Goal: Task Accomplishment & Management: Use online tool/utility

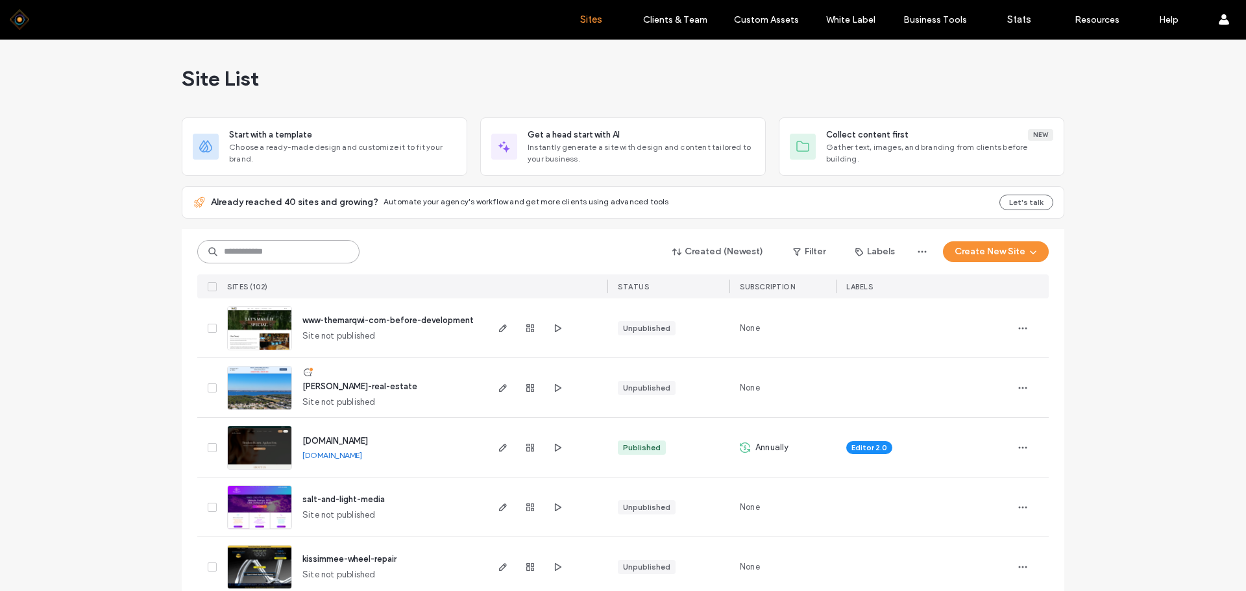
drag, startPoint x: 291, startPoint y: 253, endPoint x: 299, endPoint y: 252, distance: 7.8
click at [291, 253] on input at bounding box center [278, 251] width 162 height 23
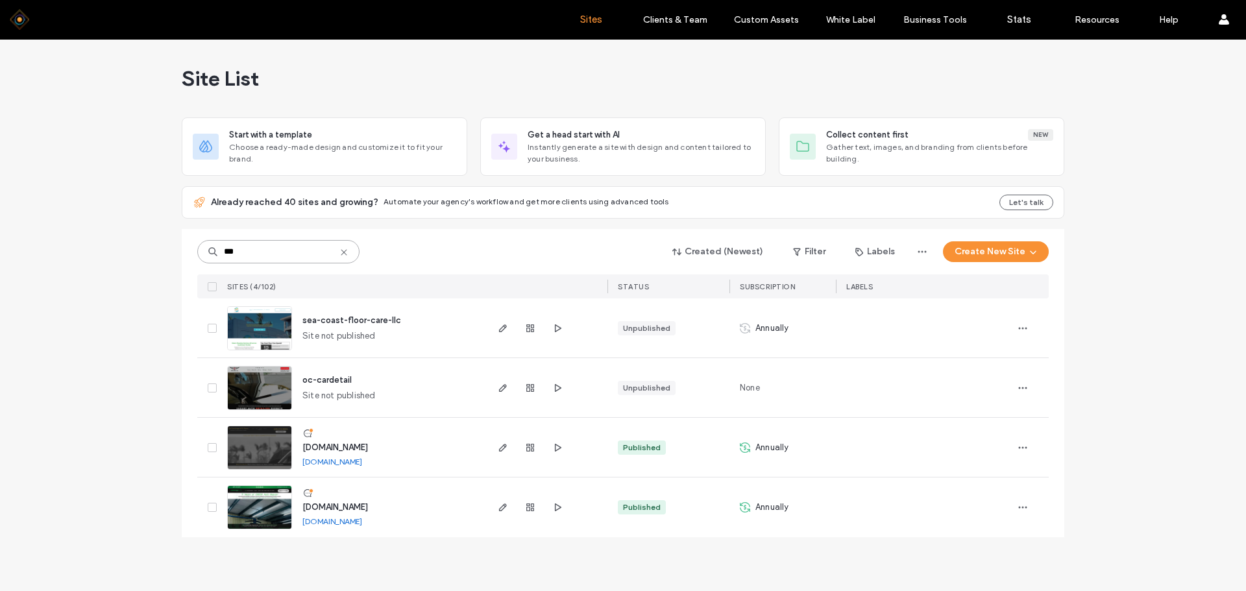
type input "***"
click at [252, 439] on img at bounding box center [260, 470] width 64 height 88
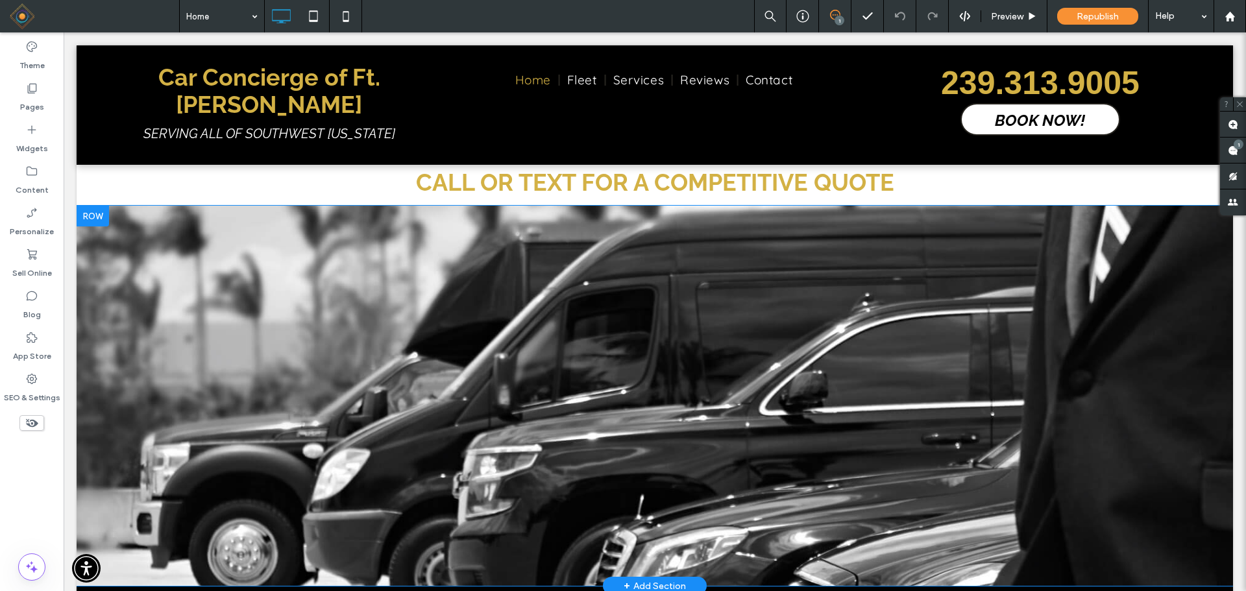
click at [226, 324] on div "Click To Paste Row + Add Section" at bounding box center [655, 396] width 1157 height 380
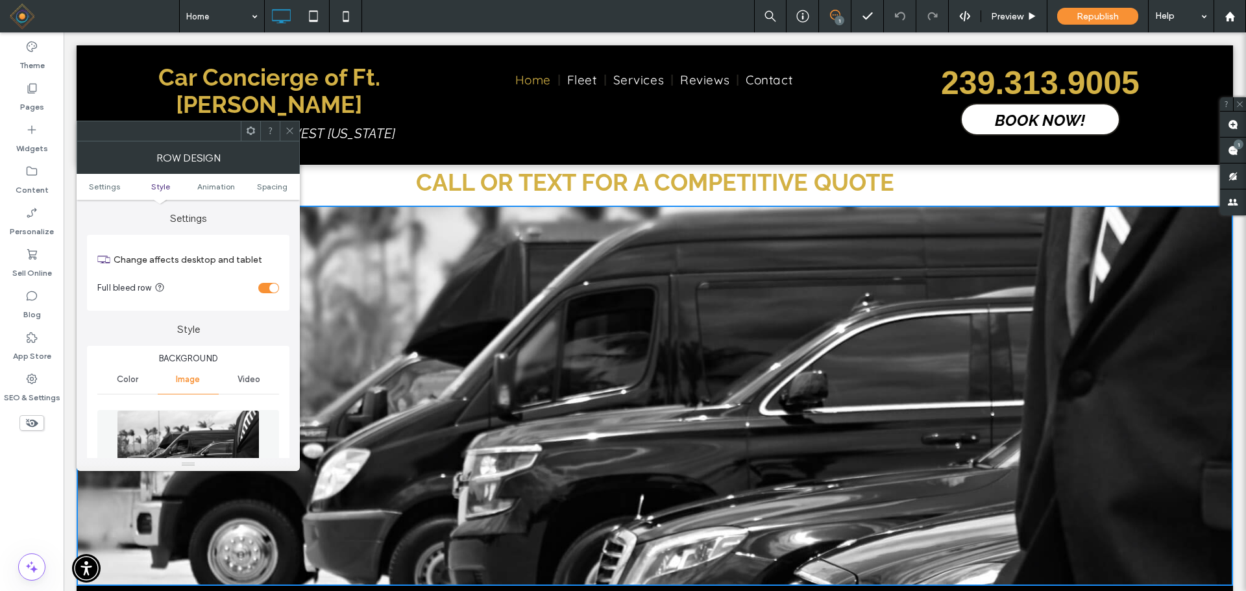
click at [188, 410] on img at bounding box center [188, 455] width 143 height 90
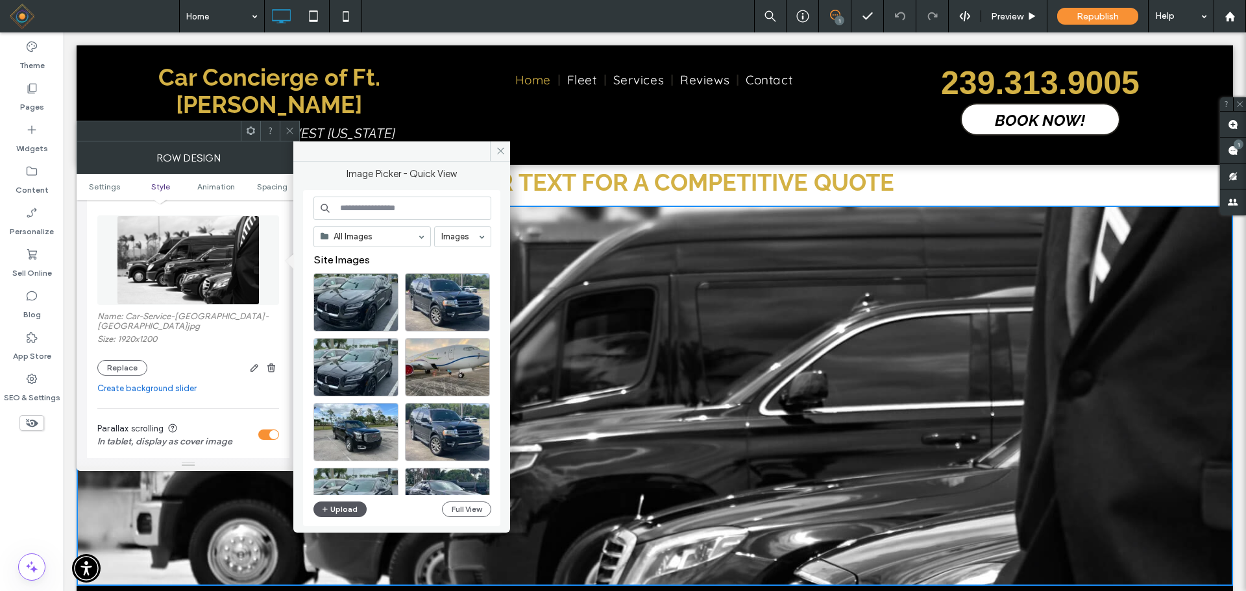
click at [336, 508] on button "Upload" at bounding box center [339, 510] width 53 height 16
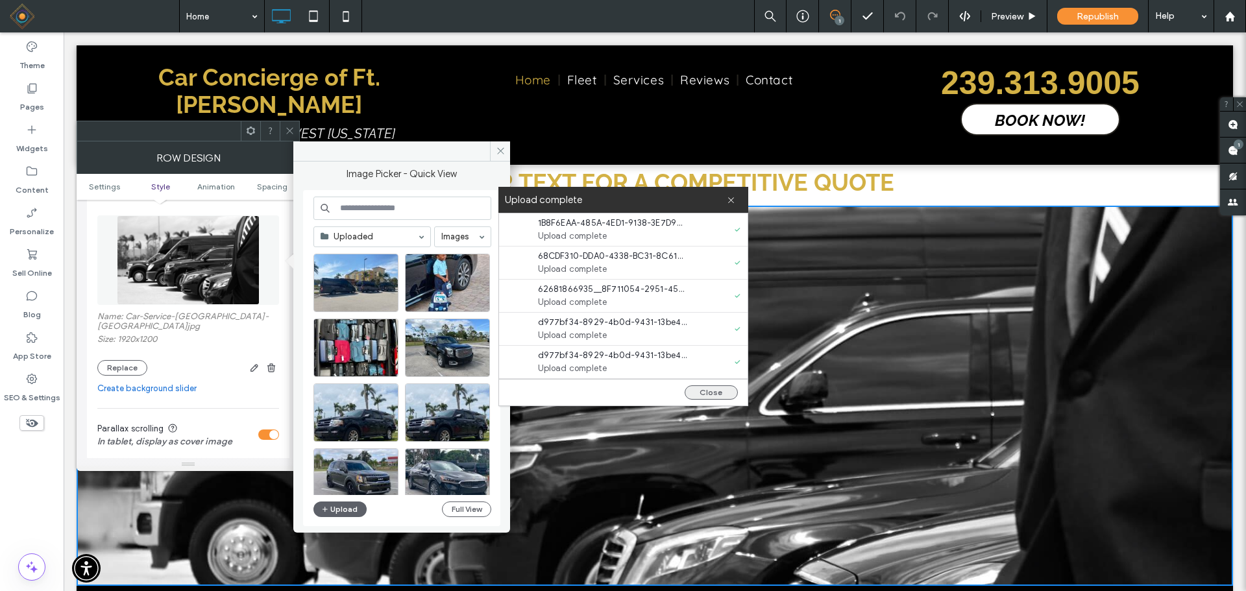
click at [707, 397] on button "Close" at bounding box center [711, 393] width 53 height 14
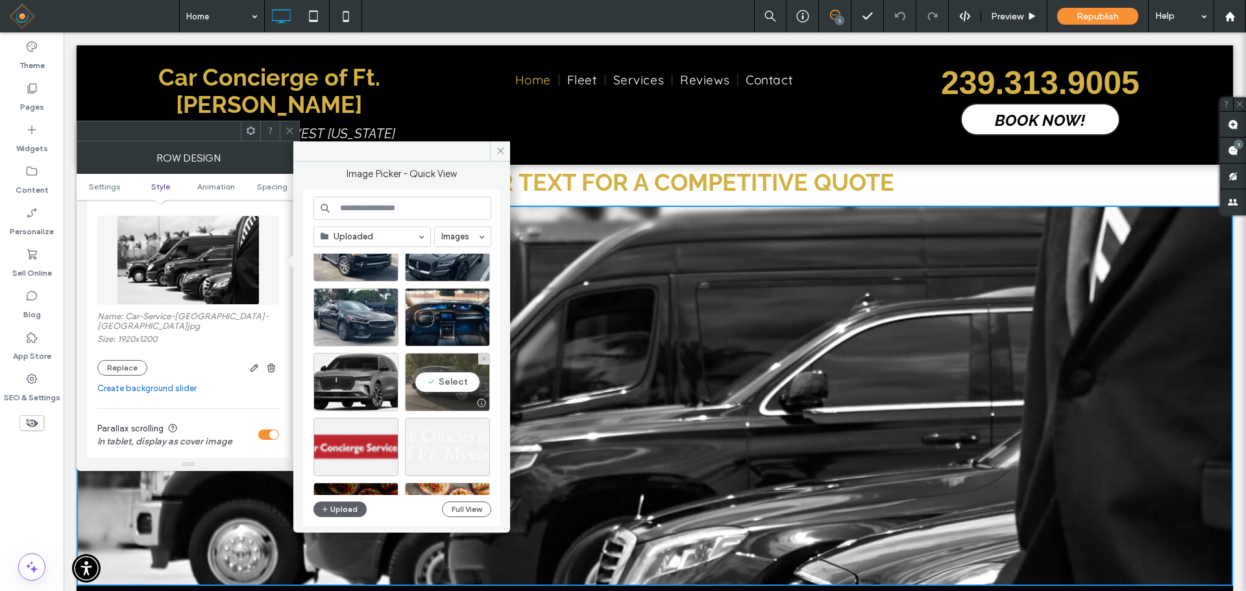
scroll to position [2302, 0]
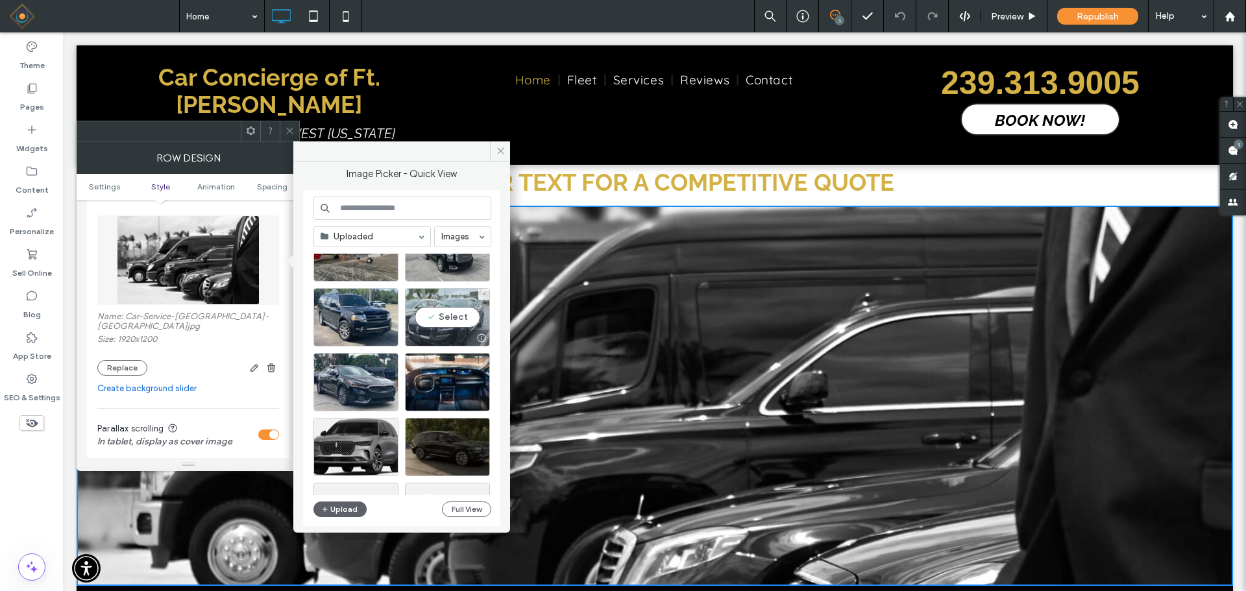
click at [441, 319] on div "Select" at bounding box center [447, 317] width 85 height 58
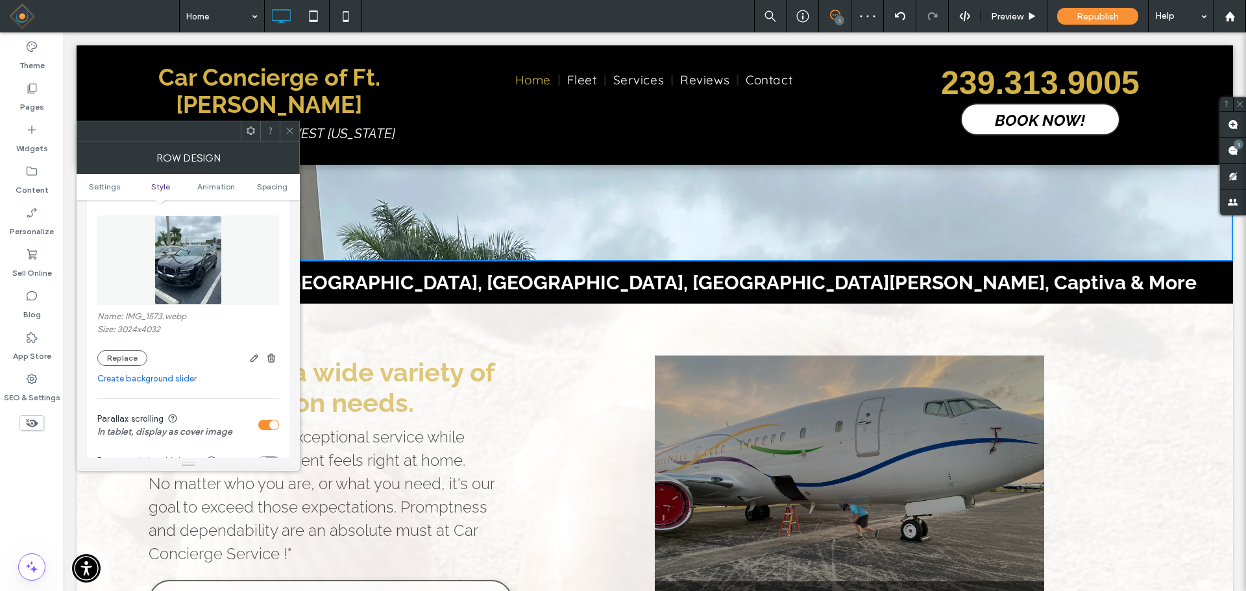
scroll to position [0, 0]
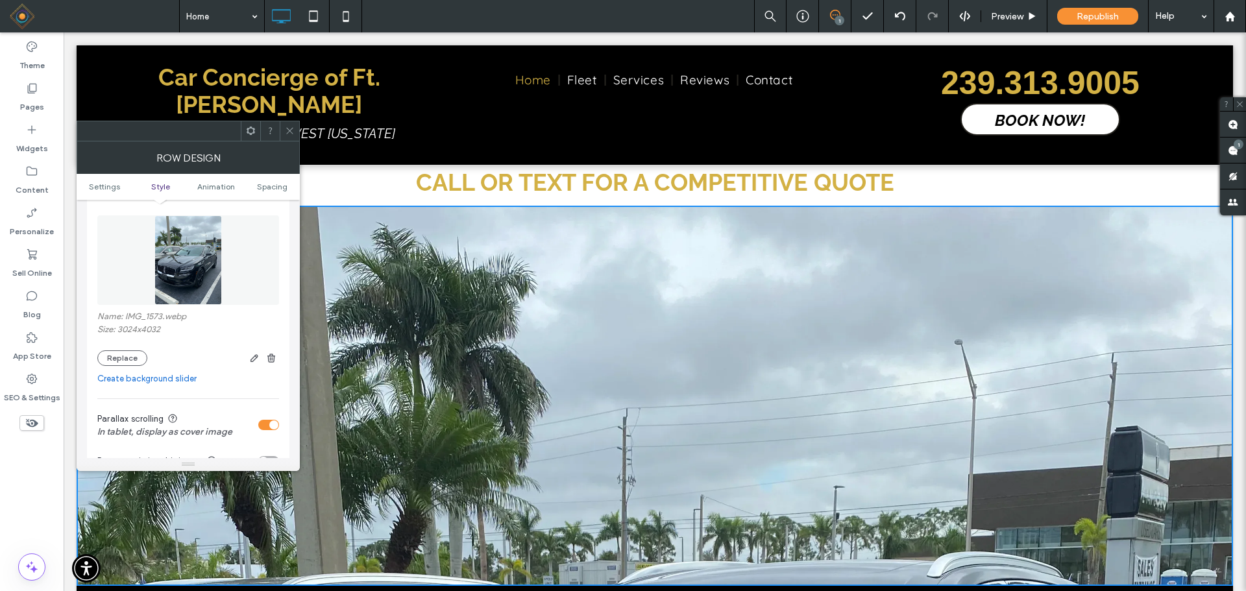
click at [150, 380] on link "Create background slider" at bounding box center [188, 379] width 182 height 13
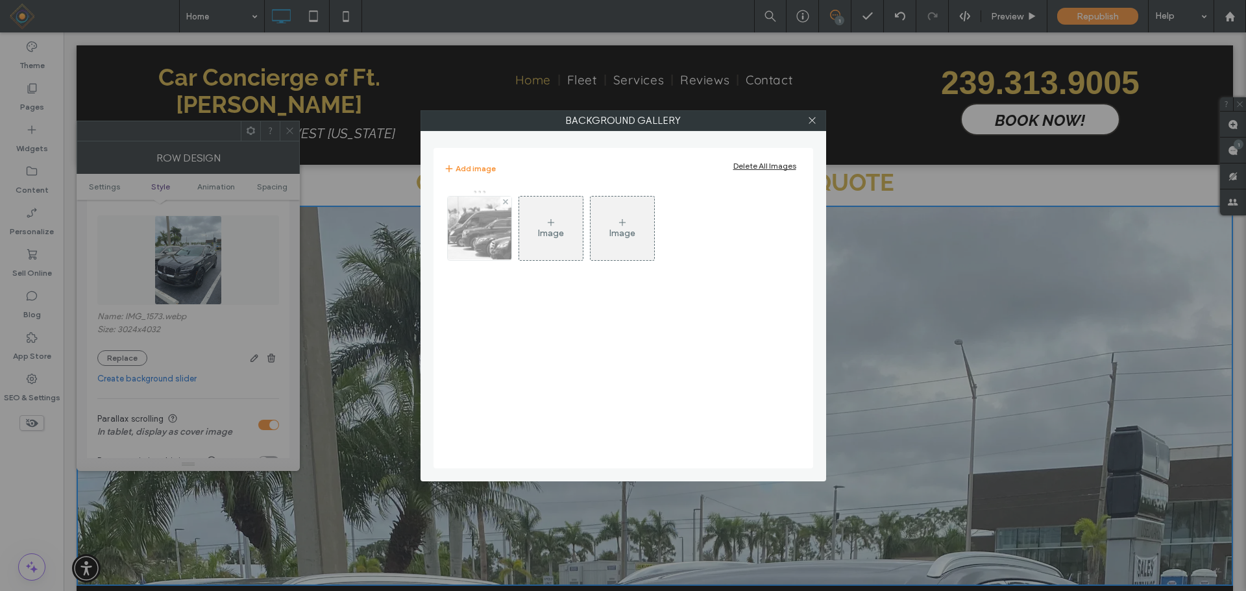
click at [491, 232] on img at bounding box center [479, 229] width 102 height 64
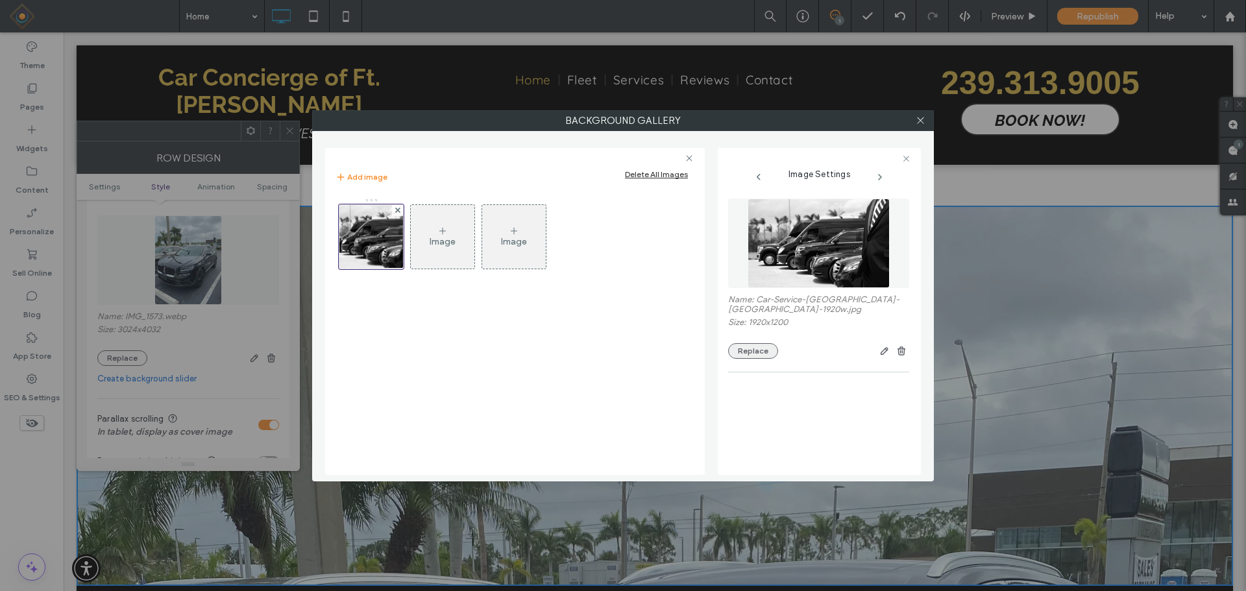
click at [754, 343] on button "Replace" at bounding box center [753, 351] width 50 height 16
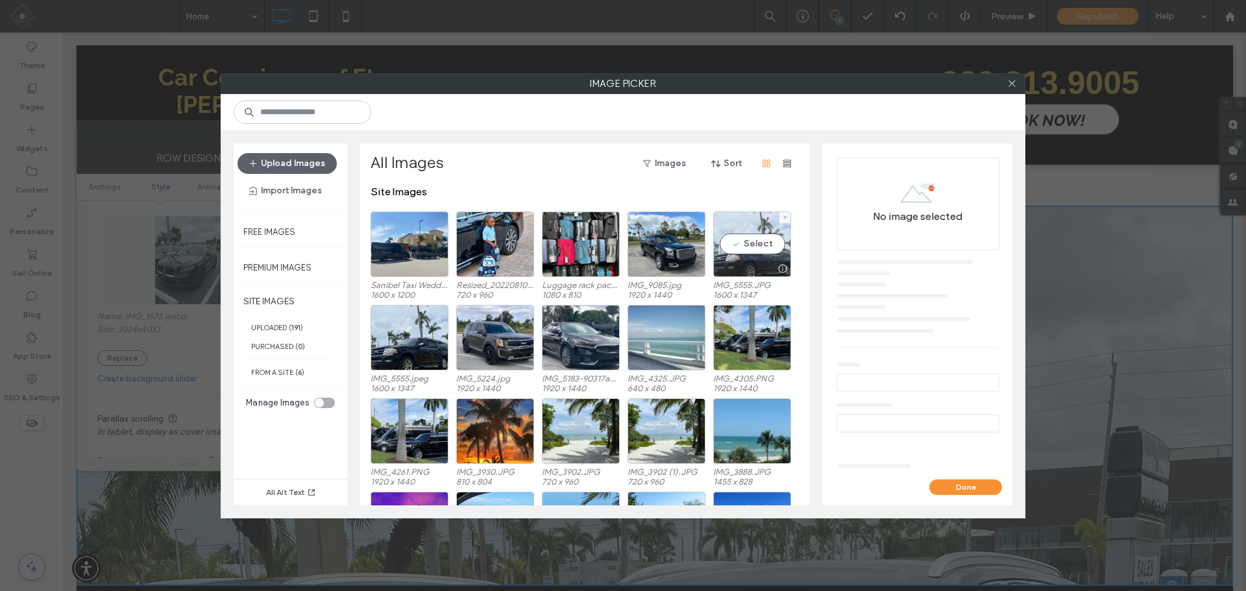
click at [750, 245] on div "Select" at bounding box center [752, 245] width 78 height 66
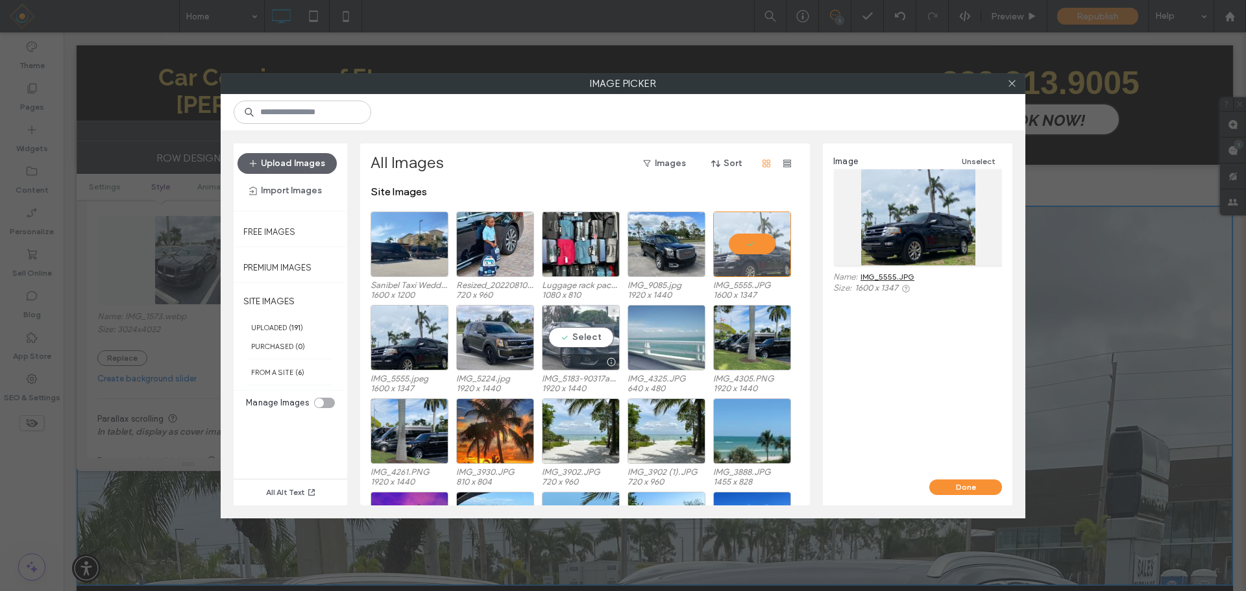
click at [576, 330] on div "Select" at bounding box center [581, 338] width 78 height 66
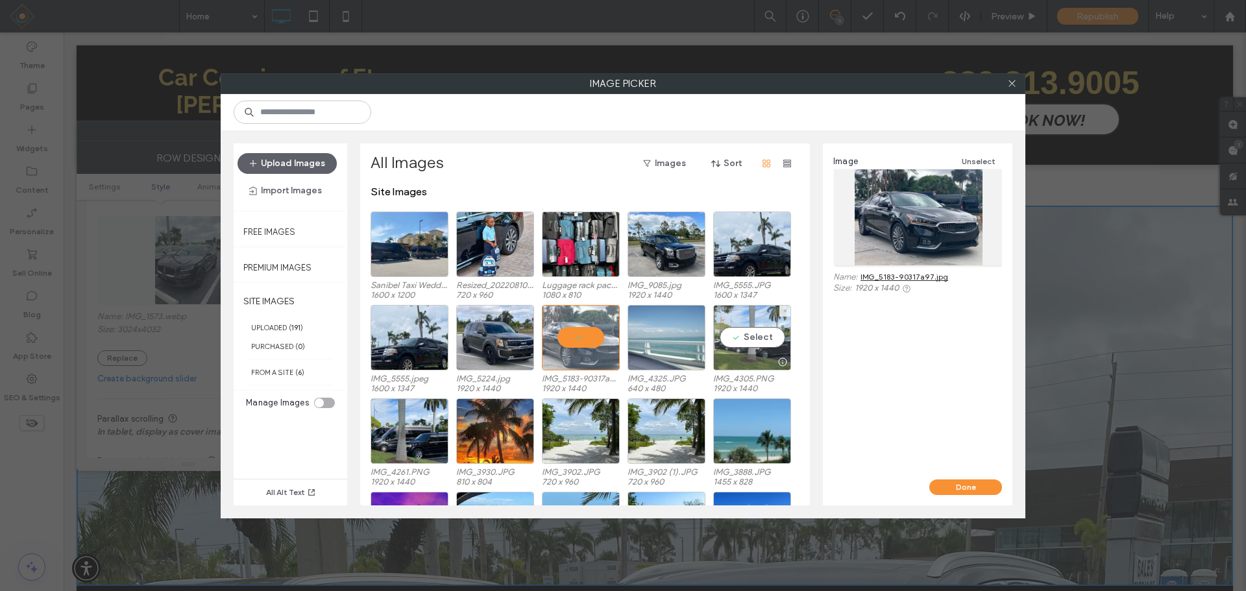
click at [755, 338] on div "Select" at bounding box center [752, 338] width 78 height 66
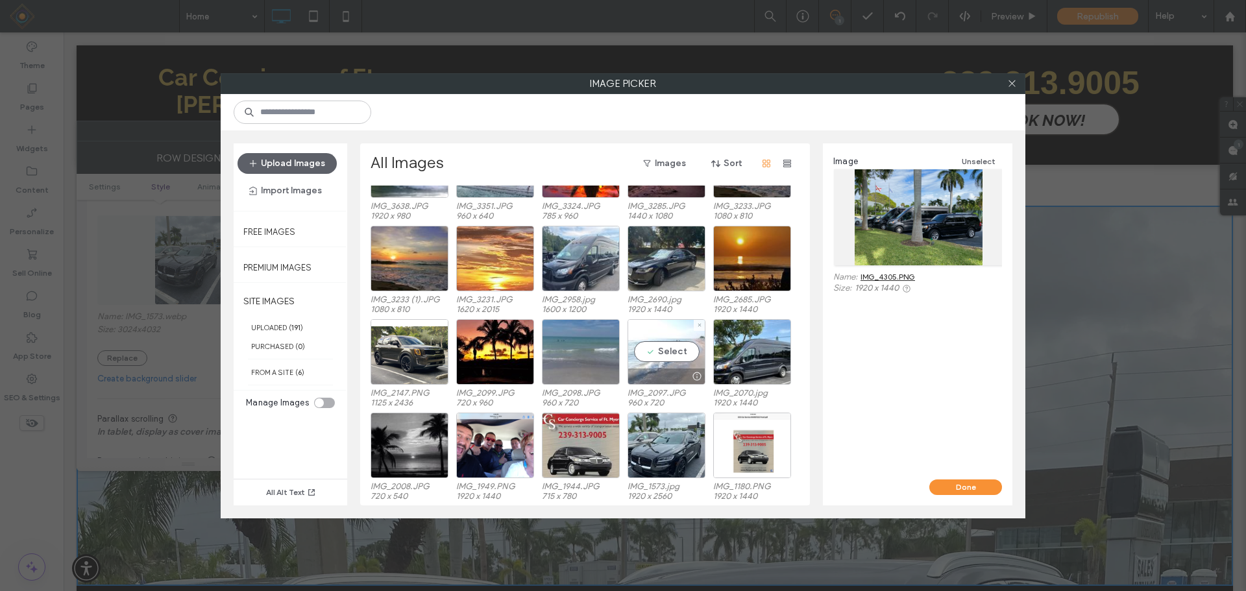
scroll to position [611, 0]
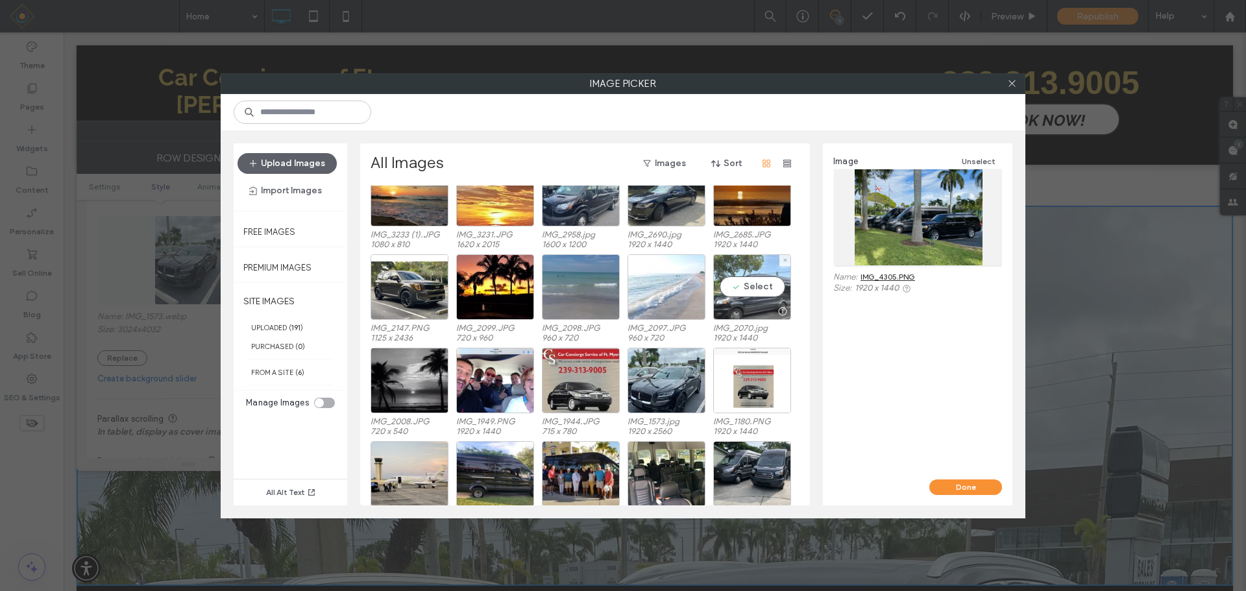
click at [758, 284] on div "Select" at bounding box center [752, 287] width 78 height 66
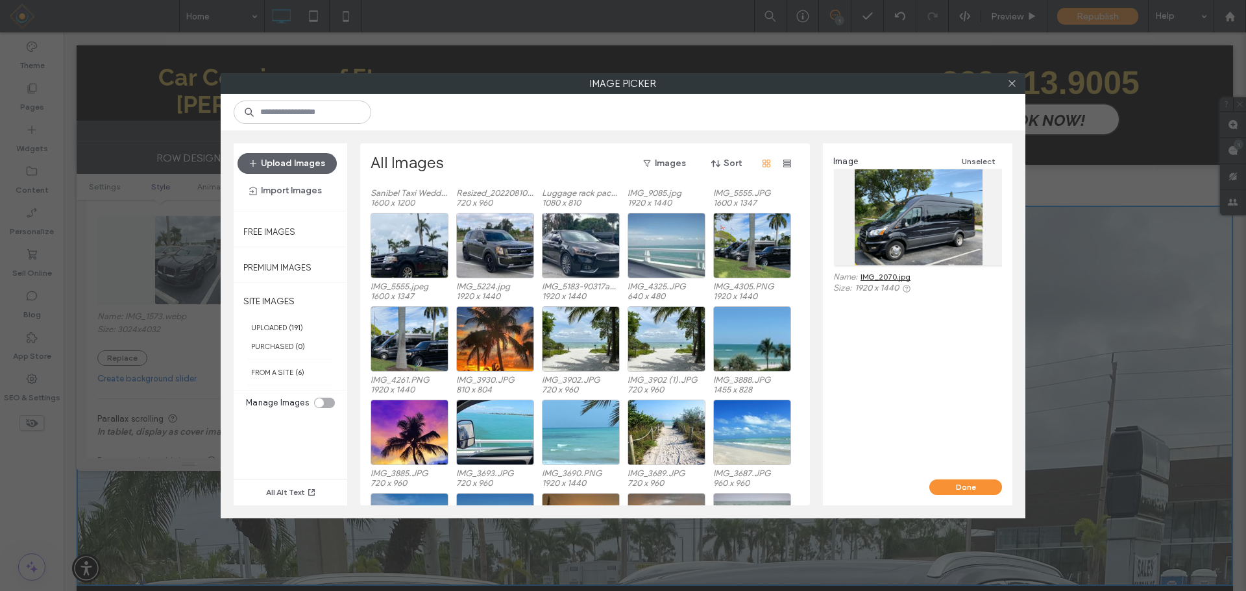
scroll to position [0, 0]
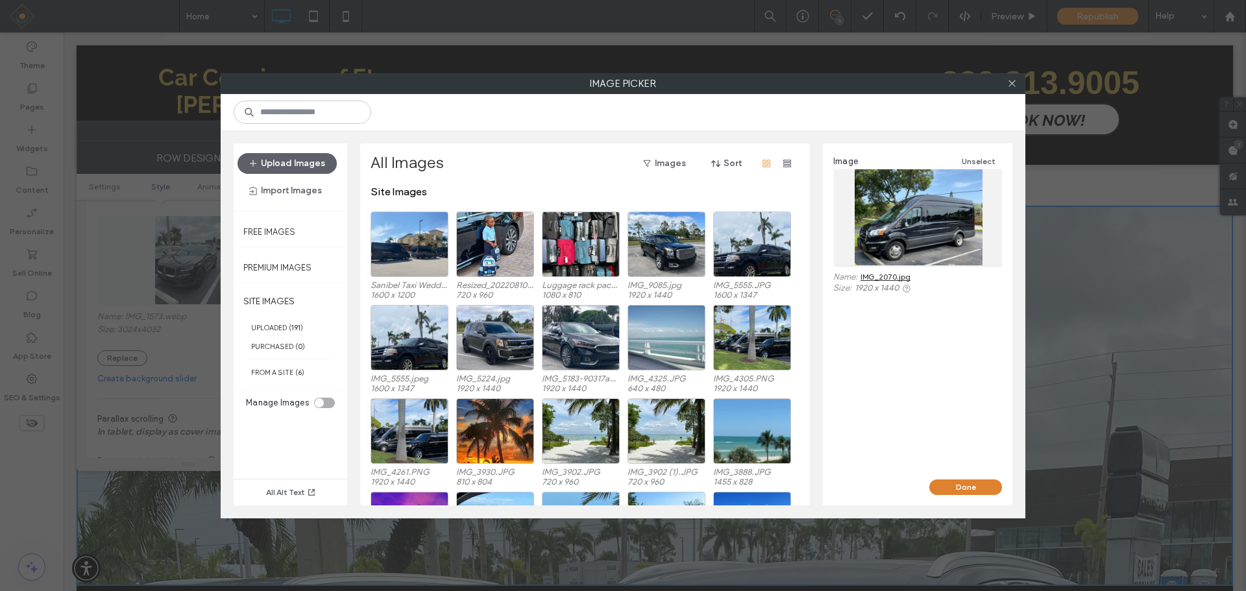
click at [963, 485] on button "Done" at bounding box center [965, 488] width 73 height 16
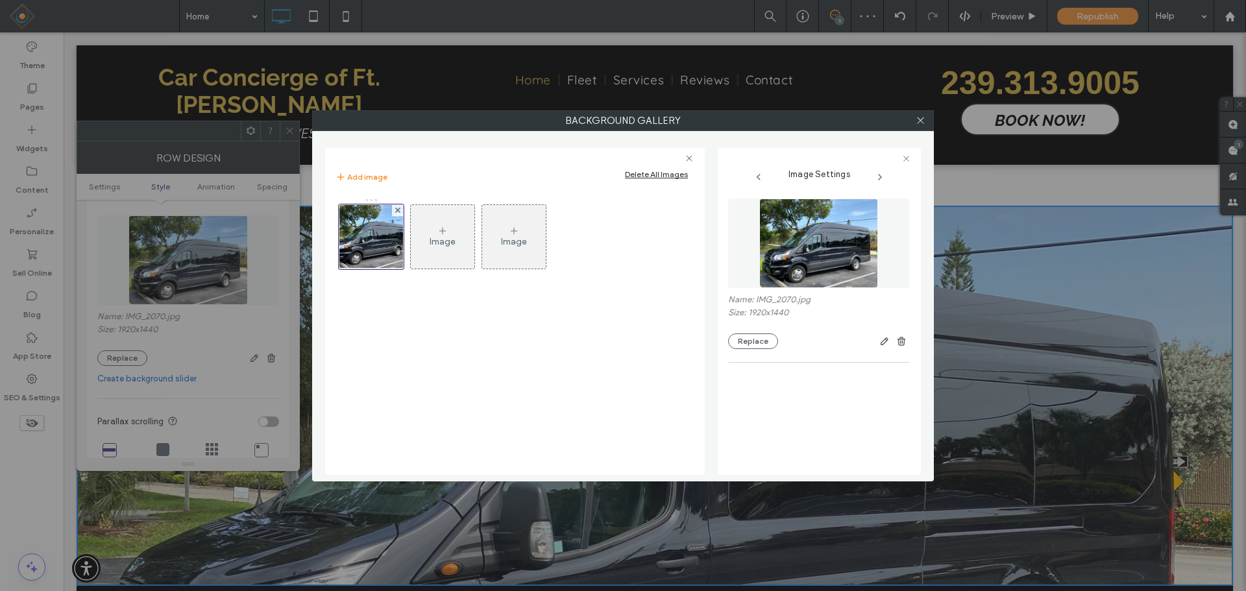
click at [430, 239] on div "Image" at bounding box center [443, 241] width 26 height 11
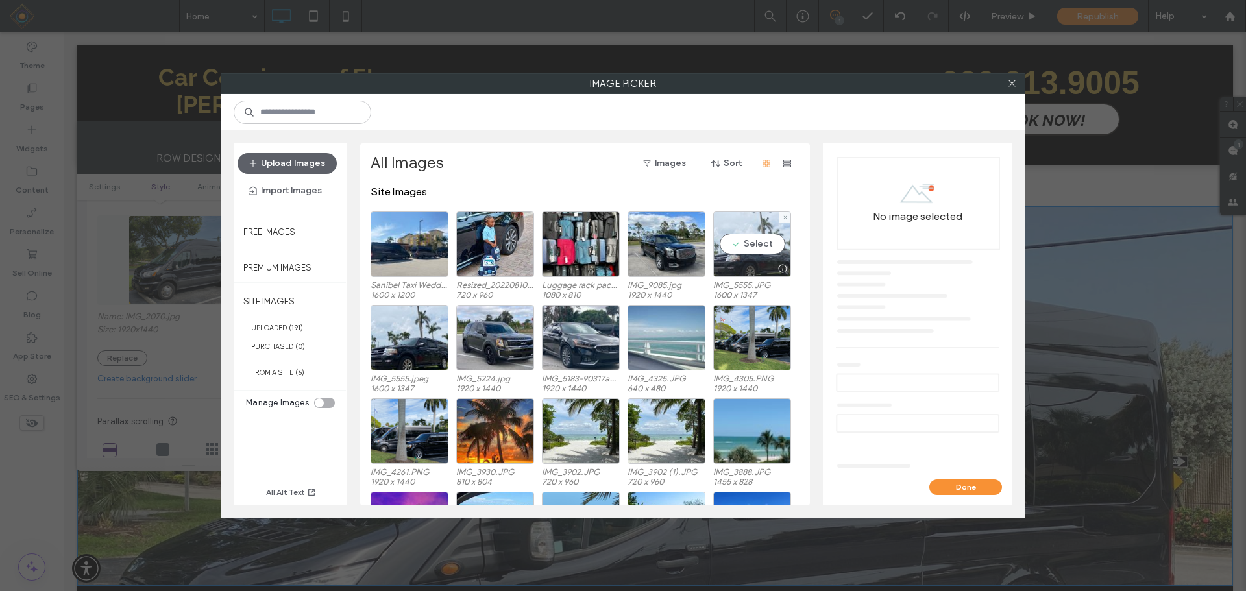
click at [746, 248] on div "Select" at bounding box center [752, 245] width 78 height 66
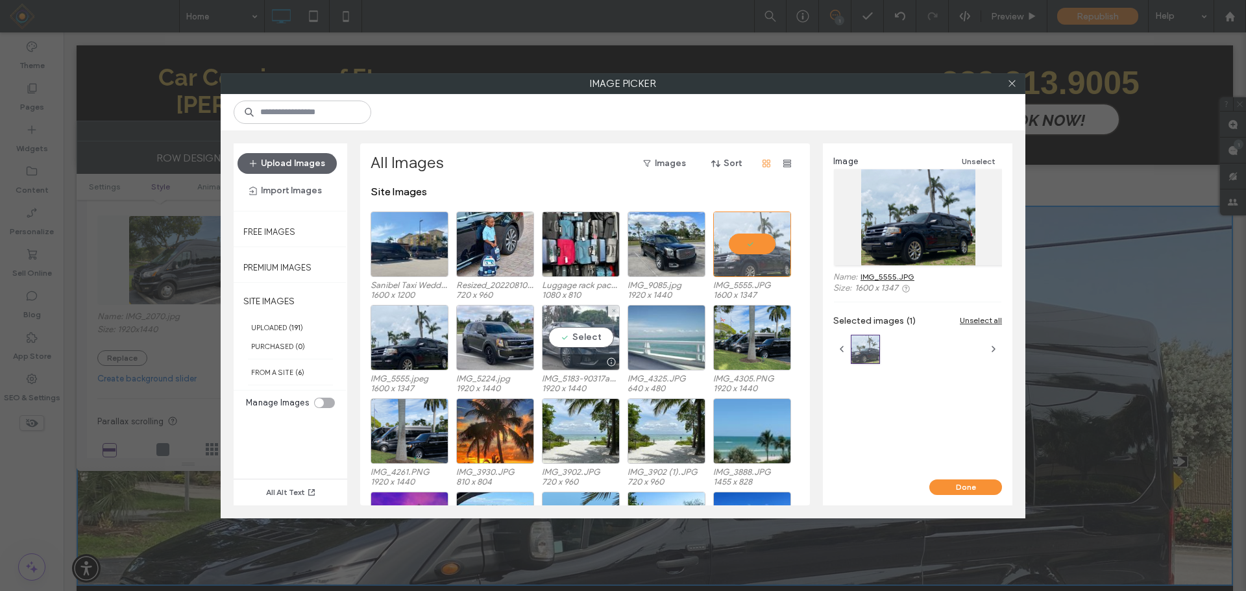
click at [569, 336] on div "Select" at bounding box center [581, 338] width 78 height 66
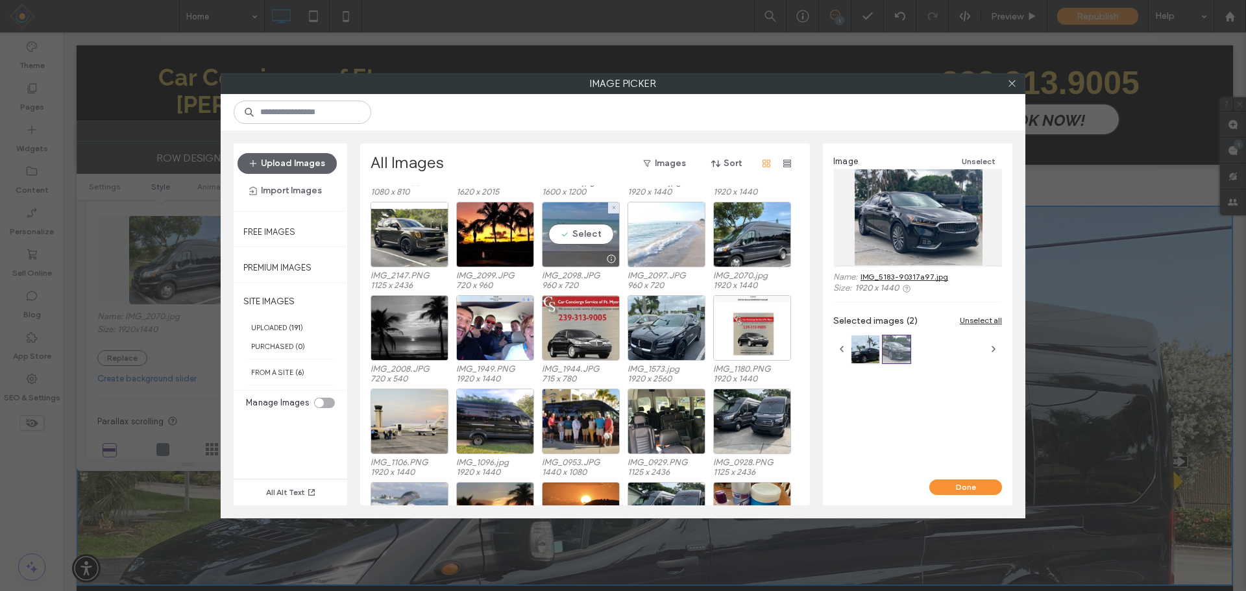
scroll to position [729, 0]
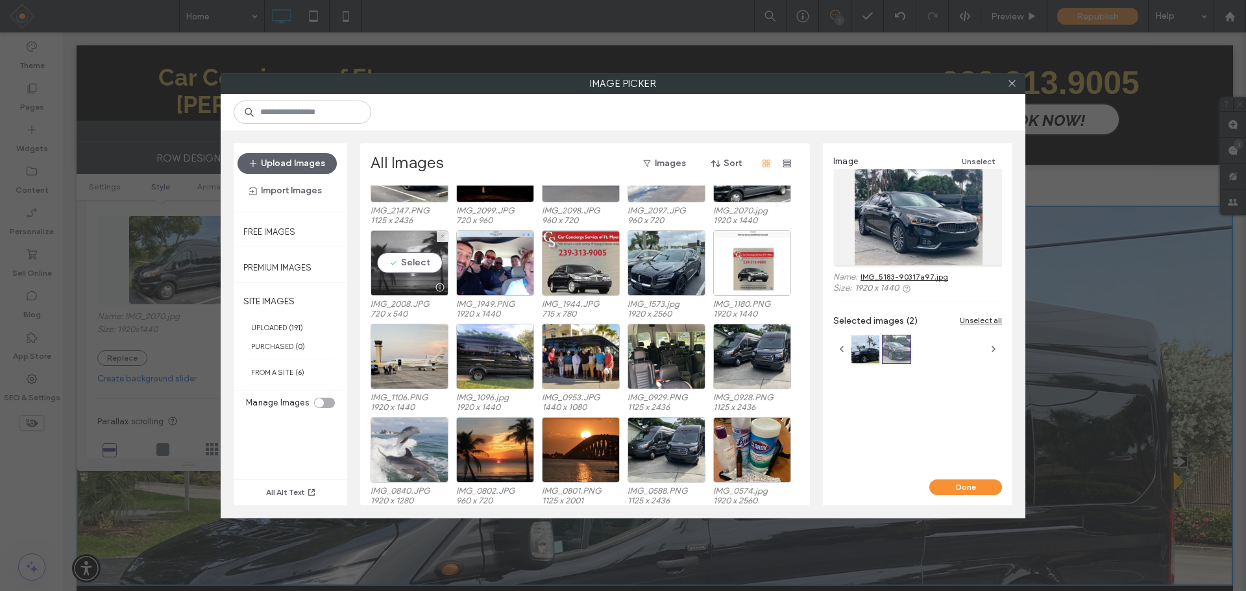
click at [419, 265] on div "Select" at bounding box center [410, 263] width 78 height 66
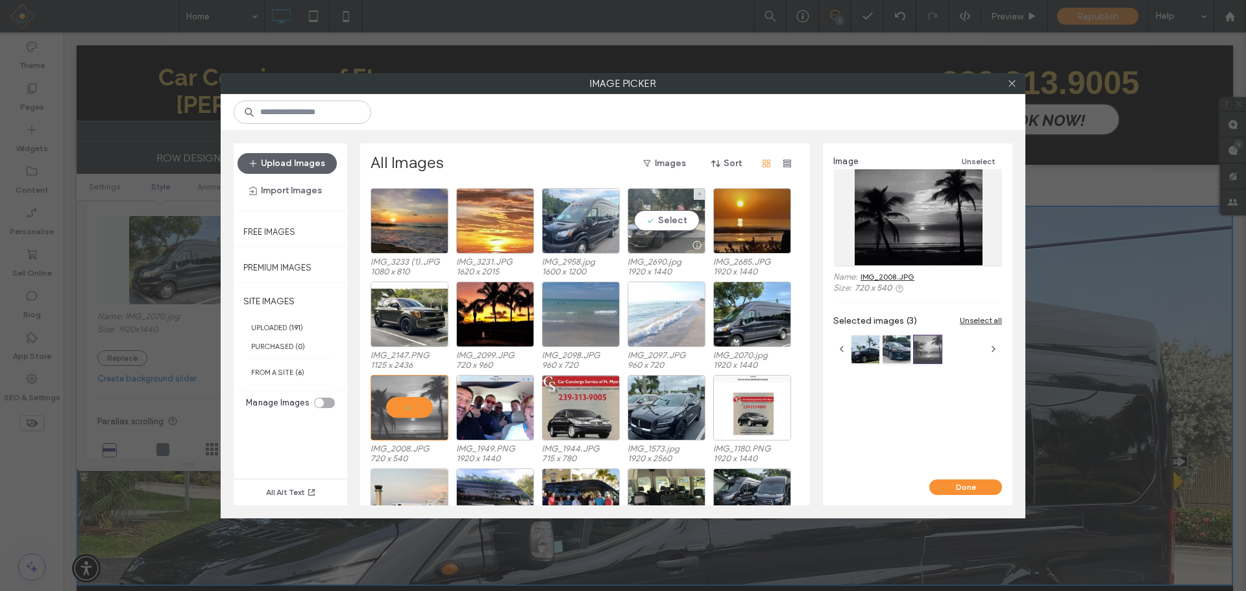
scroll to position [649, 0]
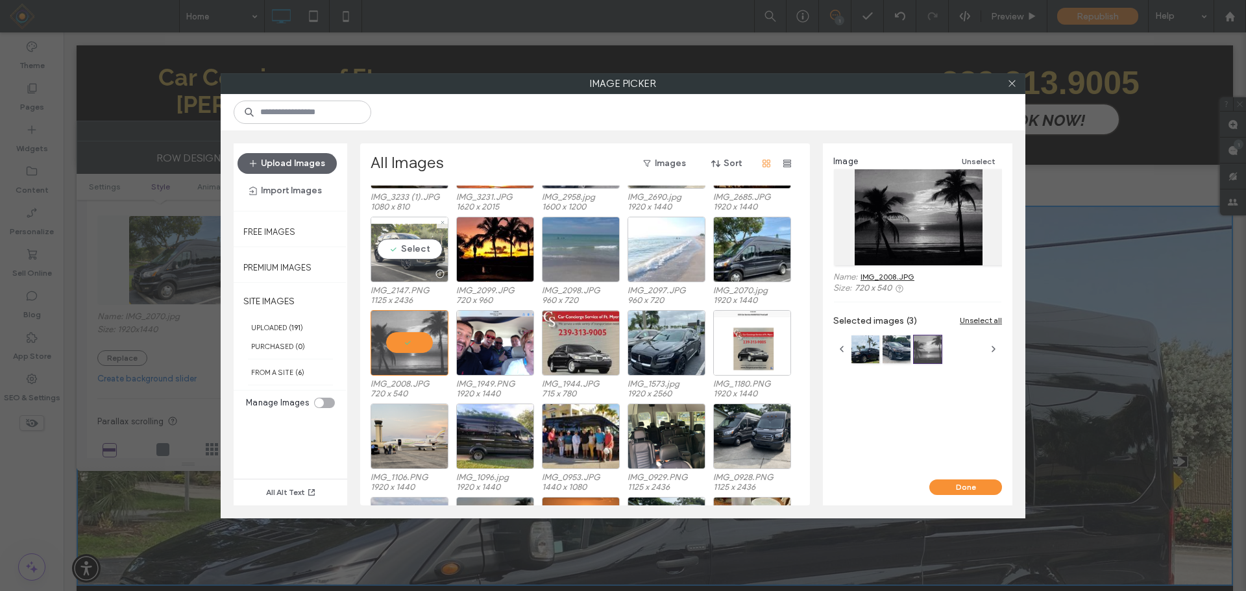
click at [421, 252] on div "Select" at bounding box center [410, 250] width 78 height 66
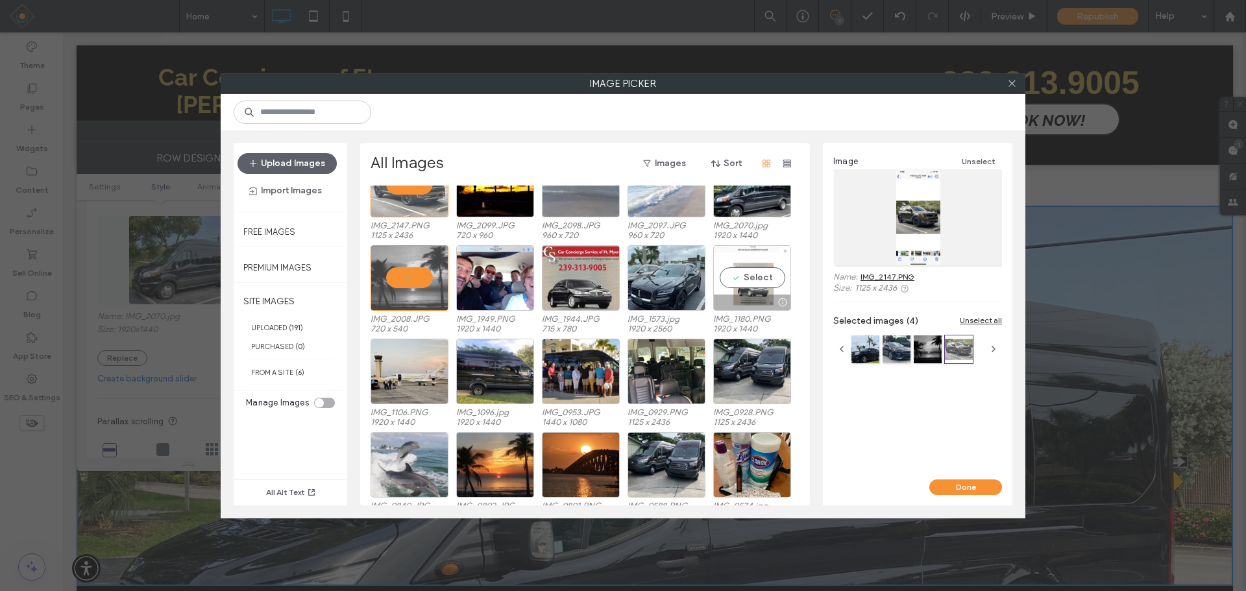
scroll to position [779, 0]
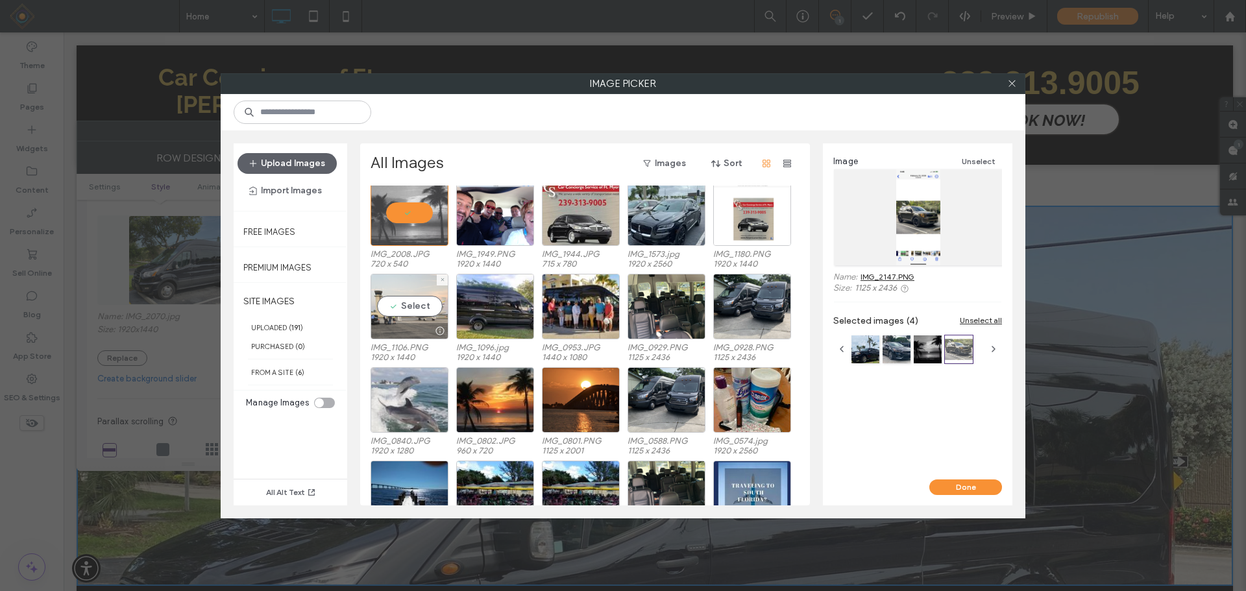
click at [406, 309] on div "Select" at bounding box center [410, 307] width 78 height 66
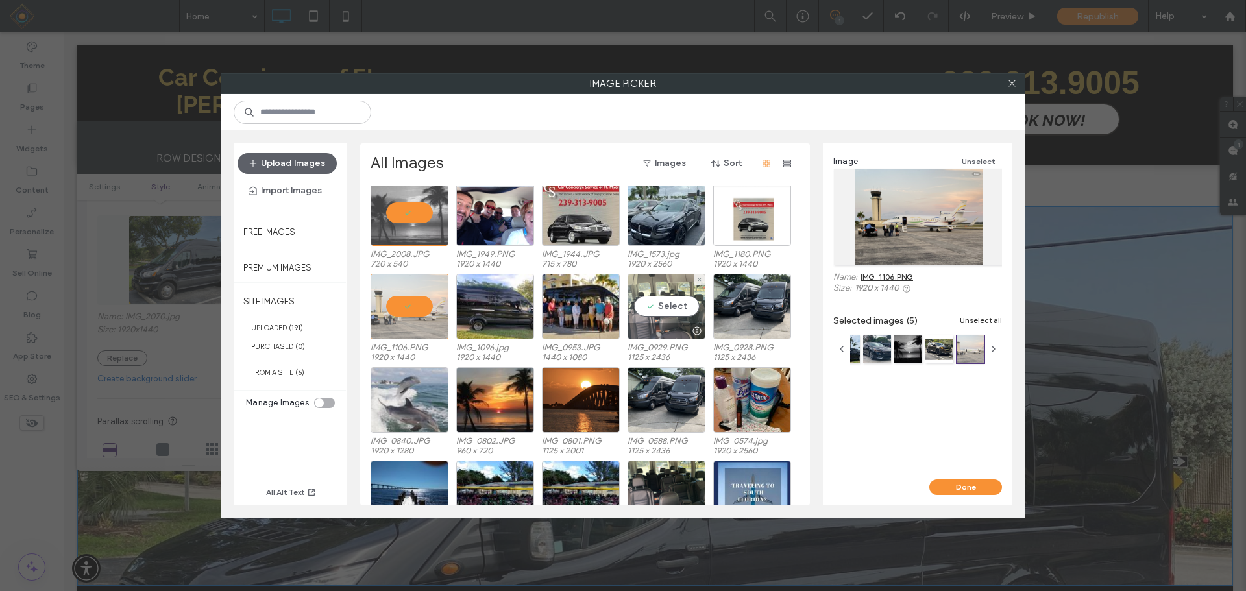
click at [665, 308] on div "Select" at bounding box center [667, 307] width 78 height 66
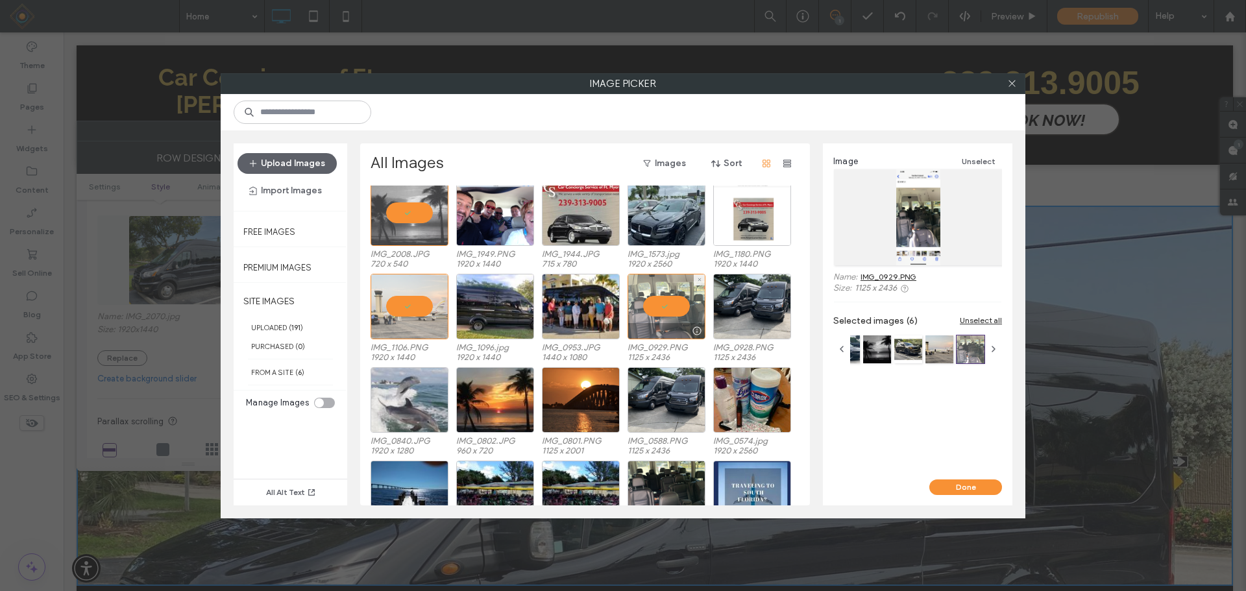
scroll to position [844, 0]
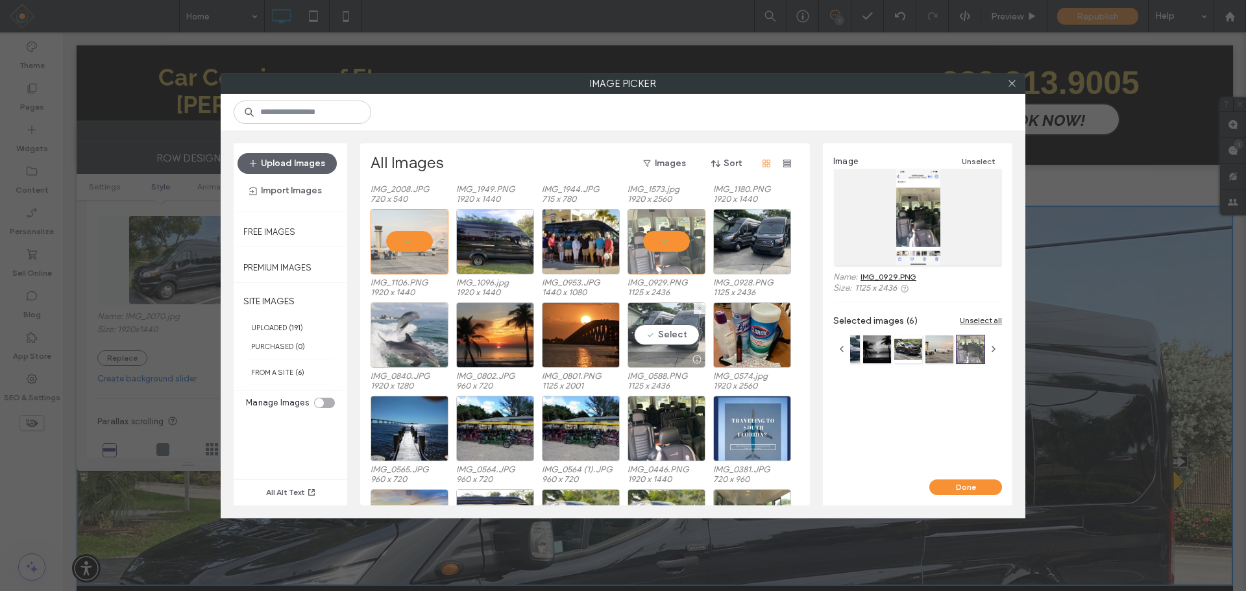
click at [672, 334] on div "Select" at bounding box center [667, 335] width 78 height 66
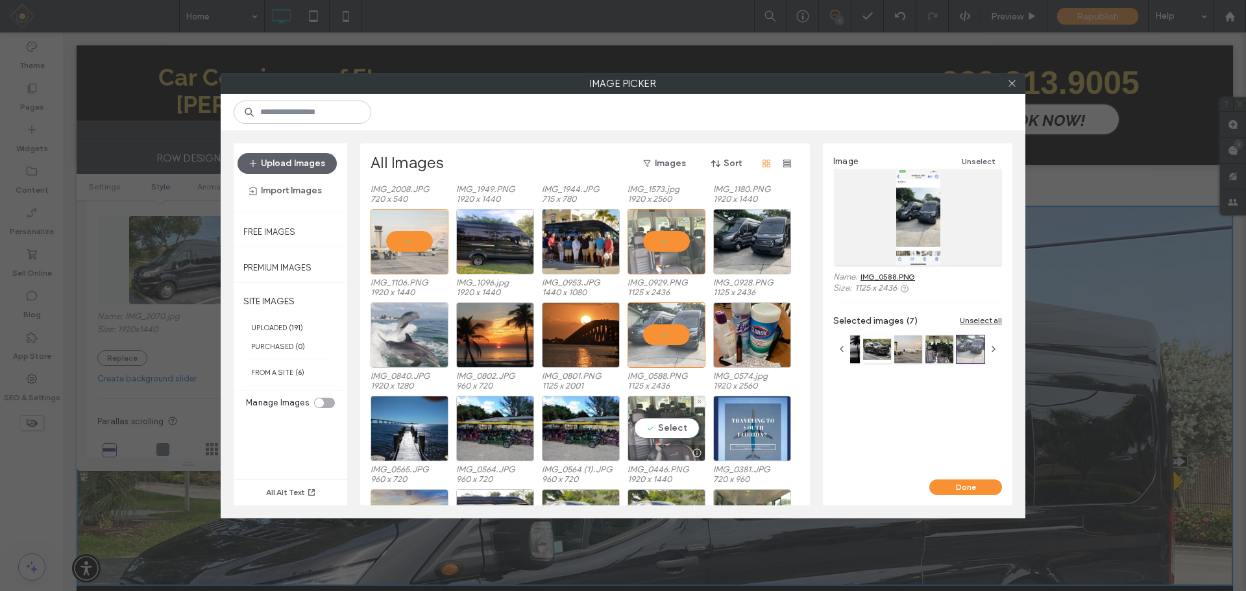
click at [669, 427] on div "Select" at bounding box center [667, 429] width 78 height 66
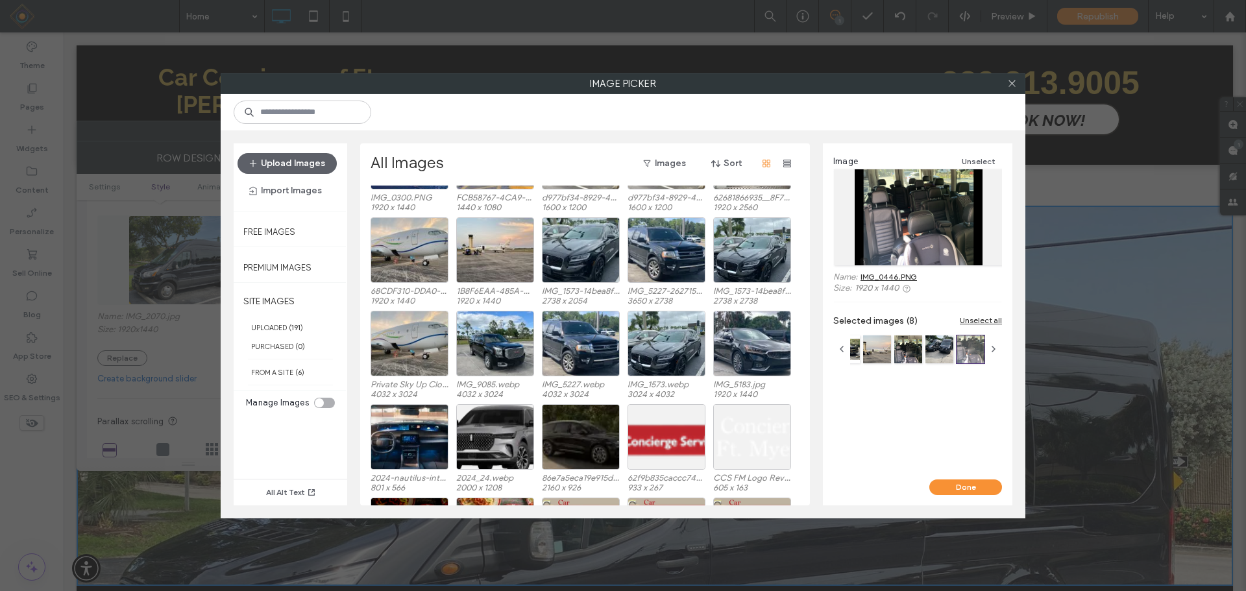
scroll to position [1274, 0]
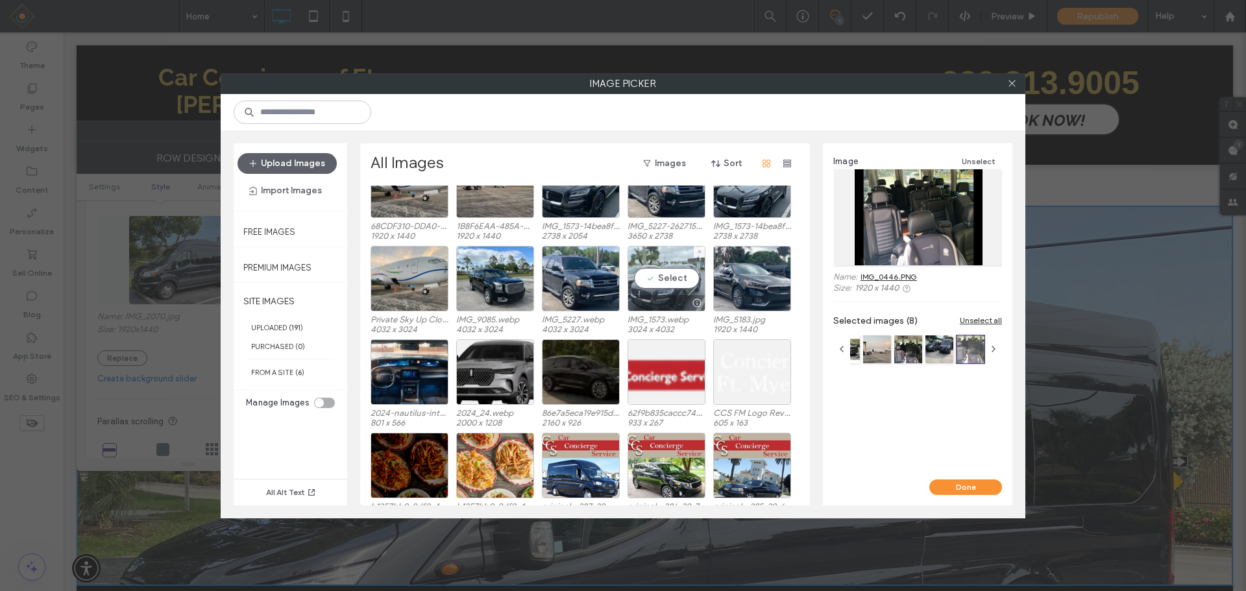
click at [667, 278] on div "Select" at bounding box center [667, 279] width 78 height 66
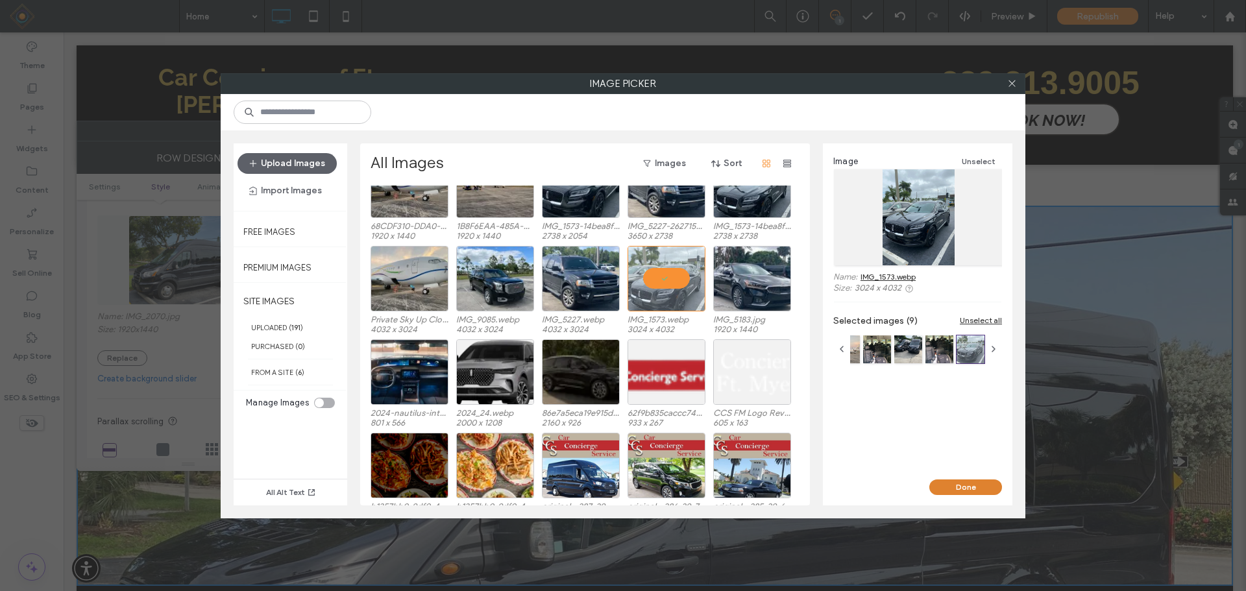
click at [955, 489] on button "Done" at bounding box center [965, 488] width 73 height 16
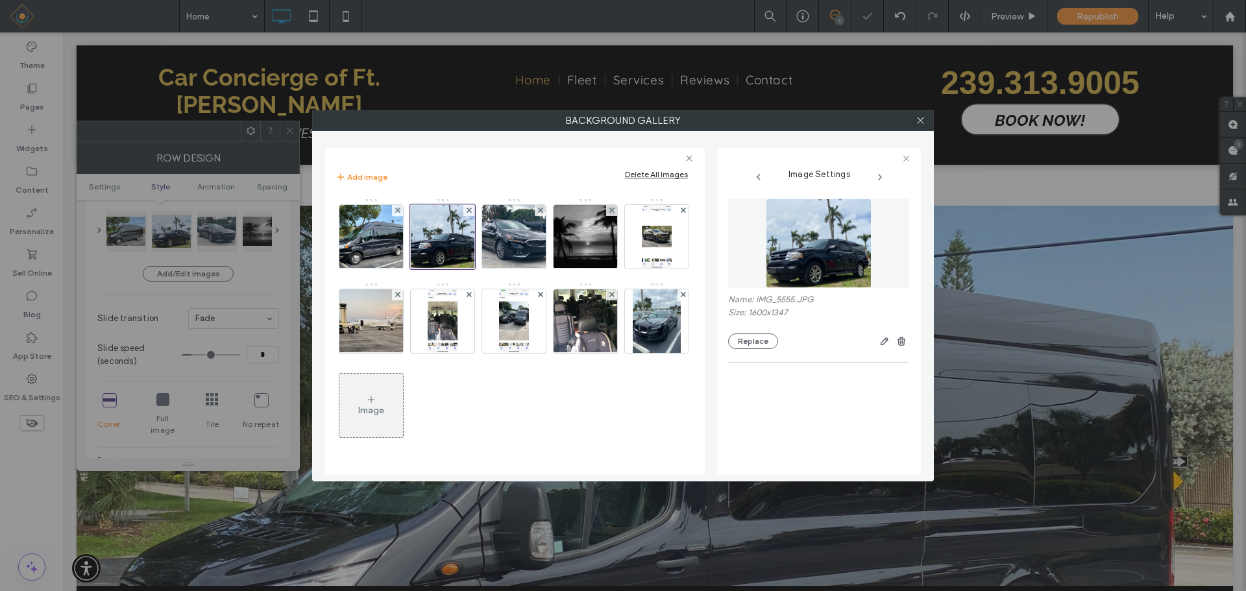
scroll to position [177, 0]
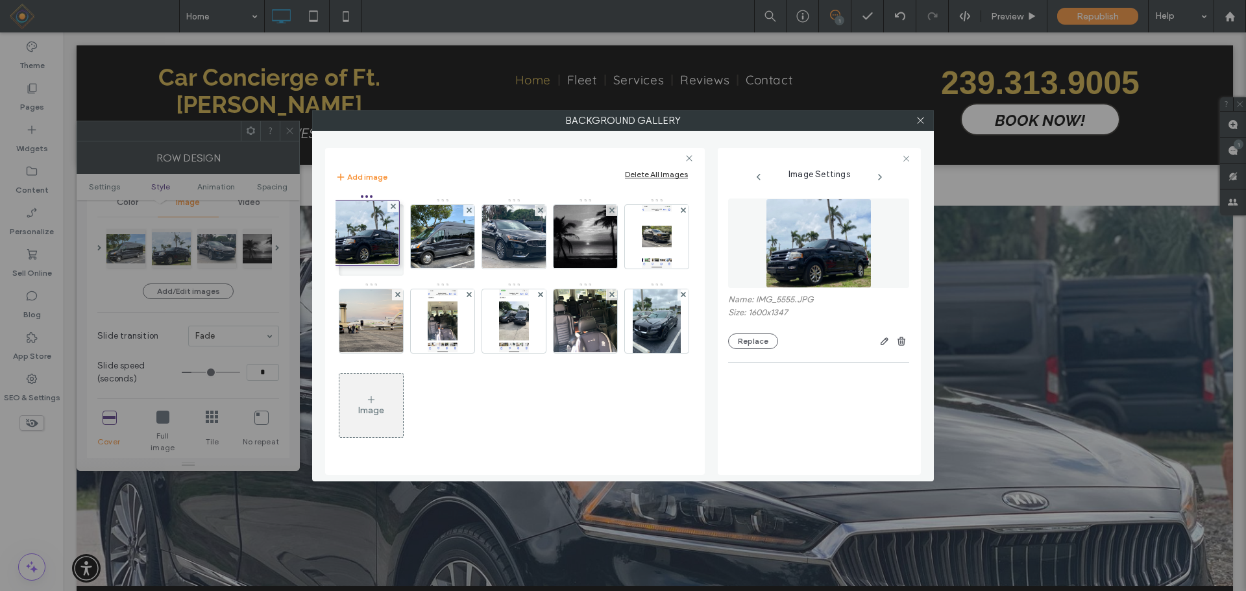
drag, startPoint x: 441, startPoint y: 201, endPoint x: 362, endPoint y: 197, distance: 79.3
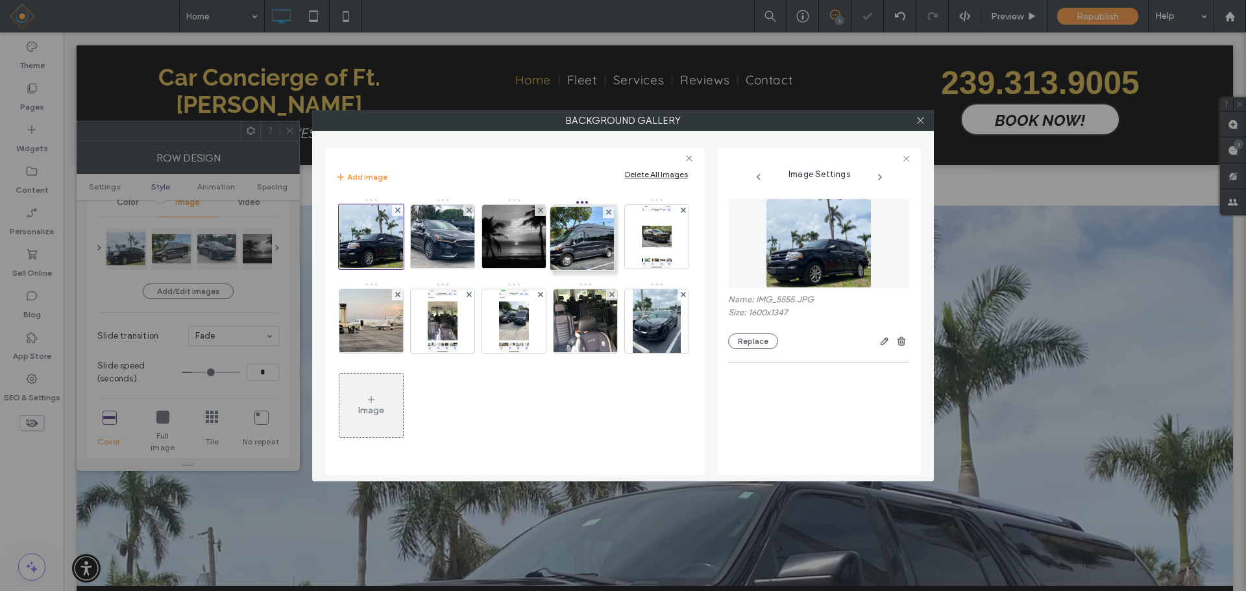
drag, startPoint x: 437, startPoint y: 202, endPoint x: 573, endPoint y: 204, distance: 136.3
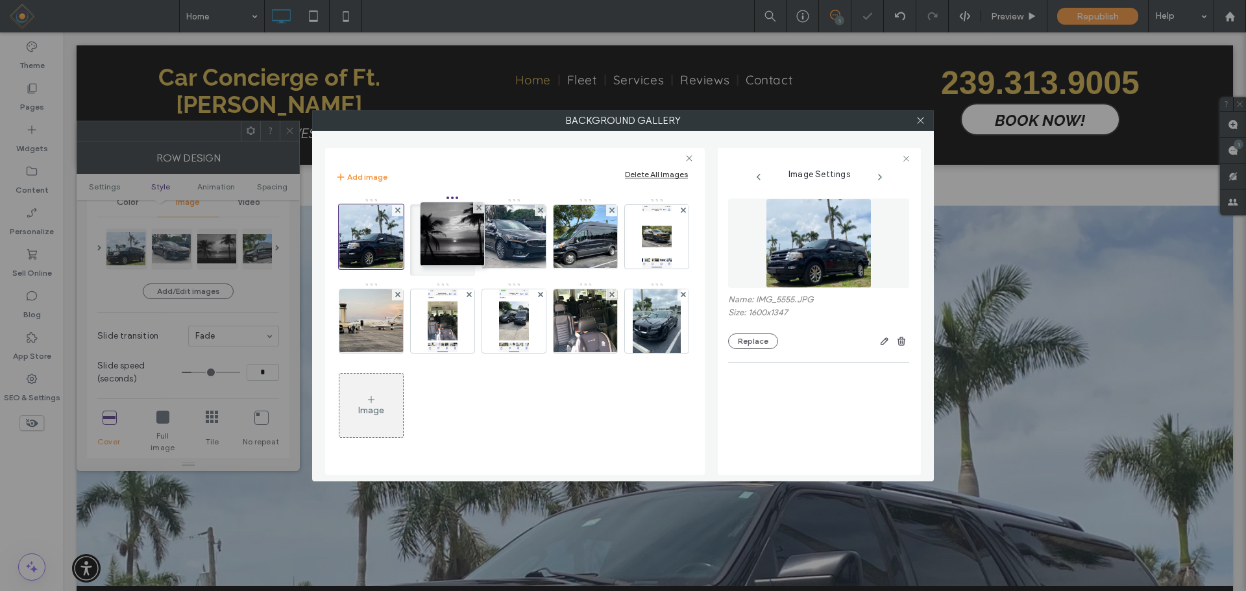
drag, startPoint x: 512, startPoint y: 201, endPoint x: 447, endPoint y: 199, distance: 65.0
click at [685, 210] on icon at bounding box center [683, 210] width 5 height 5
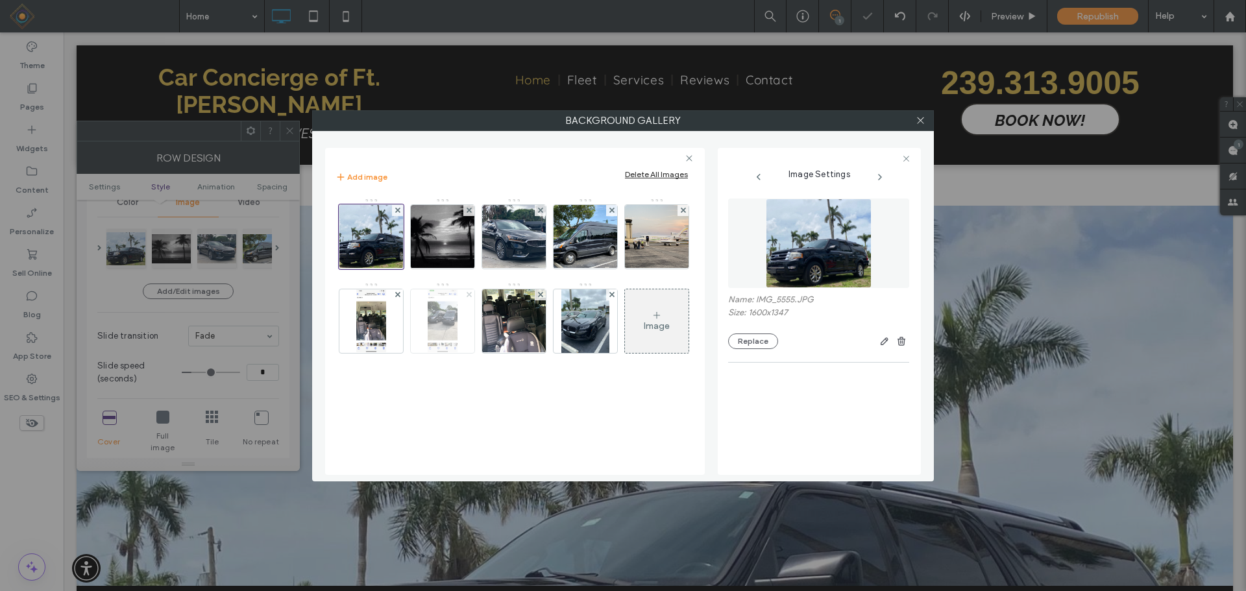
click at [467, 294] on icon at bounding box center [469, 294] width 5 height 5
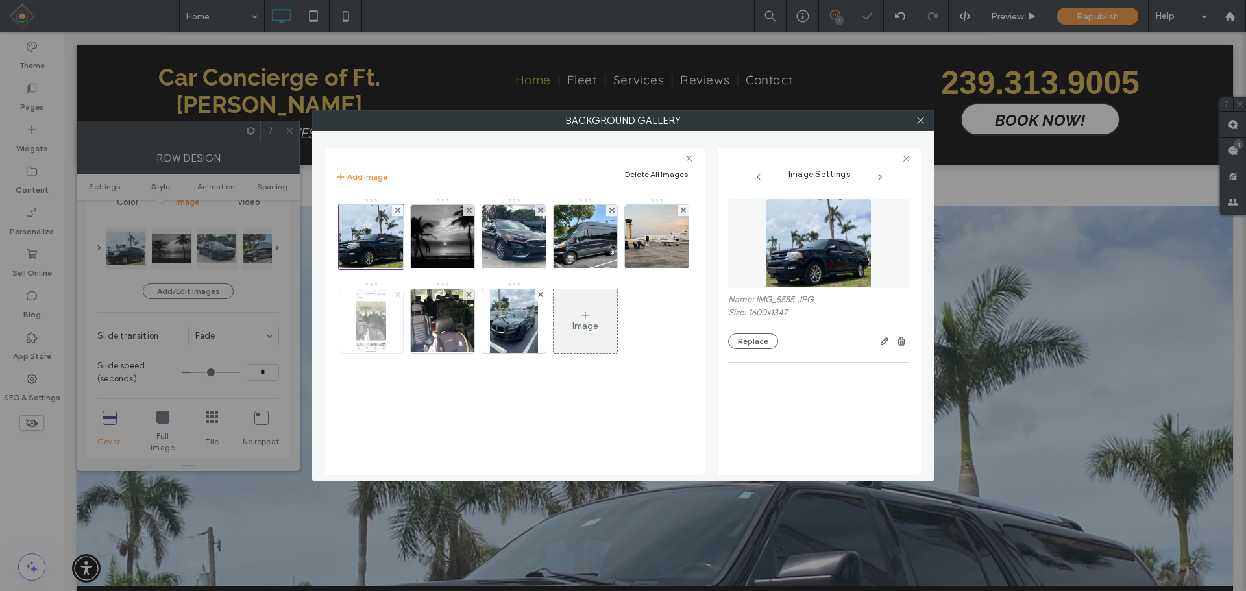
click at [397, 293] on use at bounding box center [397, 294] width 5 height 5
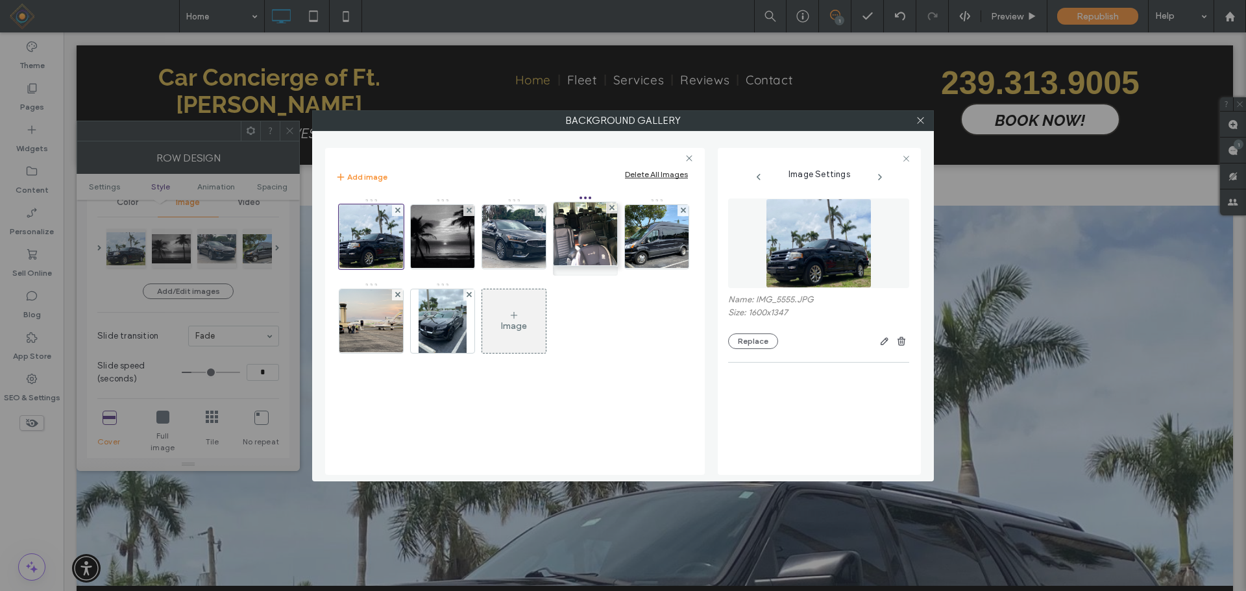
drag, startPoint x: 373, startPoint y: 285, endPoint x: 584, endPoint y: 198, distance: 228.2
click at [448, 243] on img at bounding box center [442, 237] width 85 height 64
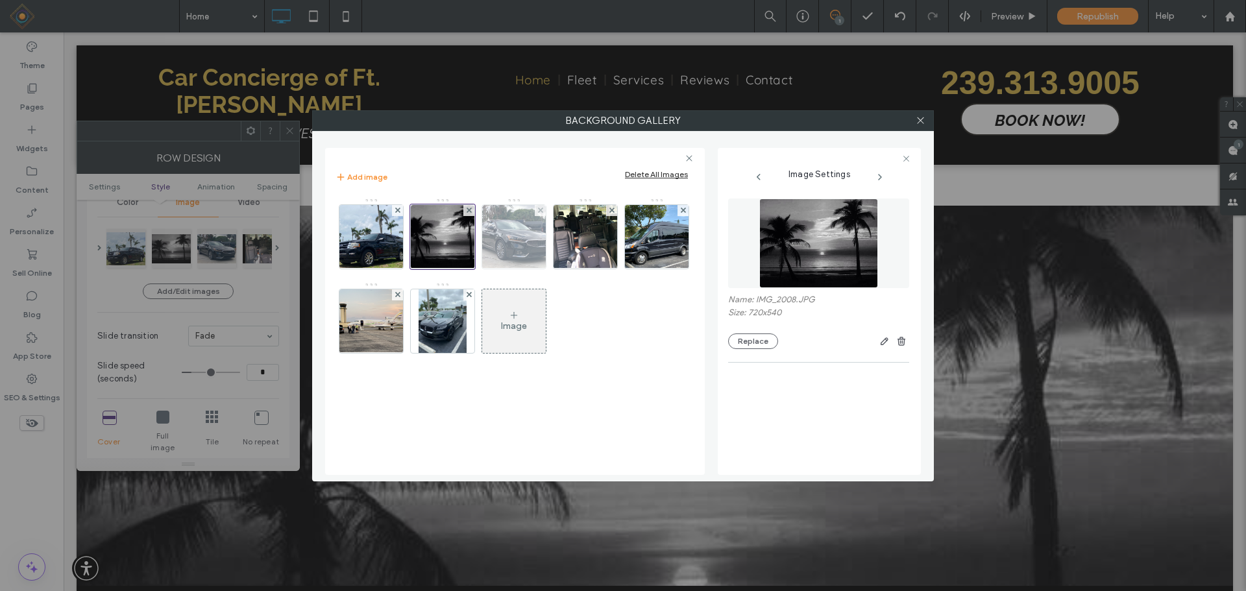
click at [521, 242] on img at bounding box center [514, 237] width 85 height 64
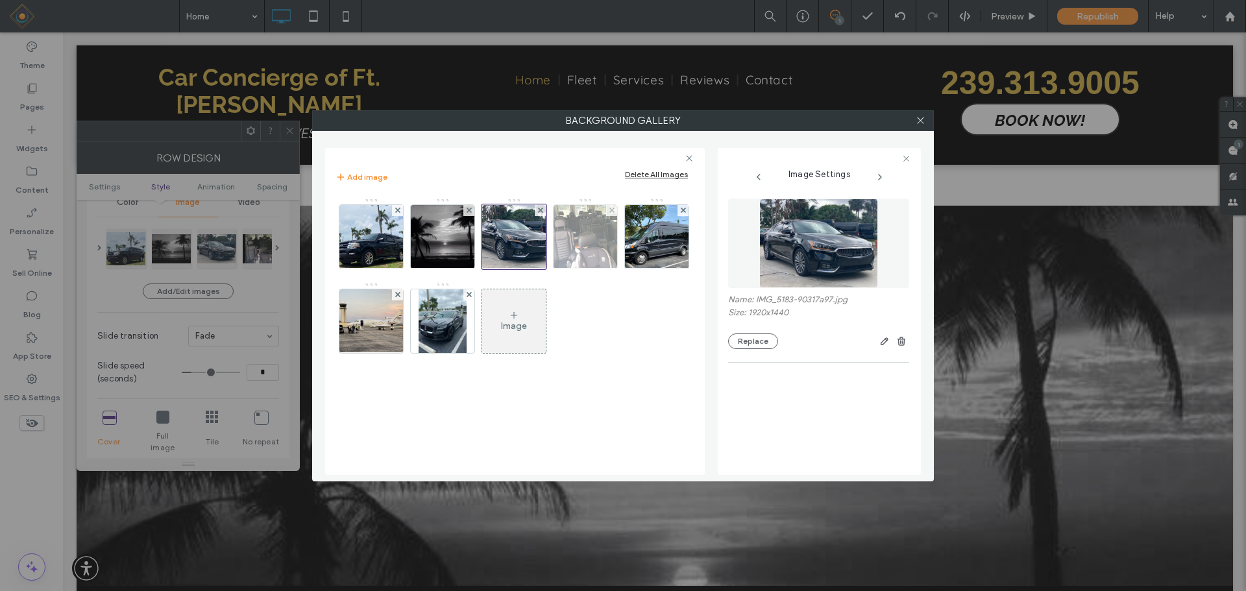
click at [582, 234] on img at bounding box center [585, 237] width 85 height 64
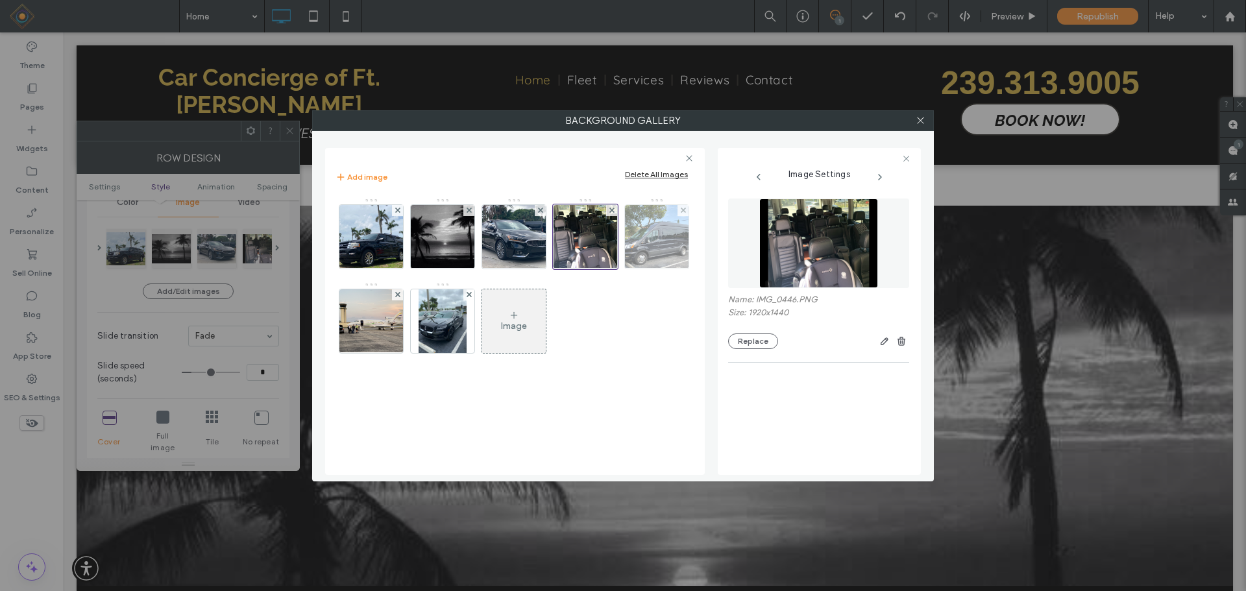
click at [670, 235] on img at bounding box center [657, 237] width 85 height 64
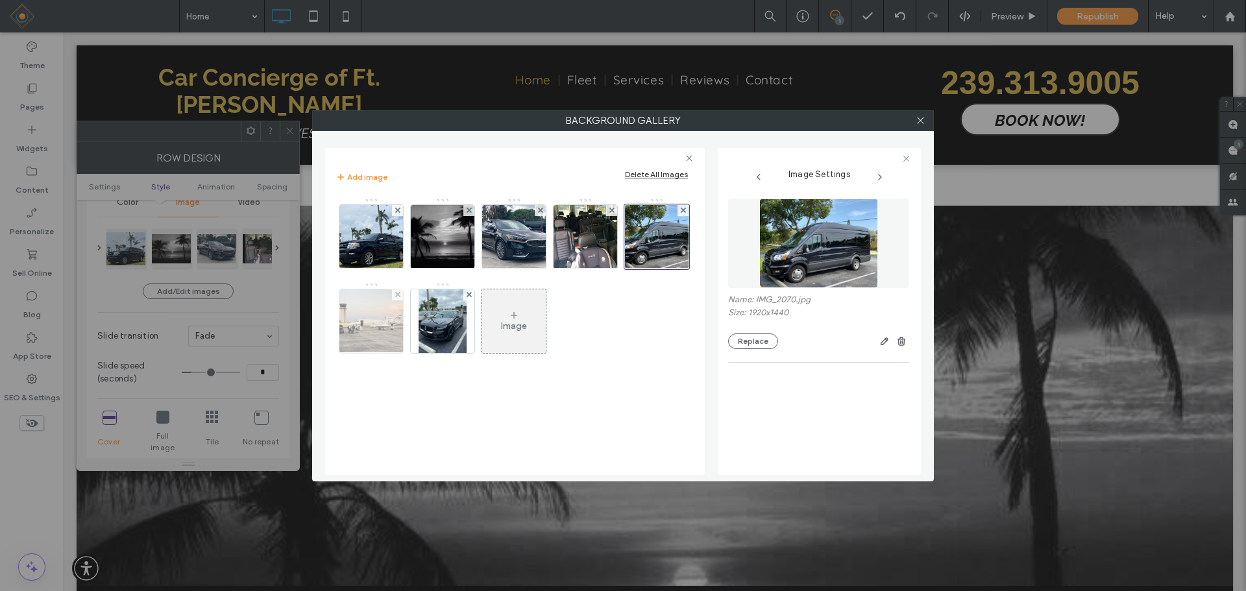
click at [379, 314] on img at bounding box center [371, 321] width 85 height 64
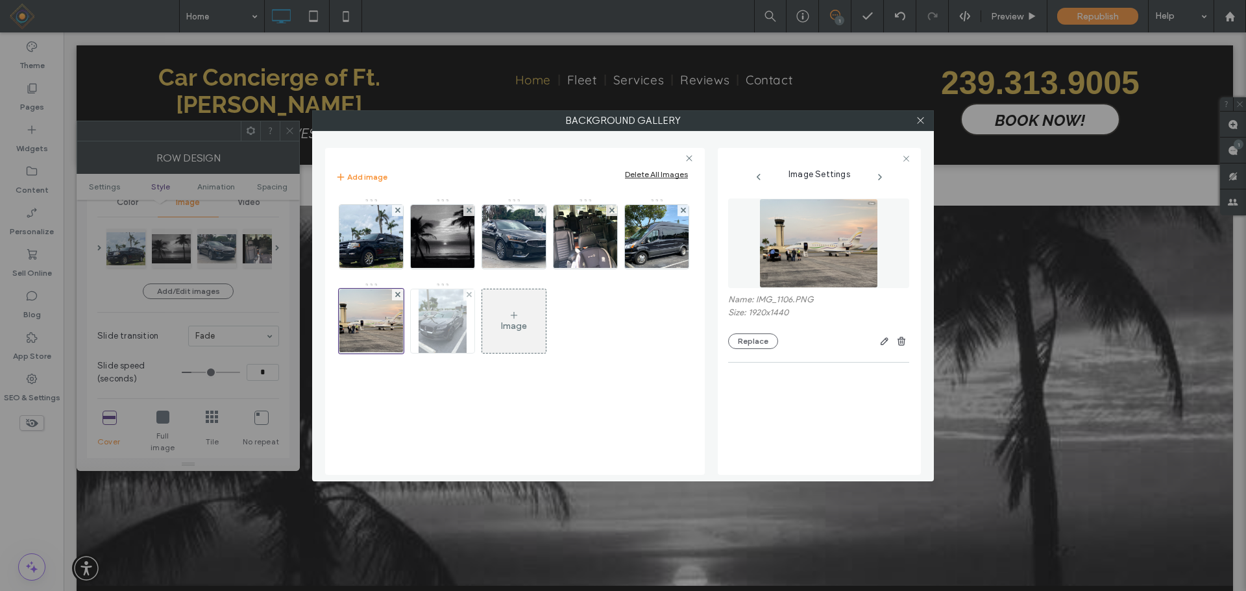
click at [428, 324] on img at bounding box center [443, 321] width 48 height 64
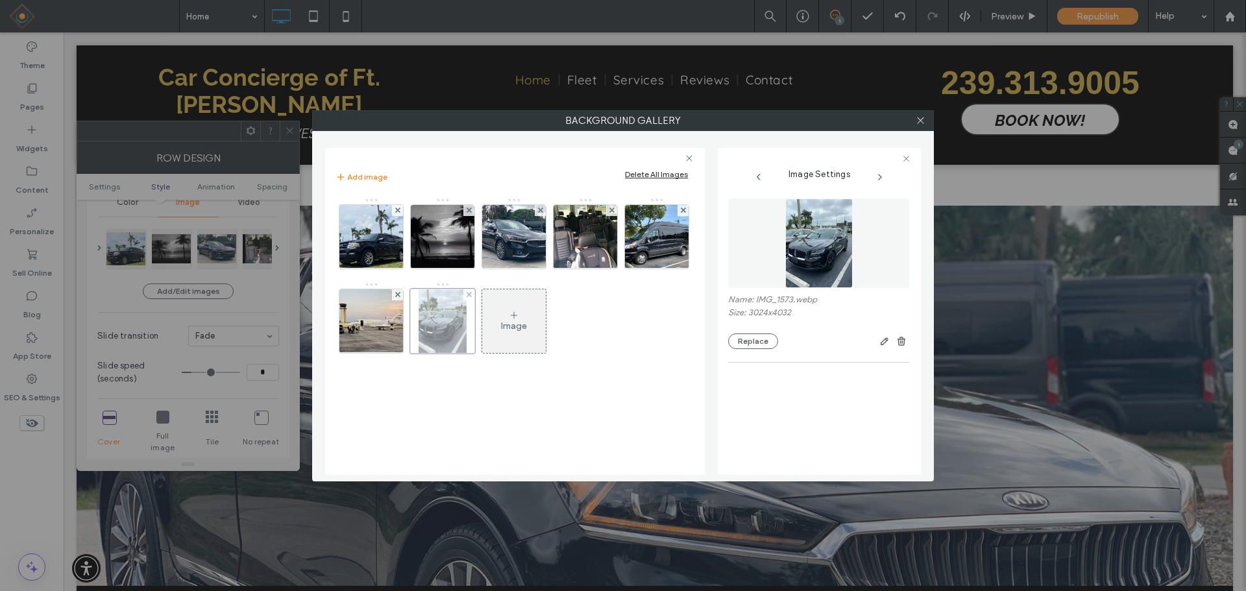
click at [449, 316] on div at bounding box center [442, 321] width 65 height 65
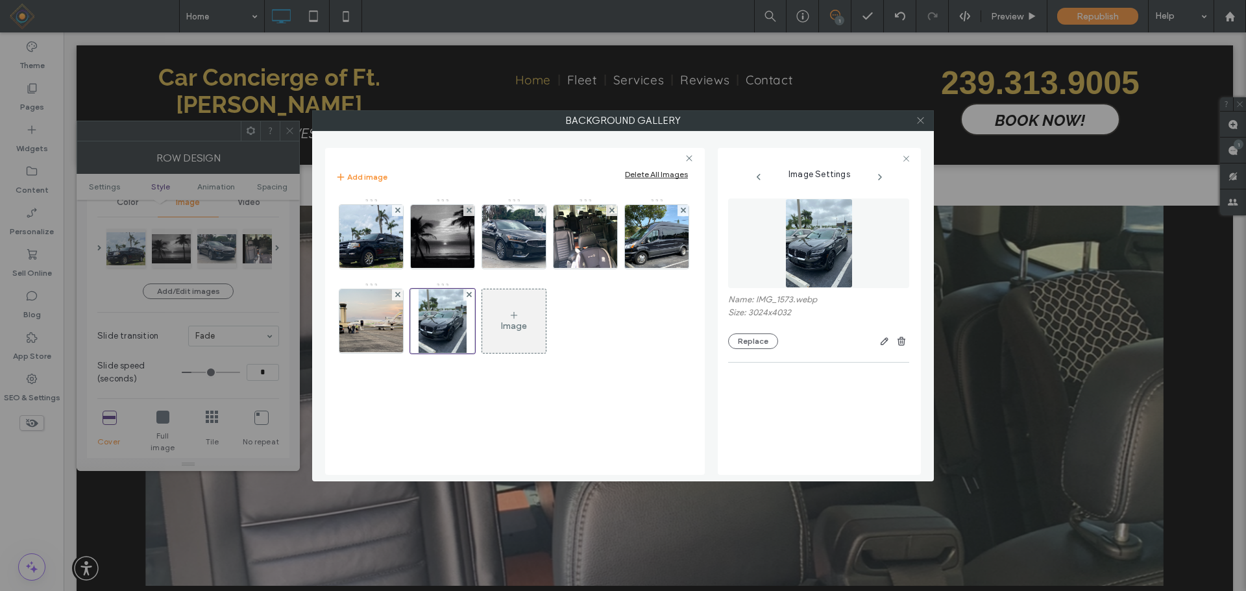
click at [923, 119] on icon at bounding box center [921, 121] width 10 height 10
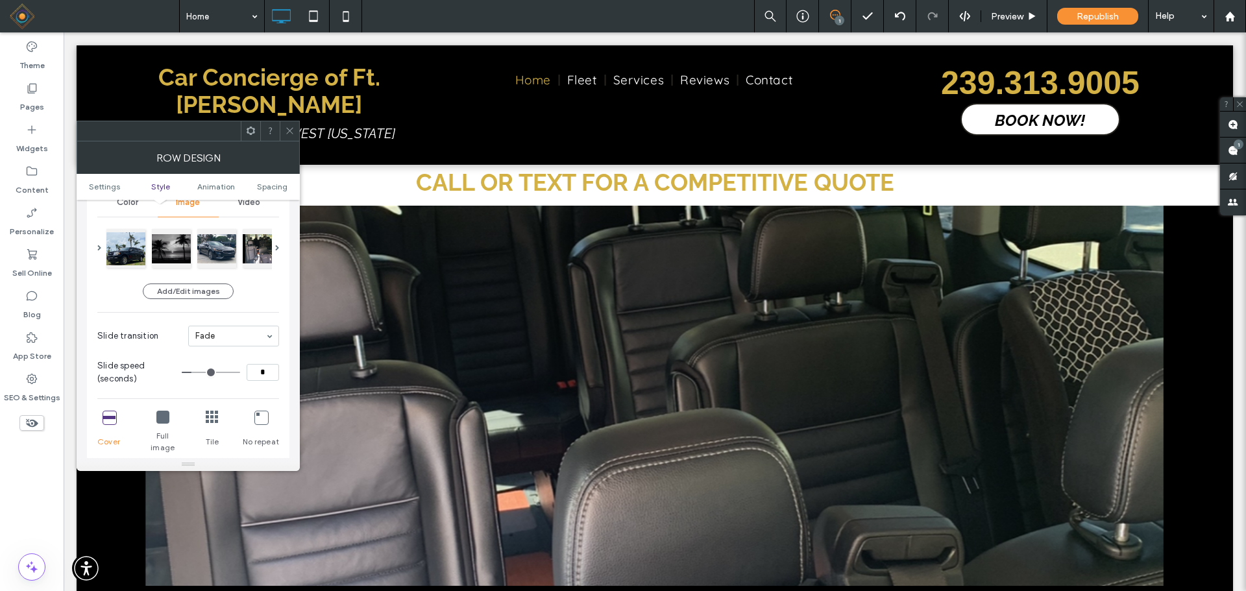
click at [289, 129] on icon at bounding box center [290, 131] width 10 height 10
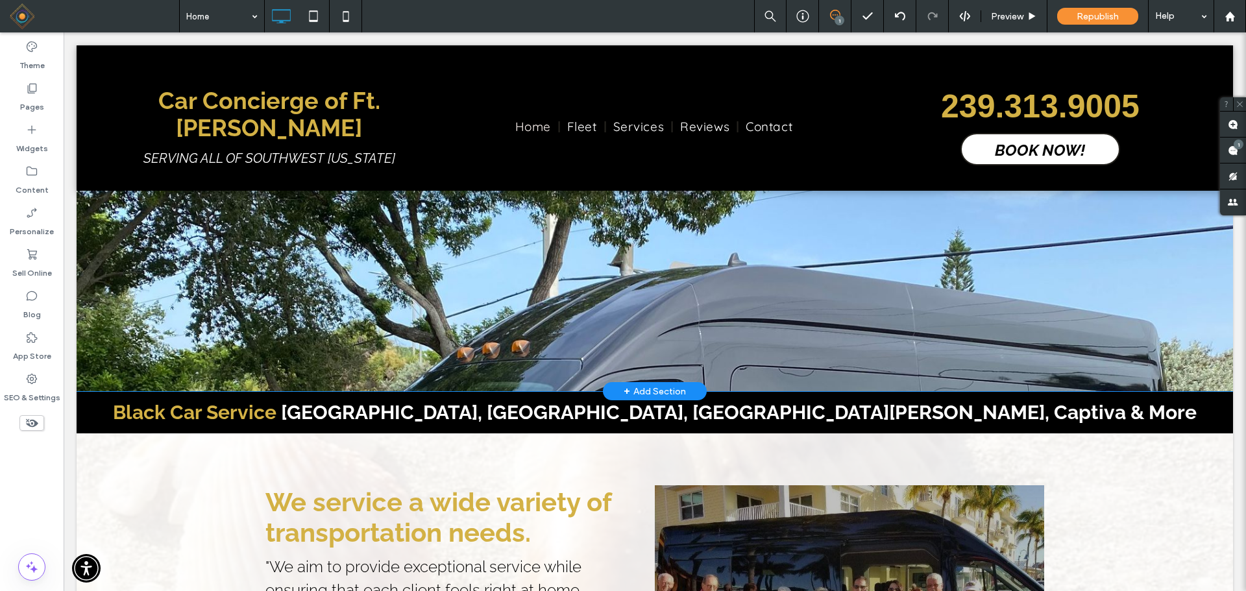
scroll to position [0, 0]
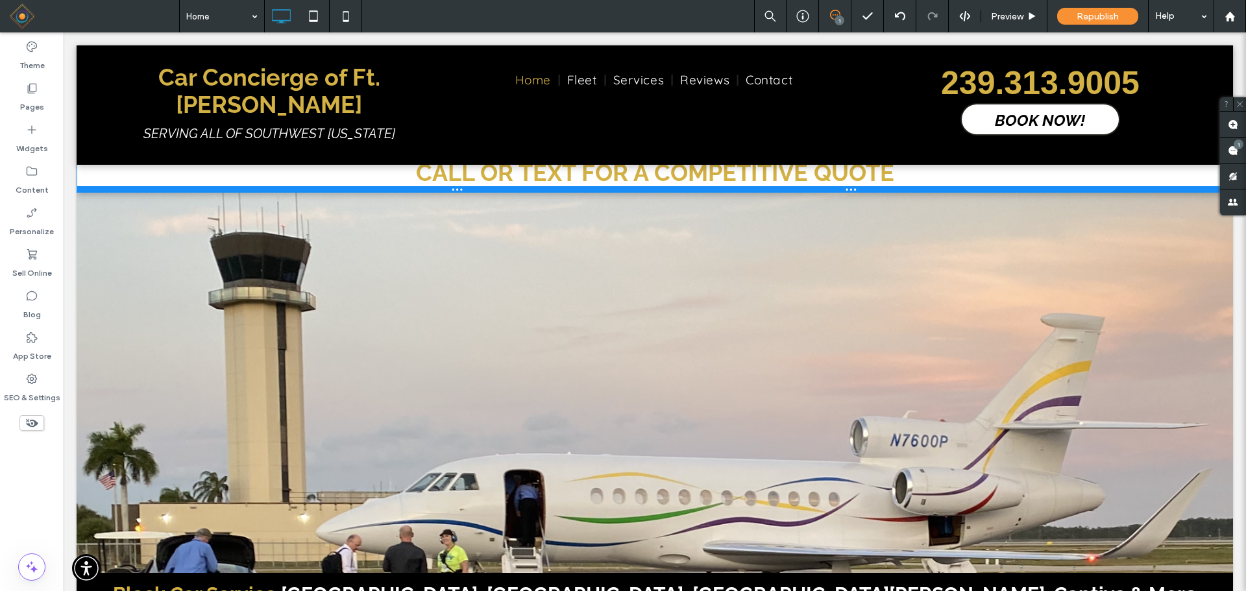
drag, startPoint x: 360, startPoint y: 204, endPoint x: 375, endPoint y: 155, distance: 50.9
click at [375, 155] on div "CALL OR TEXT FOR A COMPETITIVE QUOTE Click To Paste Row + Add Section" at bounding box center [655, 173] width 1157 height 40
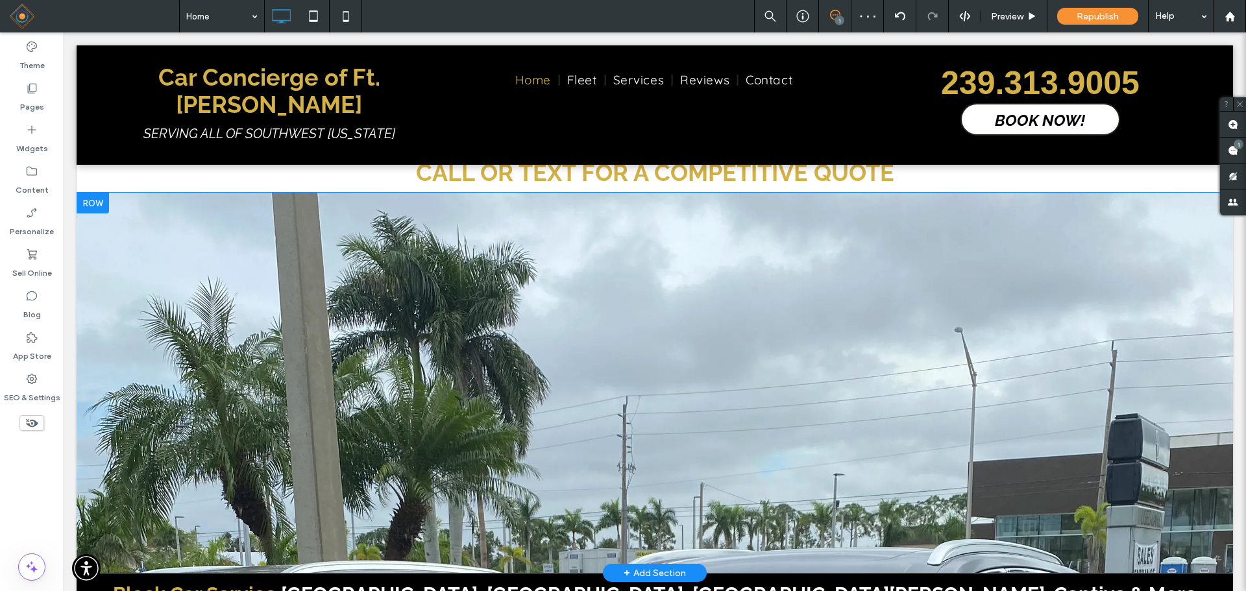
click at [280, 308] on div at bounding box center [655, 383] width 1157 height 380
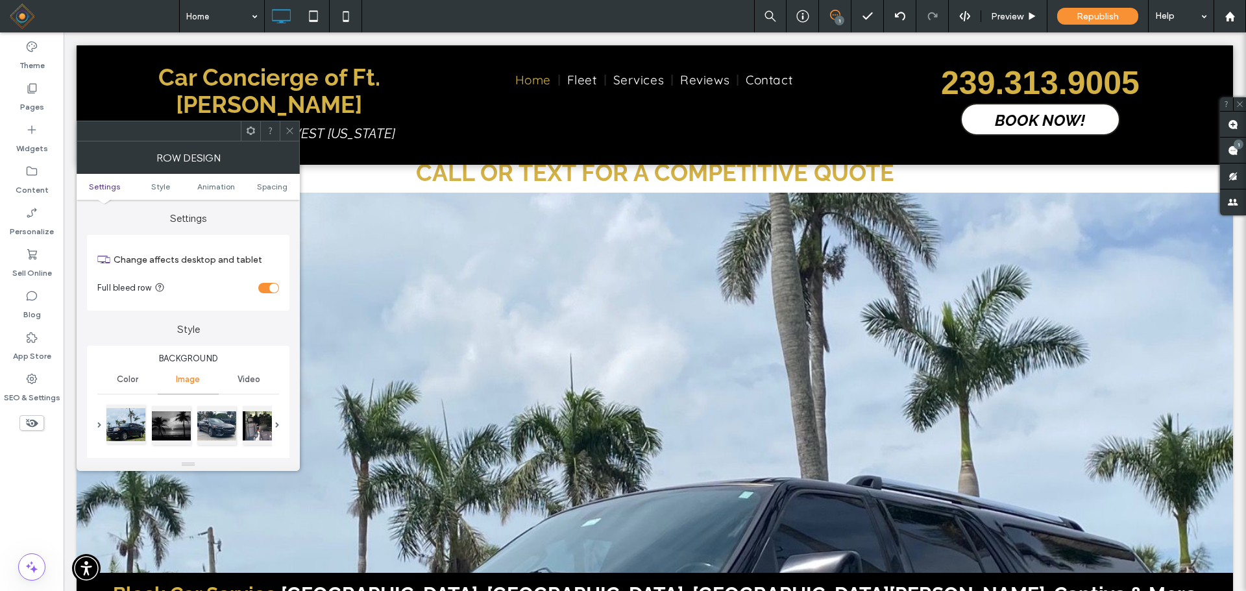
click at [118, 423] on div at bounding box center [125, 424] width 39 height 39
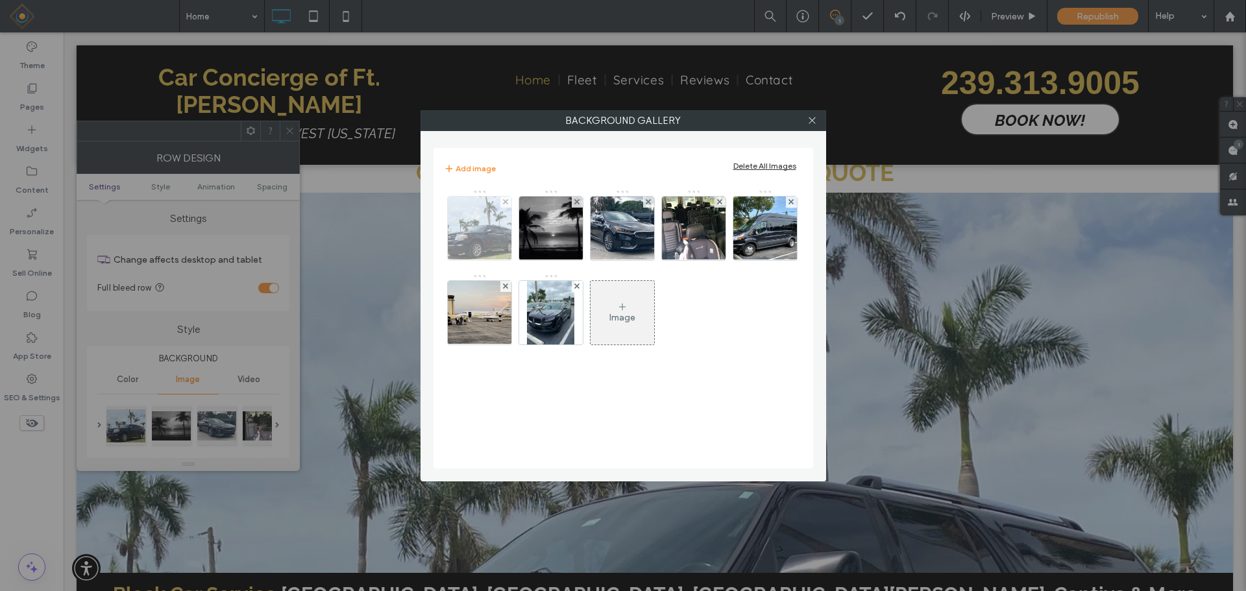
click at [492, 231] on img at bounding box center [478, 229] width 75 height 64
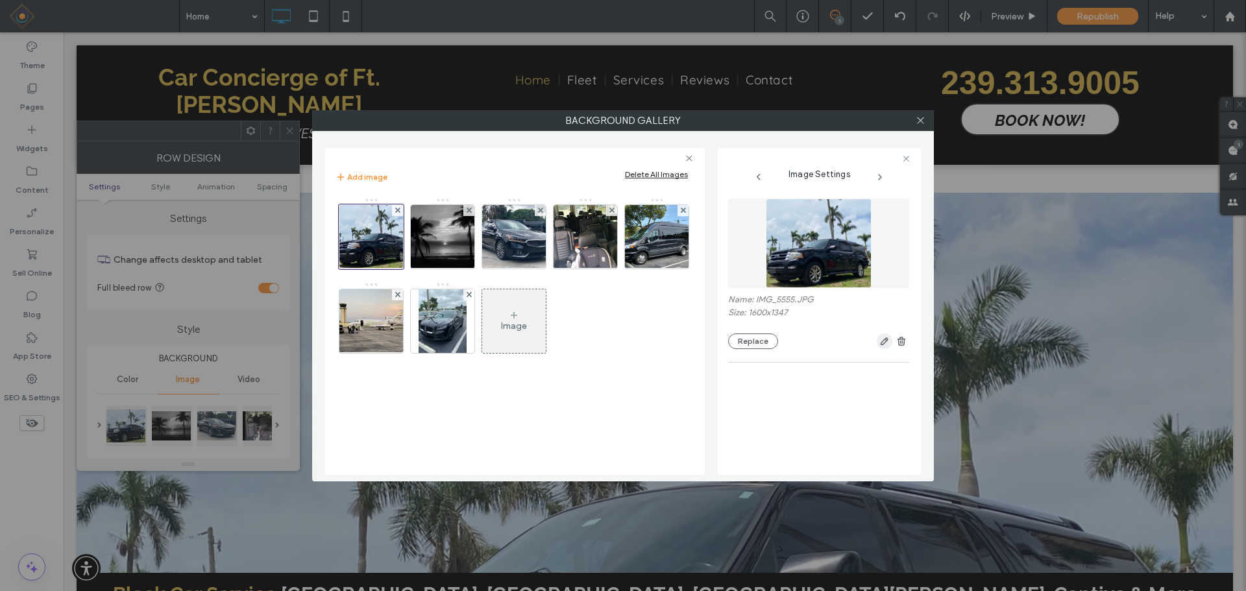
click at [882, 338] on icon "button" at bounding box center [884, 341] width 10 height 10
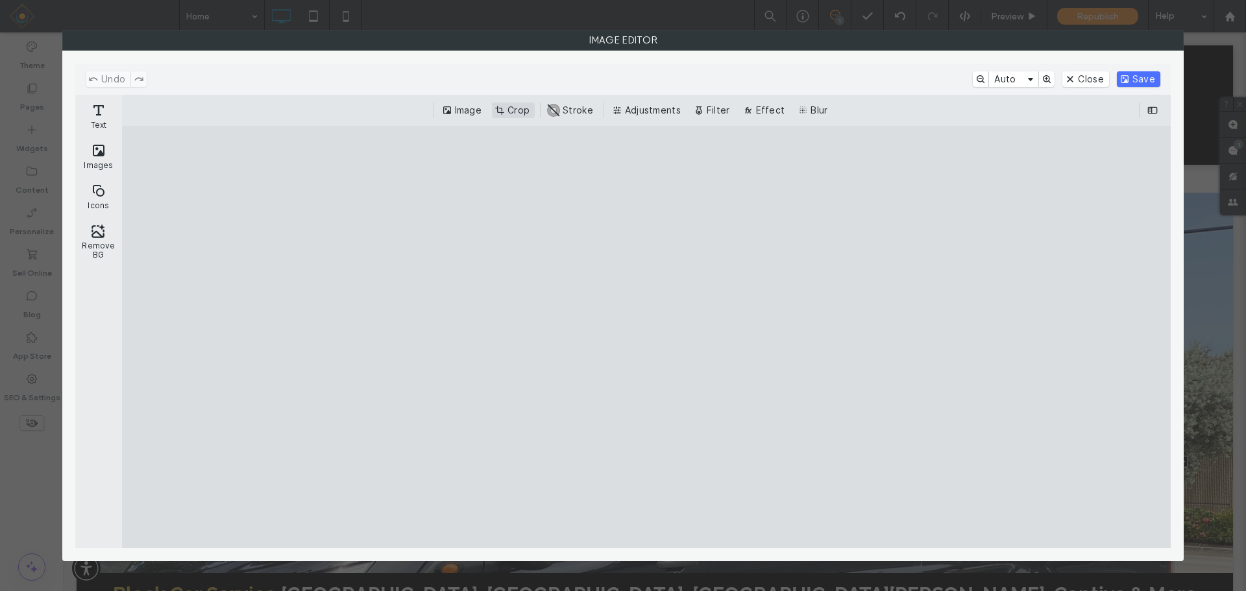
click at [511, 111] on button "Crop" at bounding box center [513, 111] width 43 height 16
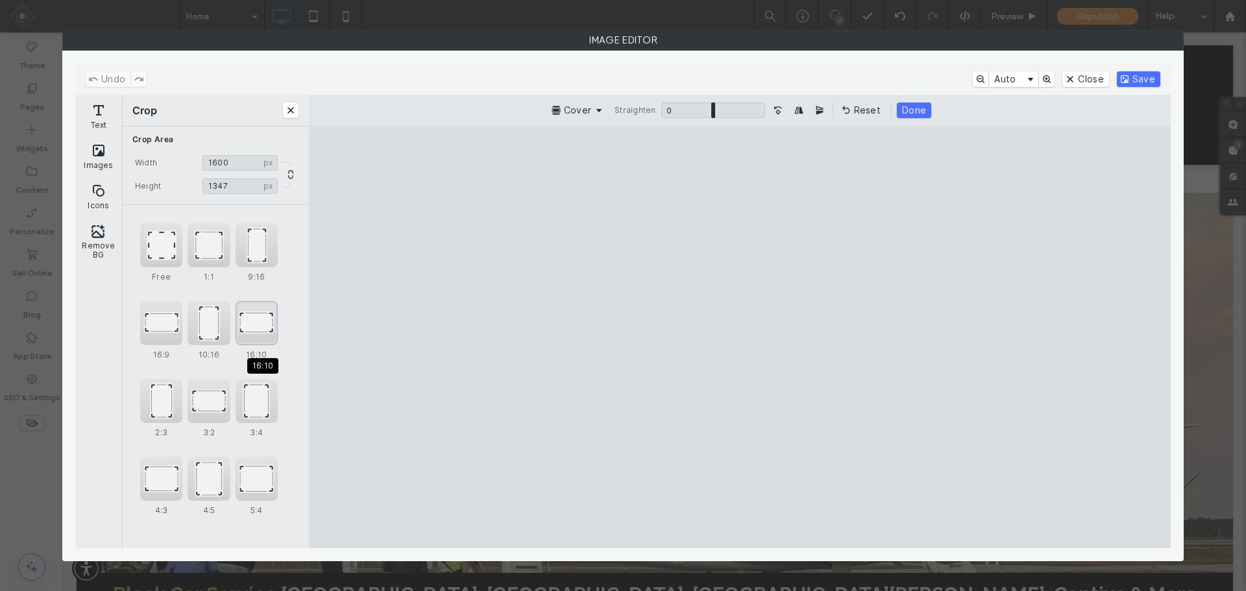
click at [262, 330] on div "16:10" at bounding box center [257, 323] width 42 height 44
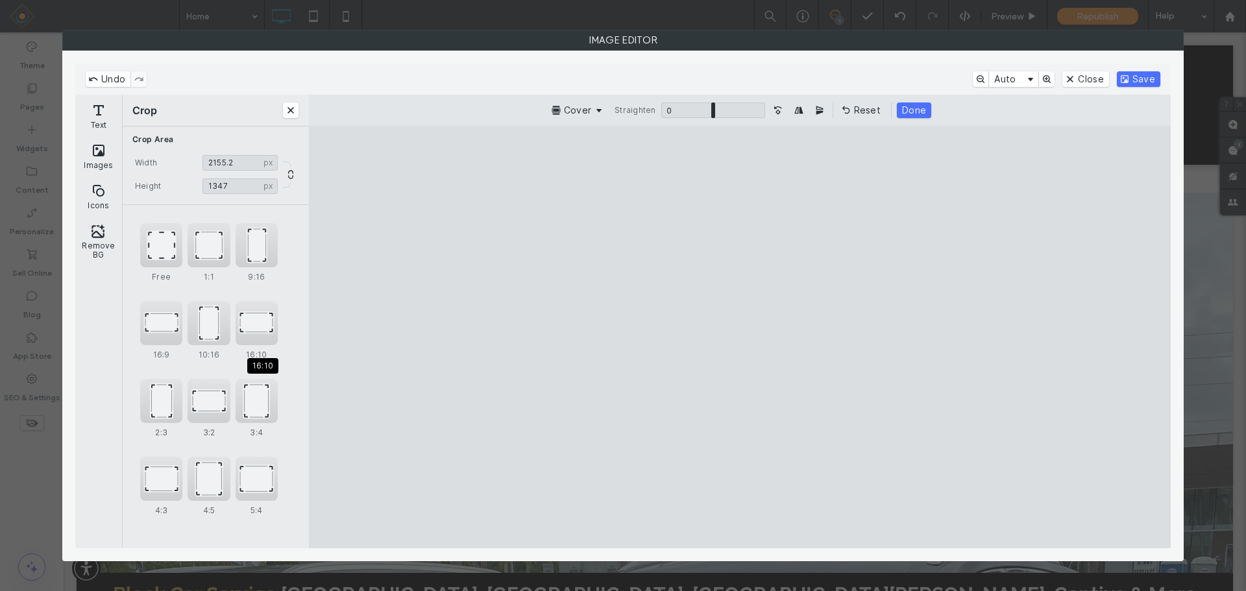
type input "******"
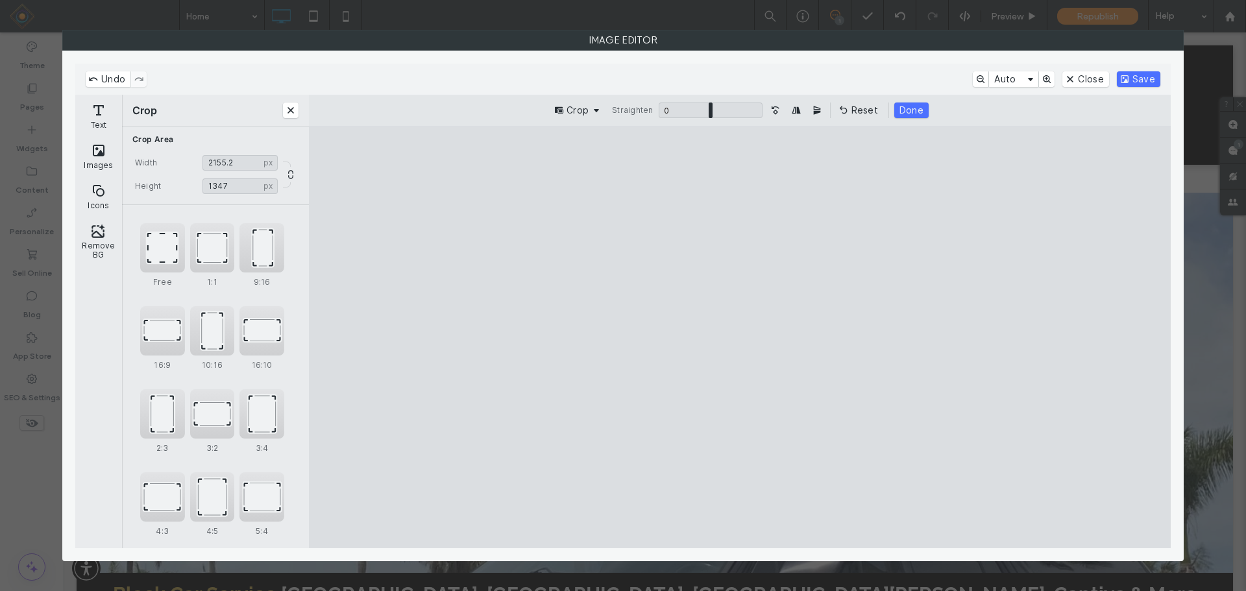
drag, startPoint x: 762, startPoint y: 283, endPoint x: 803, endPoint y: 251, distance: 52.2
click at [740, 337] on cesdk-canvas "Editor canvas" at bounding box center [740, 337] width 0 height 0
click at [1149, 78] on button "Save" at bounding box center [1138, 79] width 43 height 16
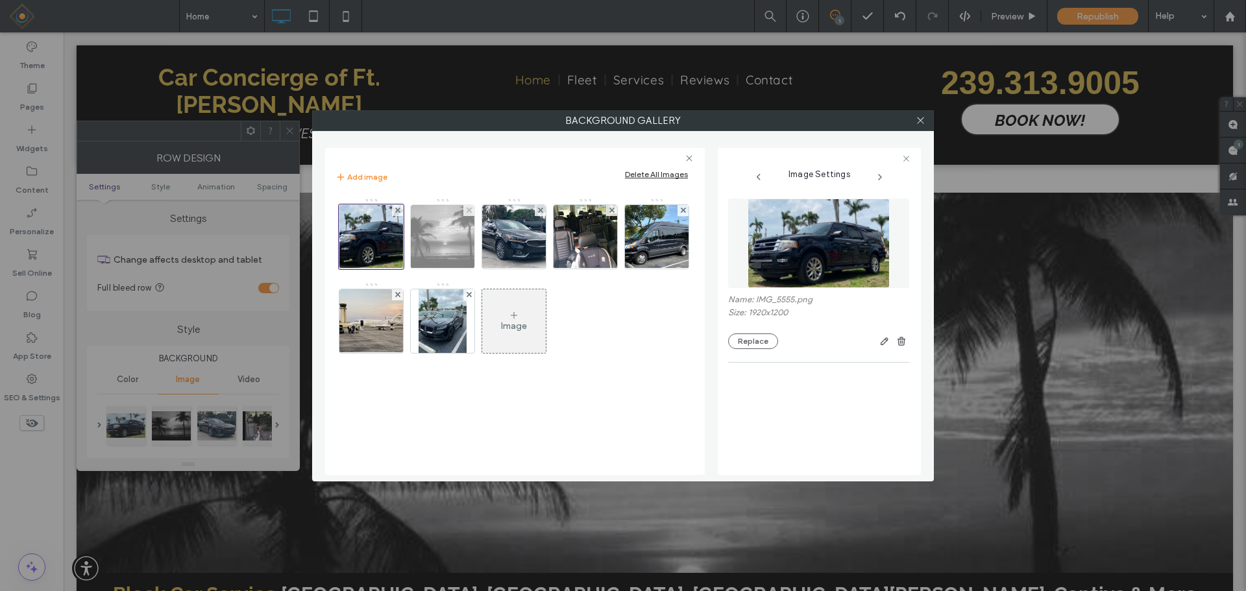
click at [452, 221] on img at bounding box center [442, 237] width 85 height 64
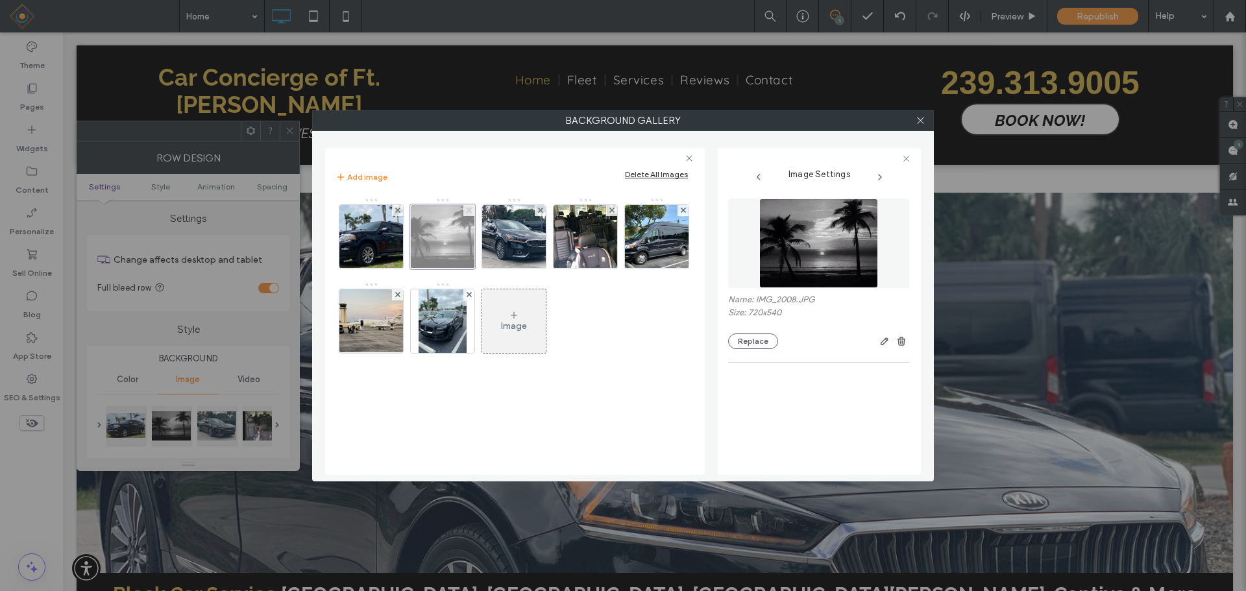
click at [468, 208] on icon at bounding box center [469, 210] width 5 height 5
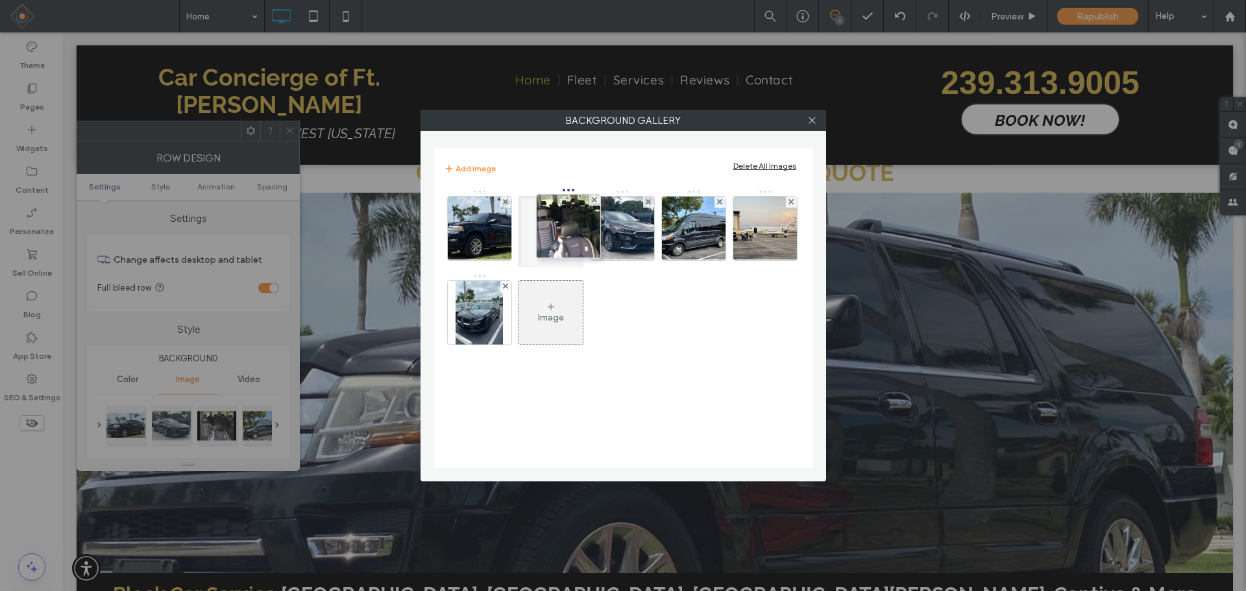
drag, startPoint x: 623, startPoint y: 193, endPoint x: 566, endPoint y: 191, distance: 57.1
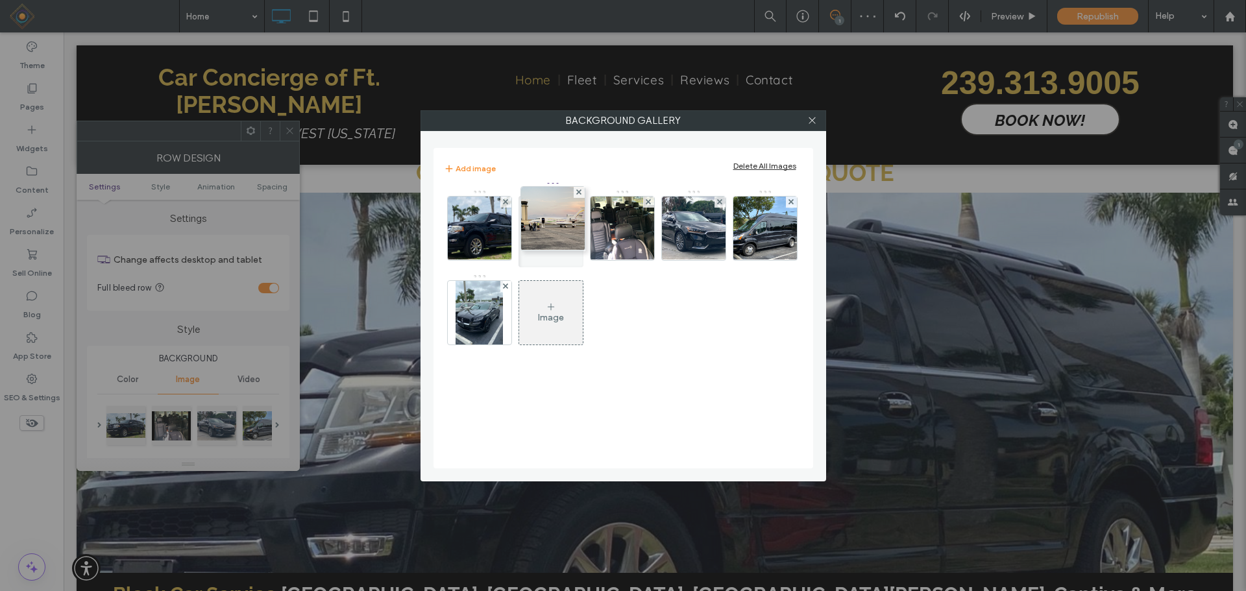
drag, startPoint x: 761, startPoint y: 193, endPoint x: 546, endPoint y: 183, distance: 215.7
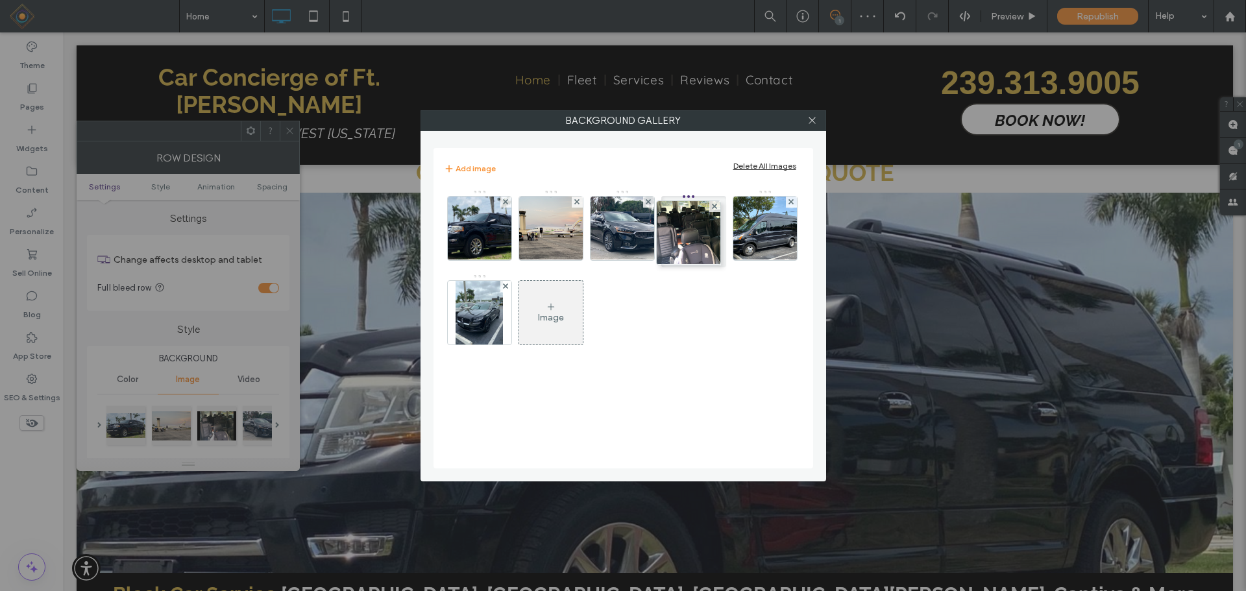
drag, startPoint x: 619, startPoint y: 190, endPoint x: 681, endPoint y: 195, distance: 63.1
click at [524, 297] on div "Image" at bounding box center [551, 312] width 64 height 61
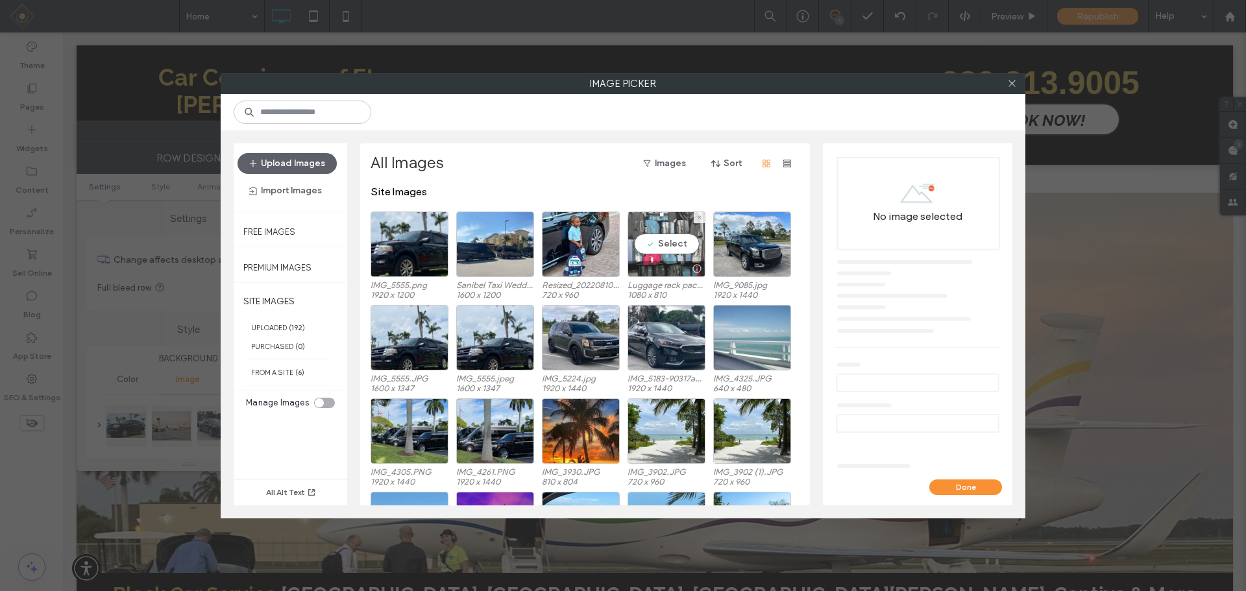
scroll to position [65, 0]
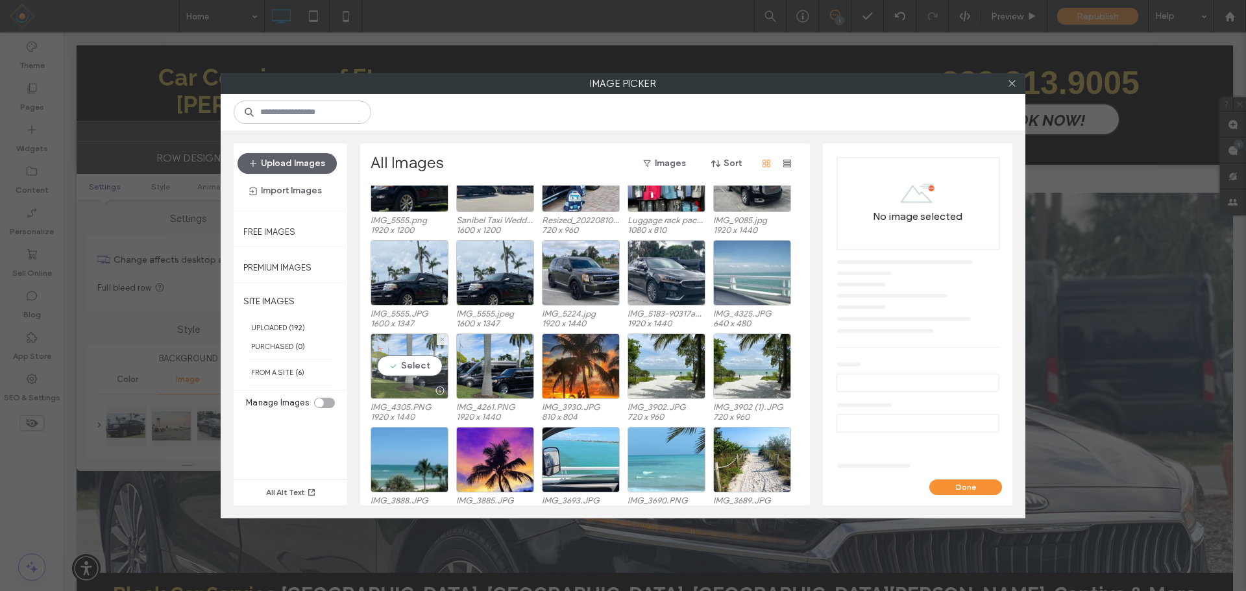
click at [414, 364] on div "Select" at bounding box center [410, 367] width 78 height 66
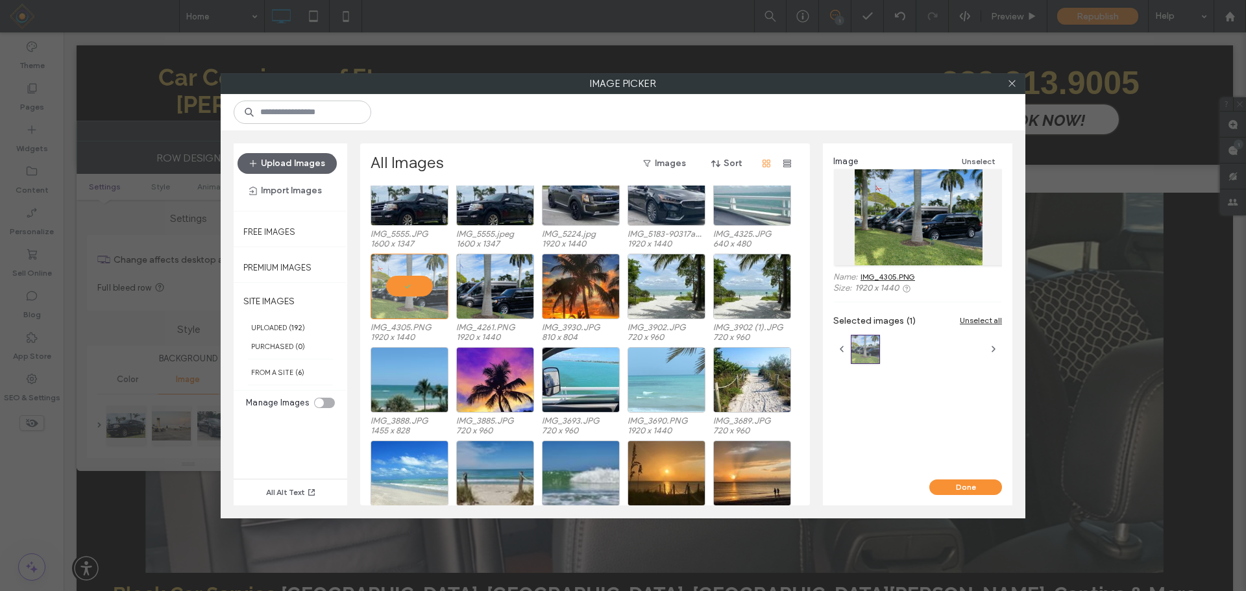
scroll to position [275, 0]
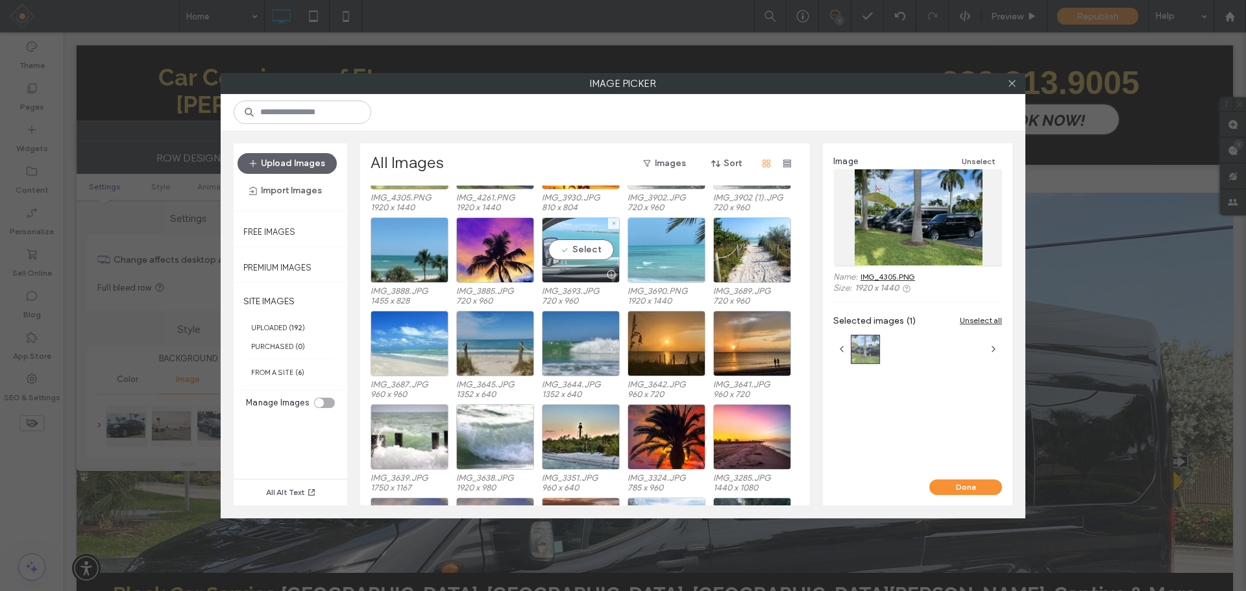
click at [583, 252] on div "Select" at bounding box center [581, 250] width 78 height 66
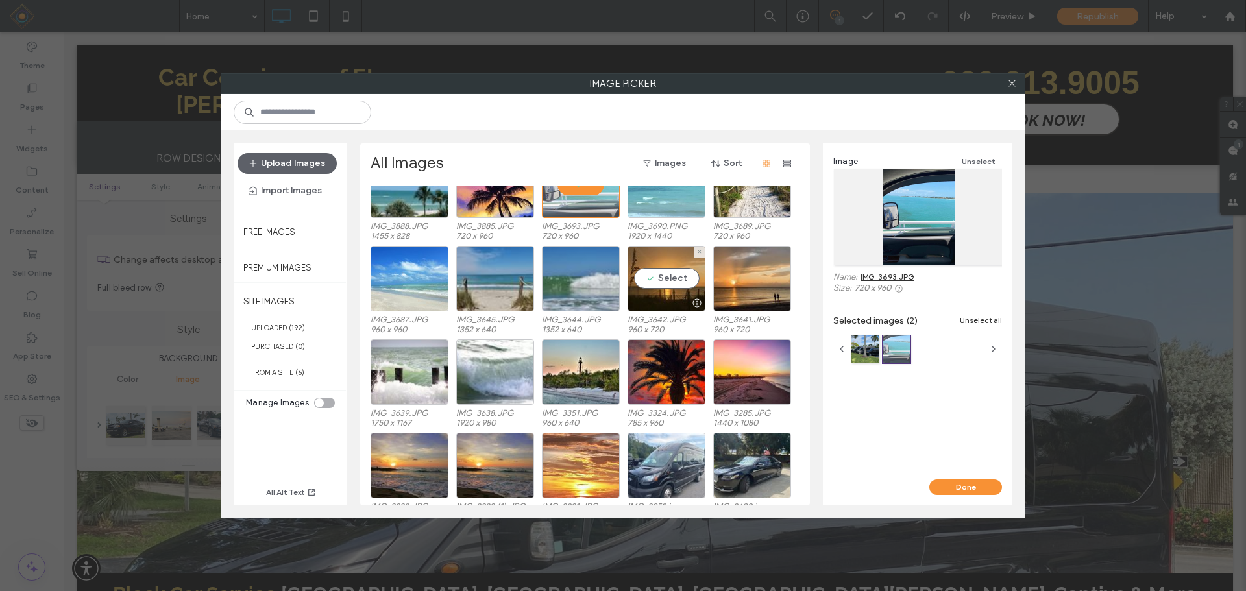
scroll to position [404, 0]
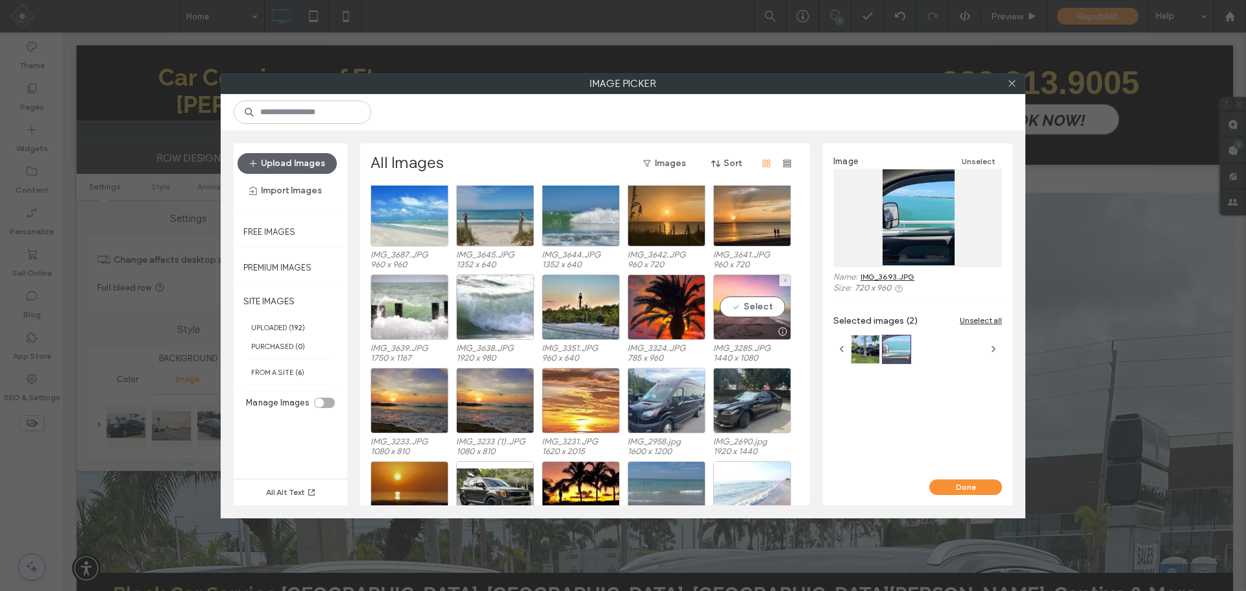
click at [755, 309] on div "Select" at bounding box center [752, 308] width 78 height 66
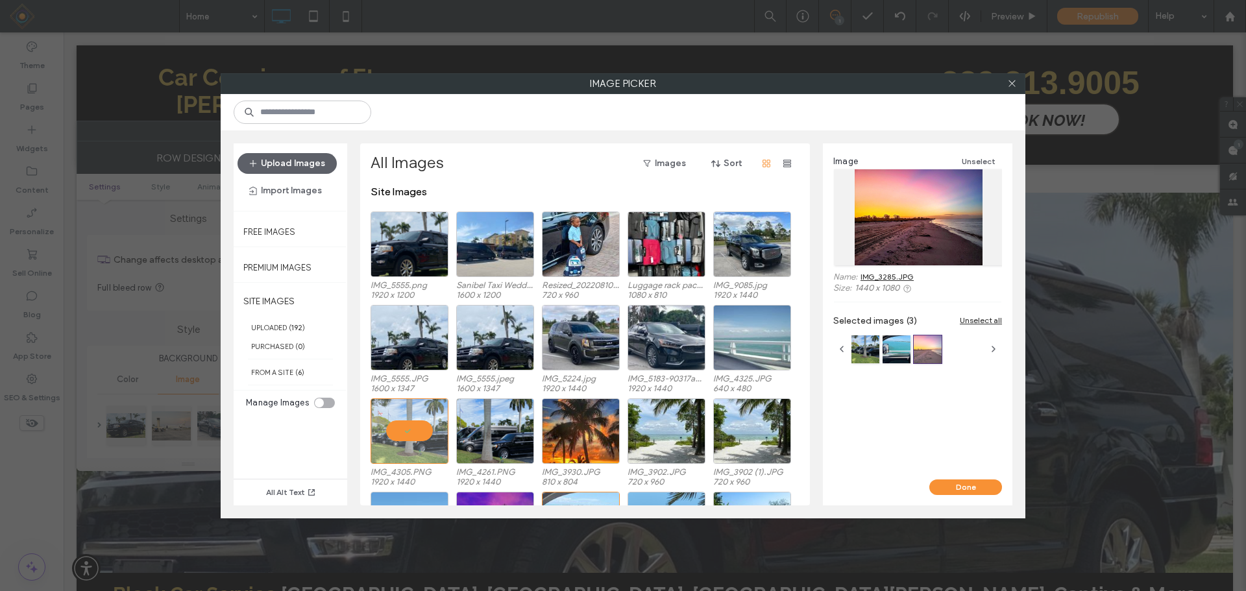
scroll to position [130, 0]
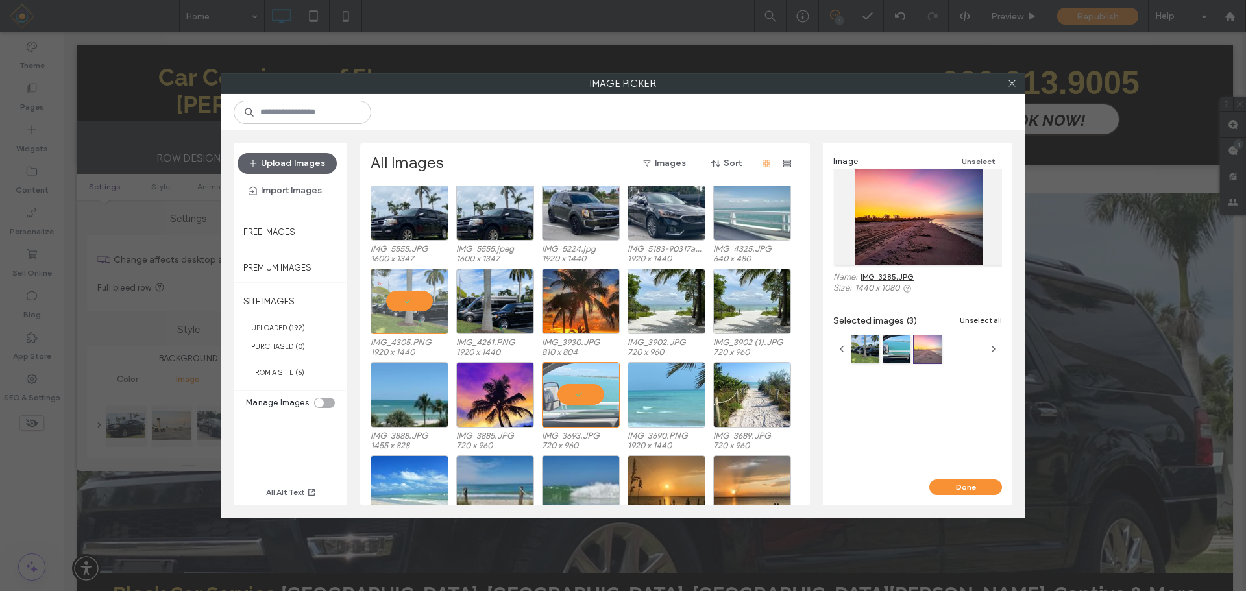
click at [955, 487] on button "Done" at bounding box center [965, 488] width 73 height 16
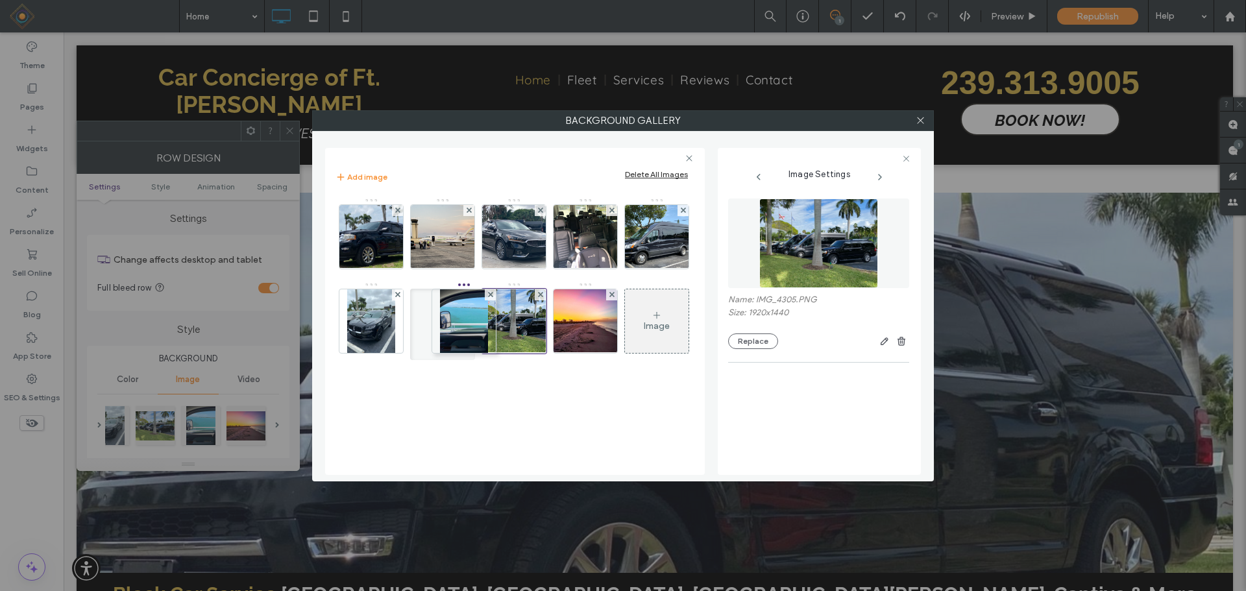
drag, startPoint x: 516, startPoint y: 286, endPoint x: 536, endPoint y: 376, distance: 93.1
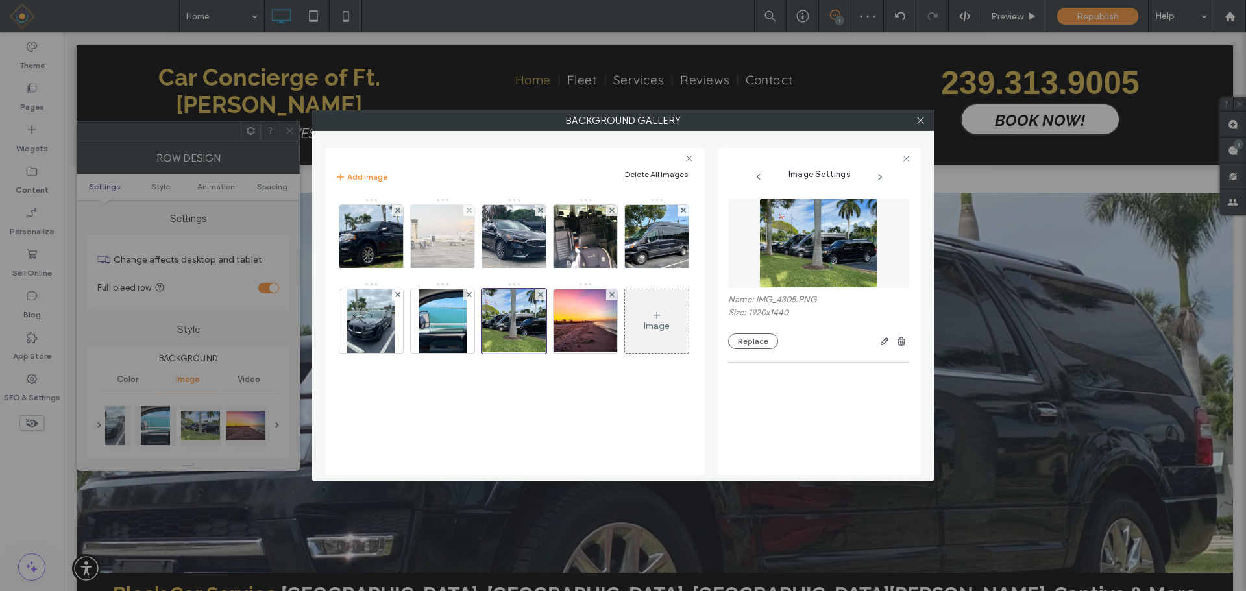
click at [443, 235] on img at bounding box center [442, 237] width 85 height 64
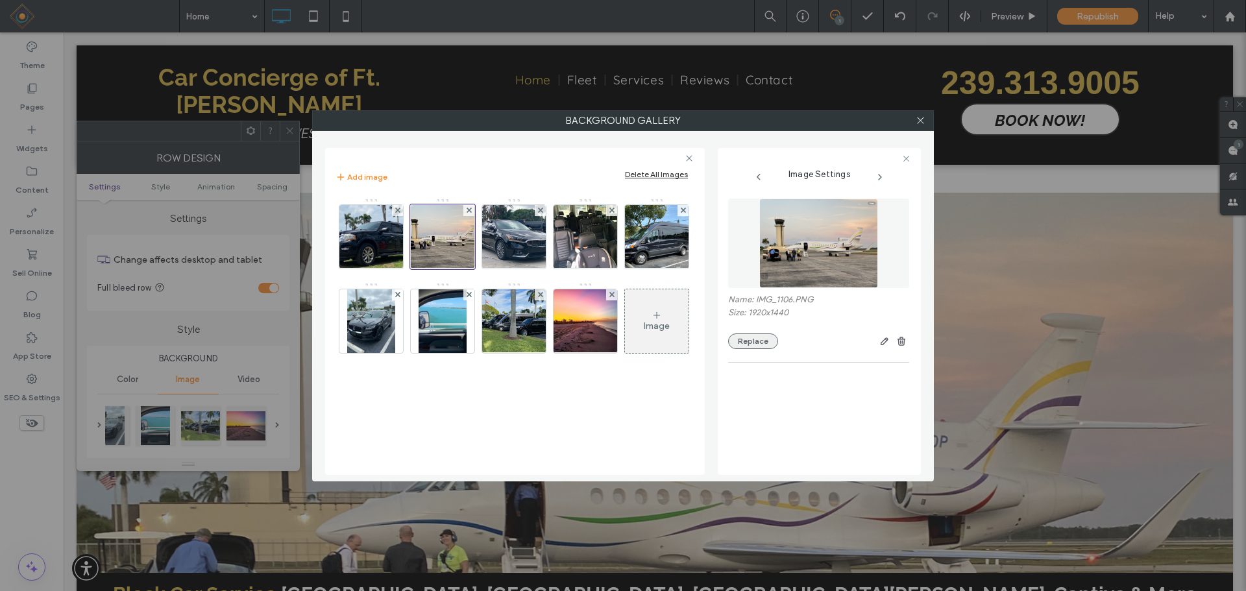
click at [749, 343] on button "Replace" at bounding box center [753, 342] width 50 height 16
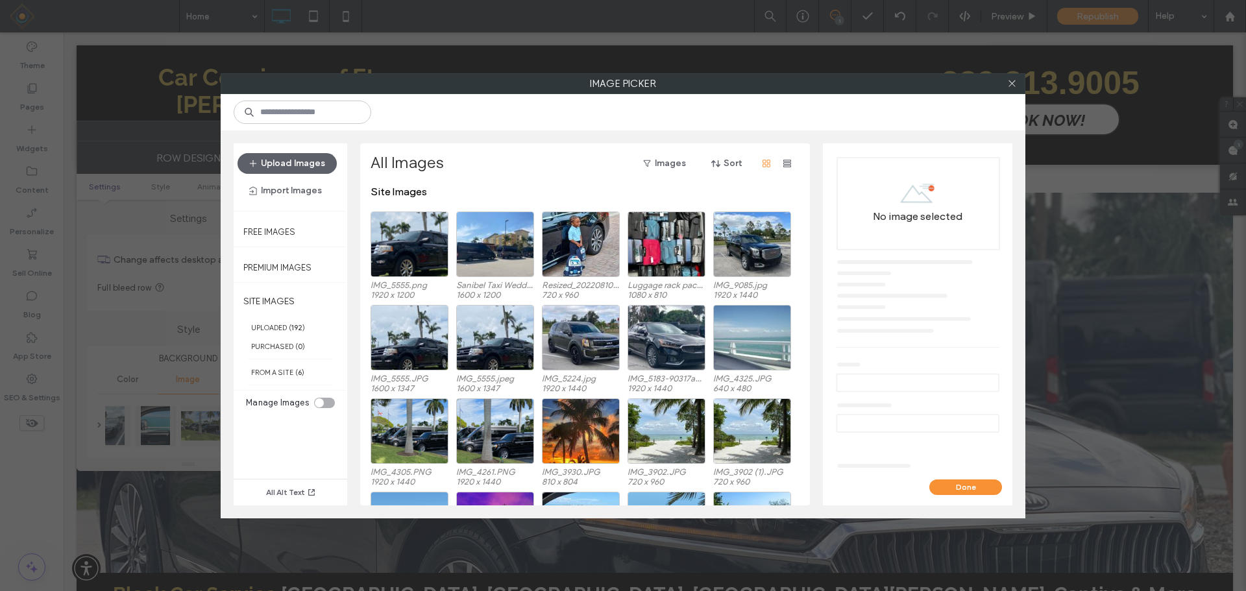
click at [985, 494] on button "Done" at bounding box center [965, 488] width 73 height 16
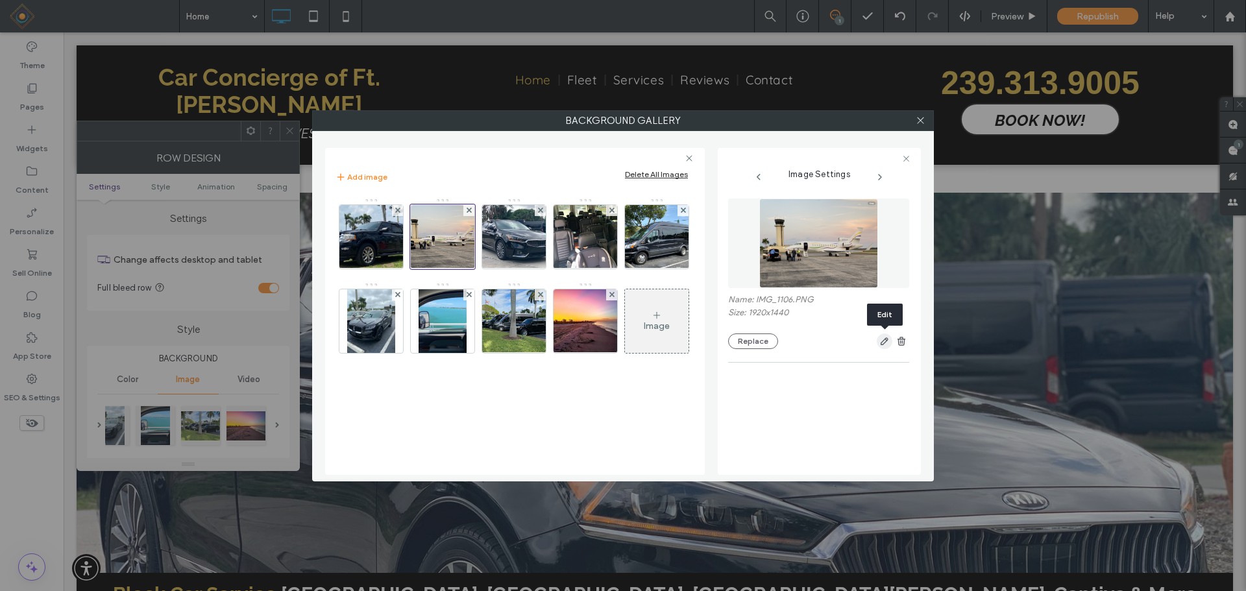
click at [881, 343] on use "button" at bounding box center [885, 342] width 8 height 8
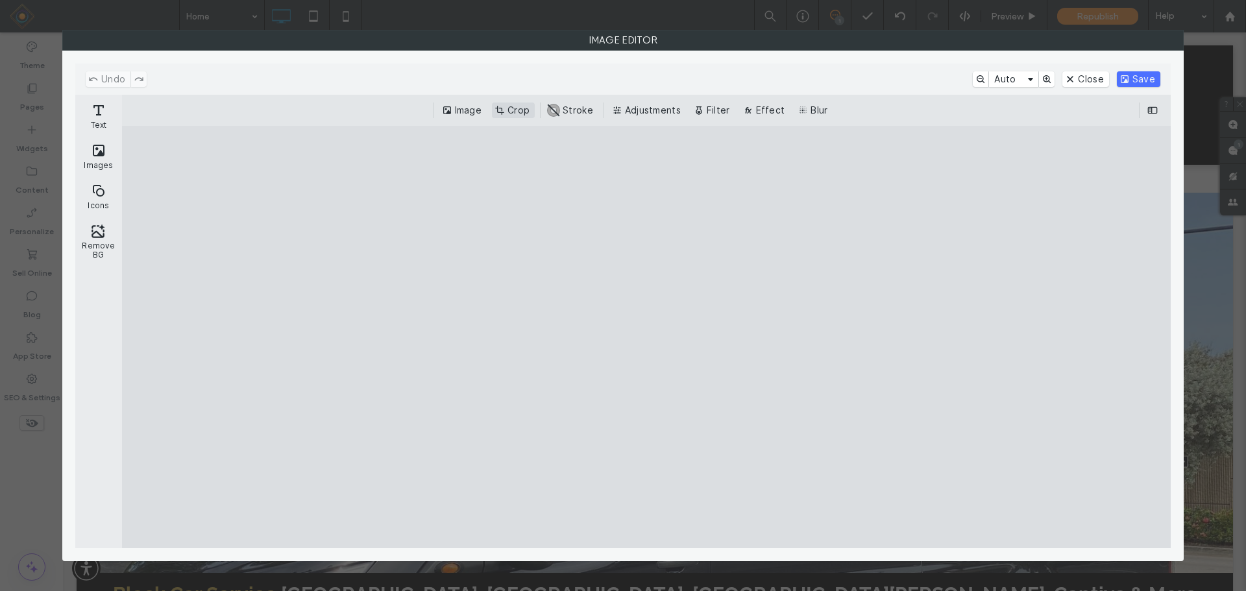
click at [511, 111] on button "Crop" at bounding box center [513, 111] width 43 height 16
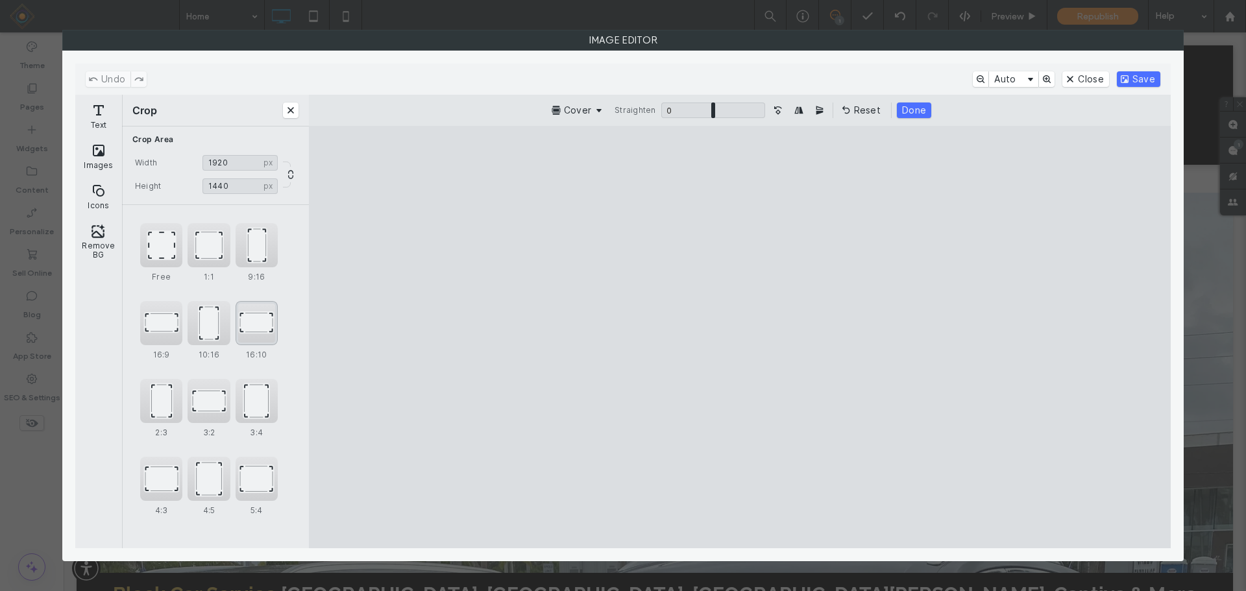
click at [266, 323] on div "16:10" at bounding box center [257, 323] width 42 height 44
type input "****"
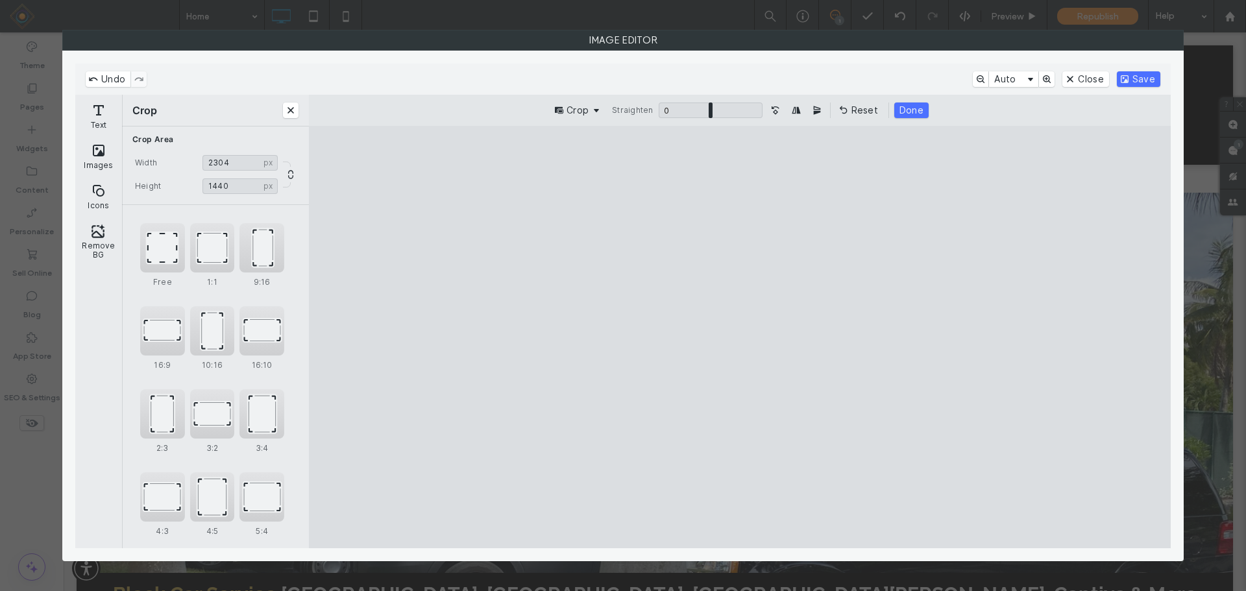
drag, startPoint x: 839, startPoint y: 315, endPoint x: 906, endPoint y: 286, distance: 73.2
click at [740, 337] on cesdk-canvas "Editor canvas" at bounding box center [740, 337] width 0 height 0
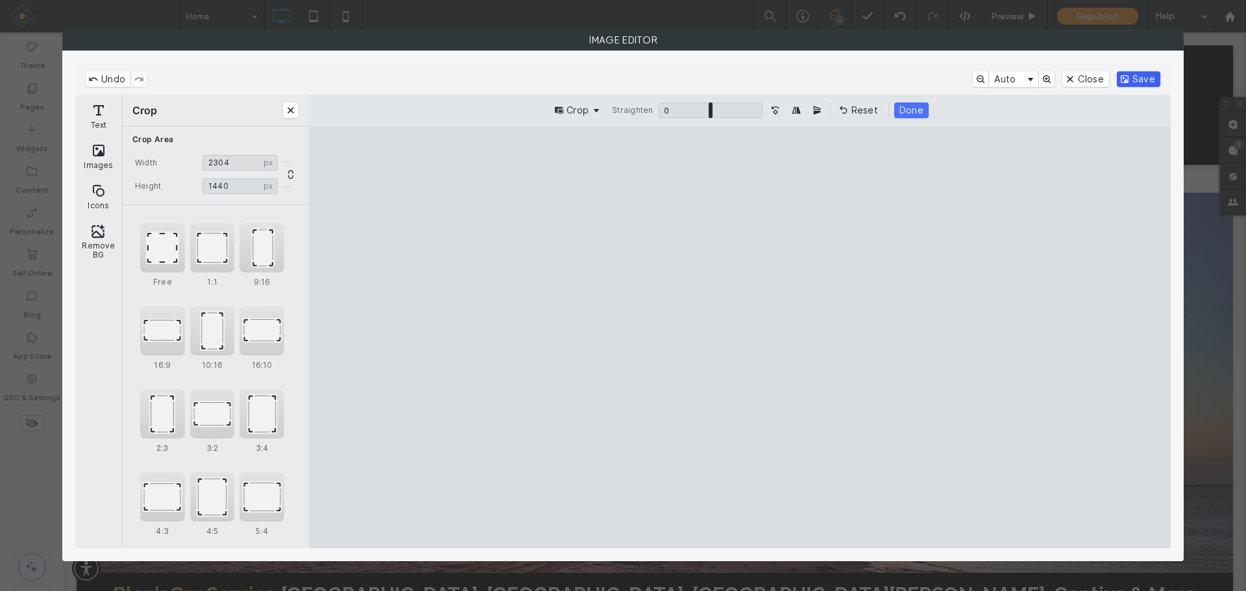
click at [1133, 75] on button "Save" at bounding box center [1138, 79] width 43 height 16
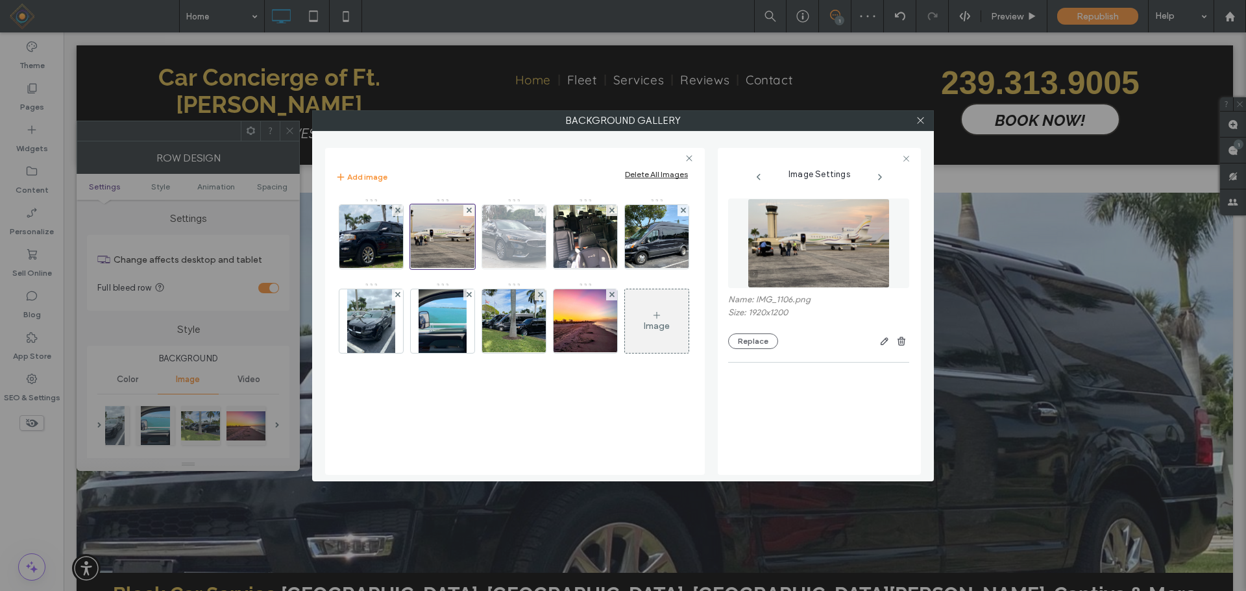
click at [520, 236] on img at bounding box center [514, 237] width 85 height 64
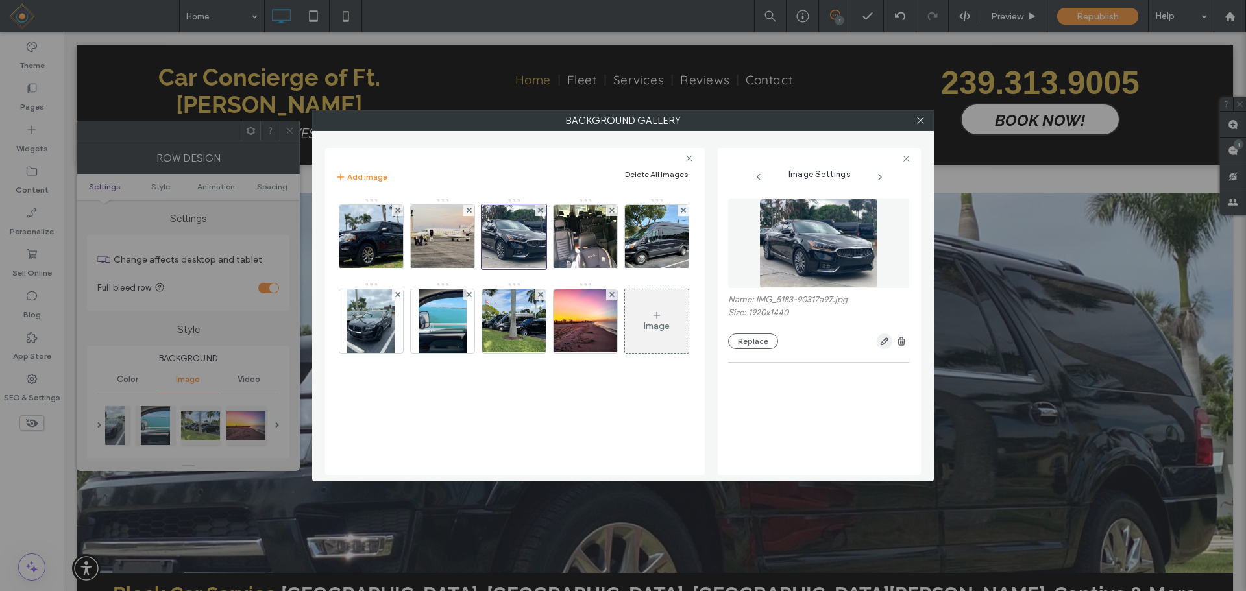
click at [882, 340] on icon "button" at bounding box center [884, 341] width 10 height 10
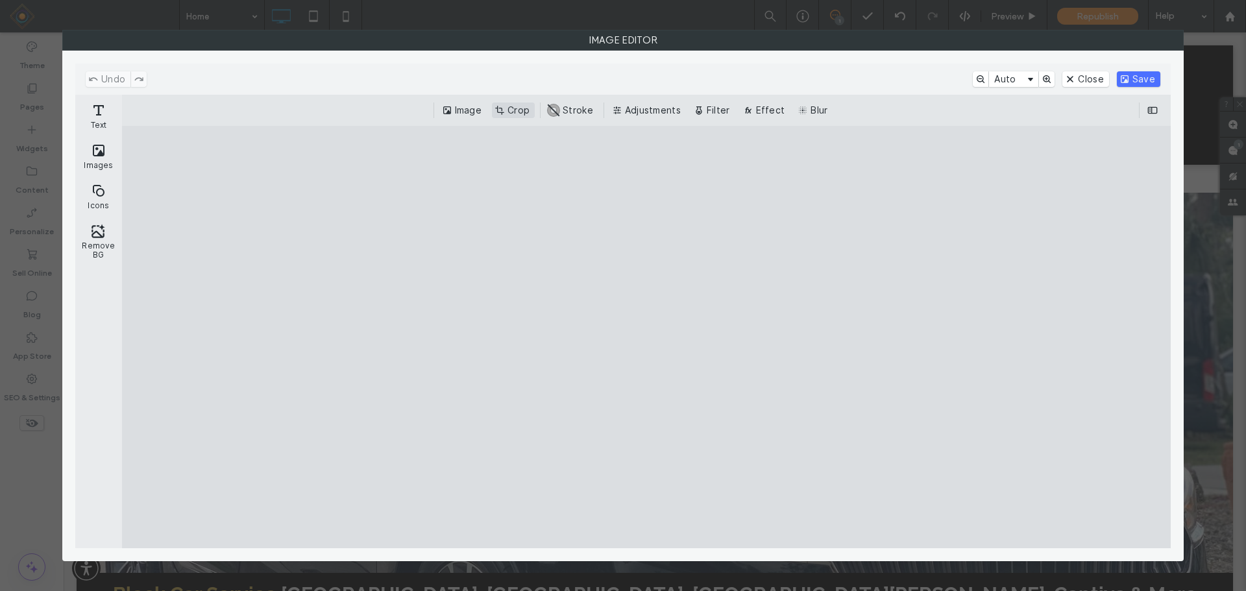
click at [519, 103] on button "Crop" at bounding box center [513, 111] width 43 height 16
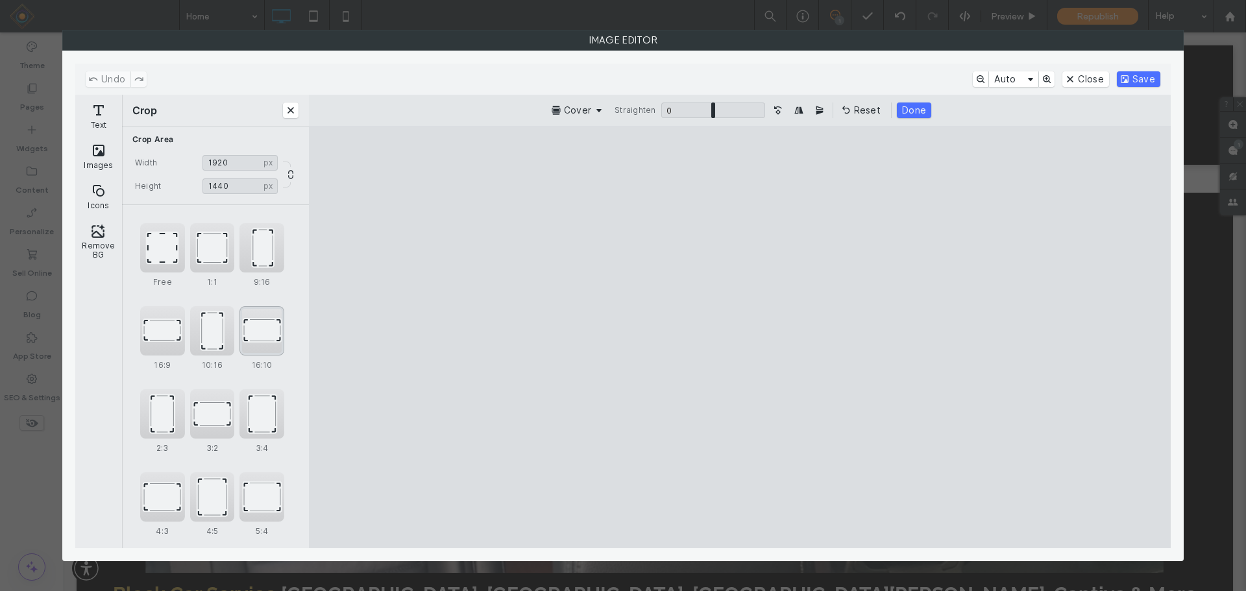
click at [260, 334] on div "16:10" at bounding box center [261, 330] width 45 height 49
type input "****"
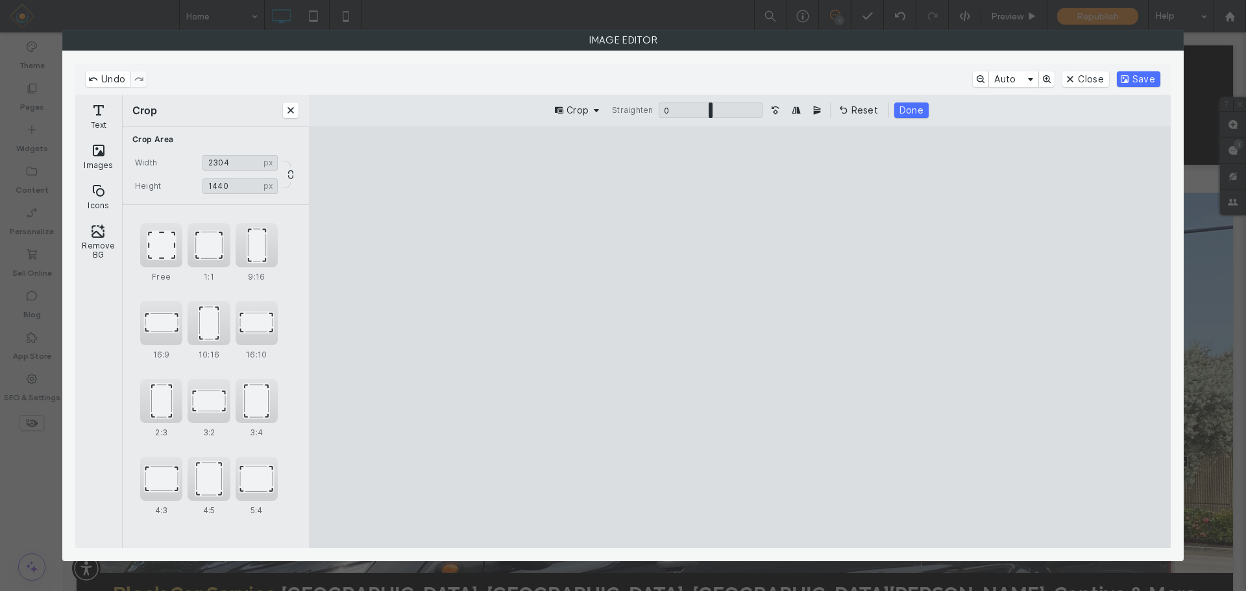
drag, startPoint x: 712, startPoint y: 246, endPoint x: 787, endPoint y: 185, distance: 96.4
click at [740, 337] on cesdk-canvas "Editor canvas" at bounding box center [740, 337] width 0 height 0
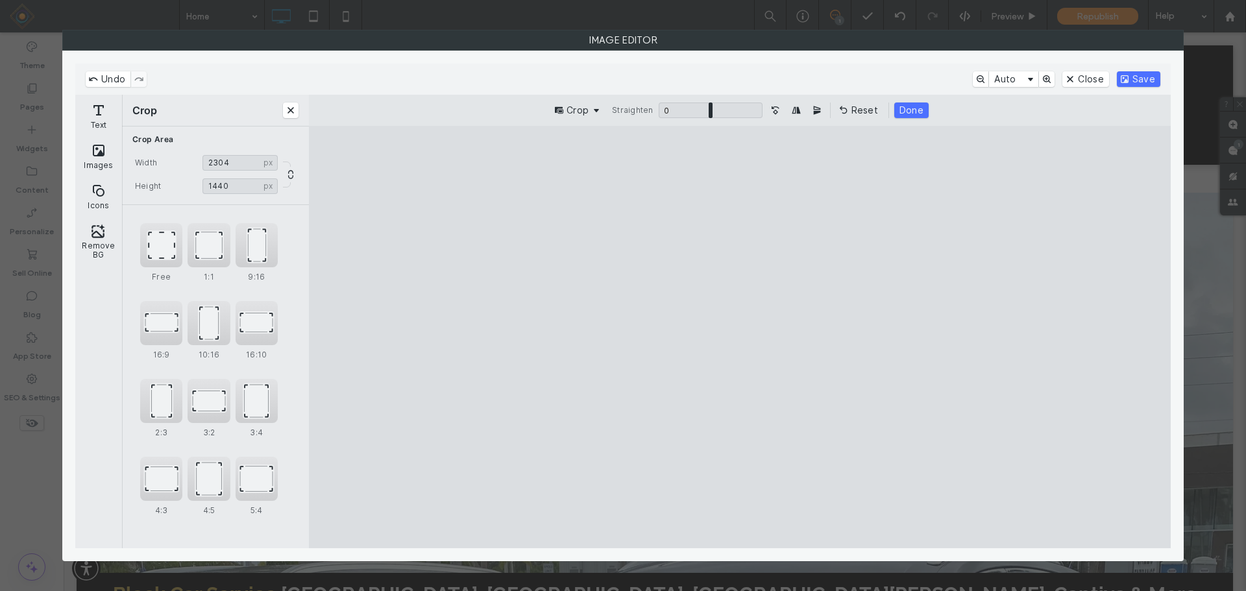
drag, startPoint x: 839, startPoint y: 265, endPoint x: 904, endPoint y: 332, distance: 94.1
click at [740, 337] on cesdk-canvas "Editor canvas" at bounding box center [740, 337] width 0 height 0
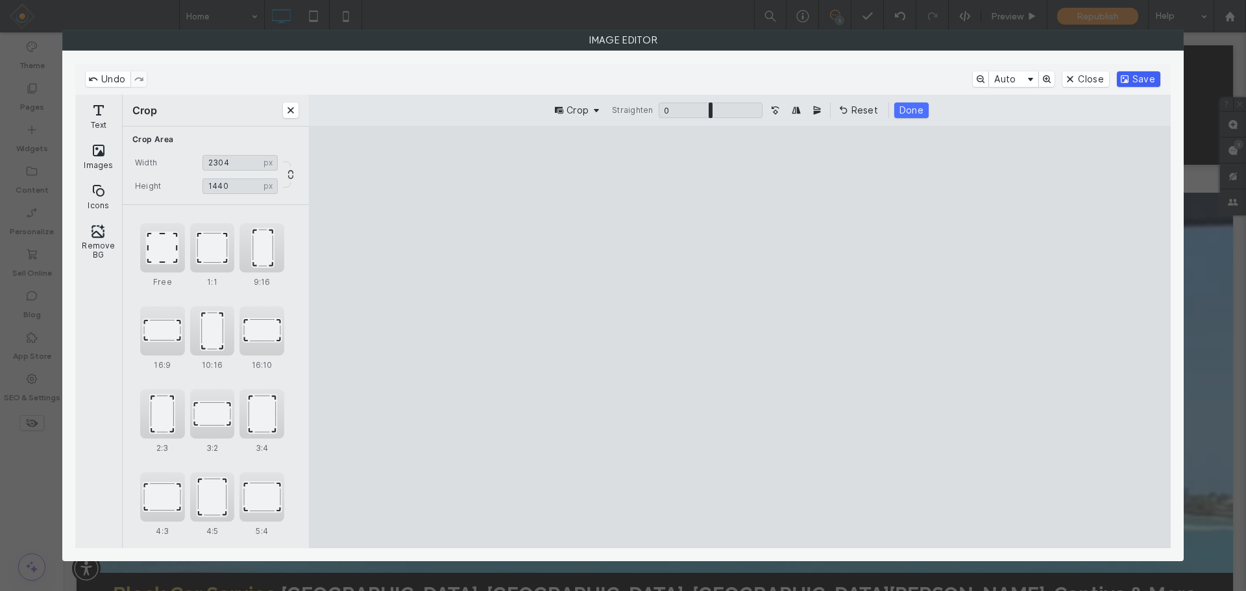
click at [1140, 77] on button "Save" at bounding box center [1138, 79] width 43 height 16
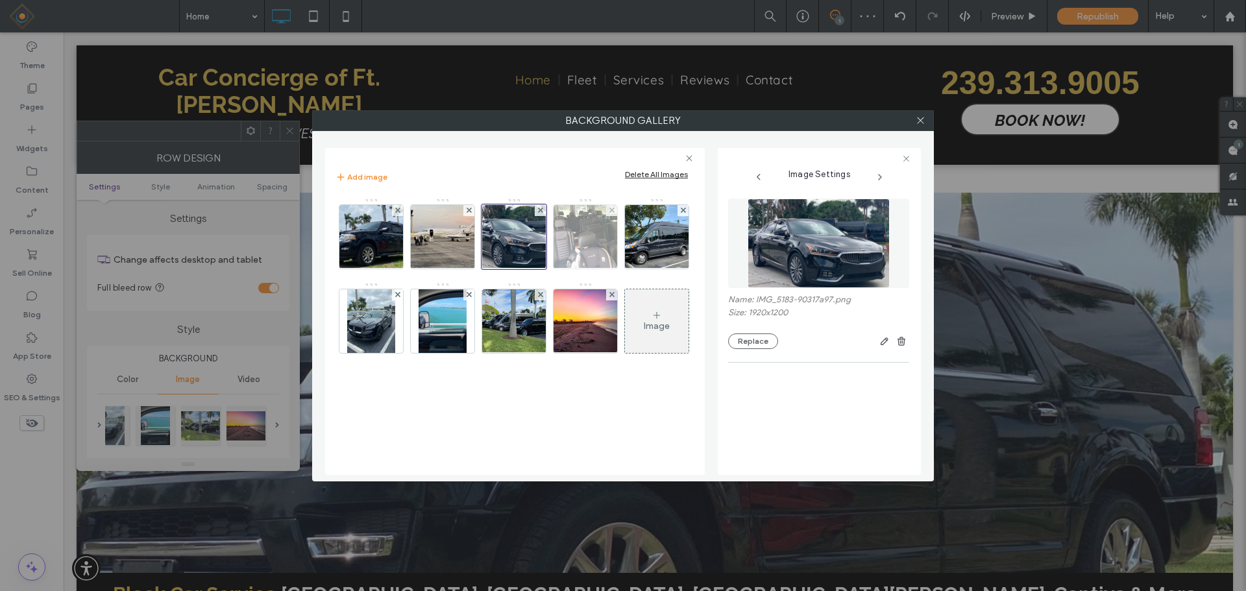
click at [591, 233] on img at bounding box center [585, 237] width 85 height 64
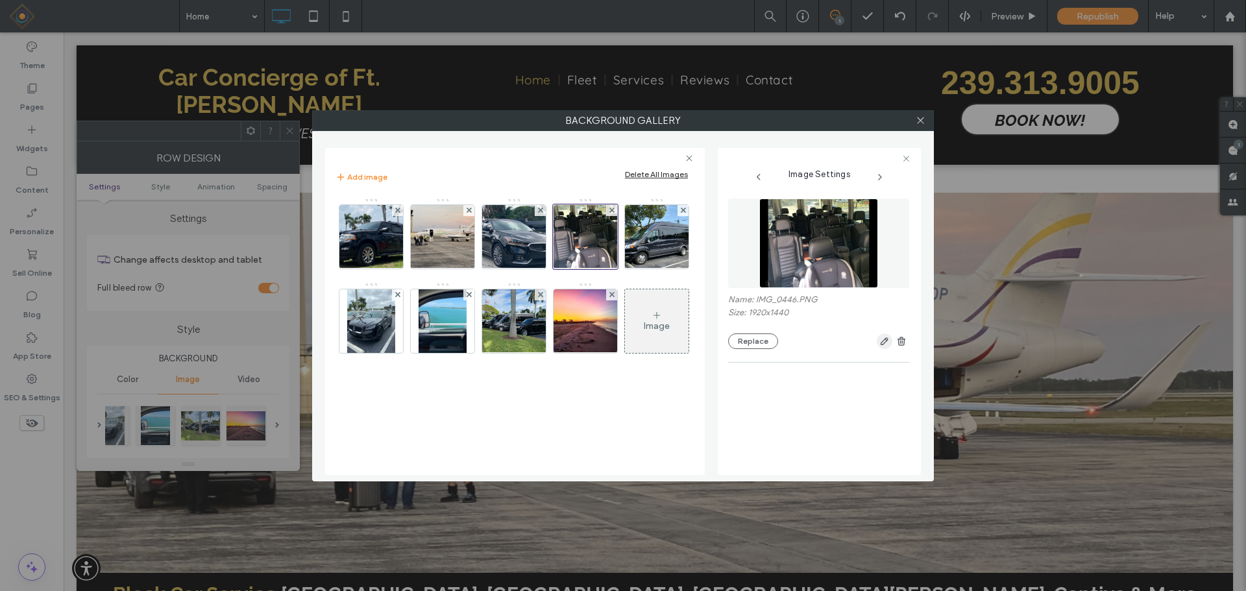
click at [883, 340] on icon "button" at bounding box center [884, 341] width 10 height 10
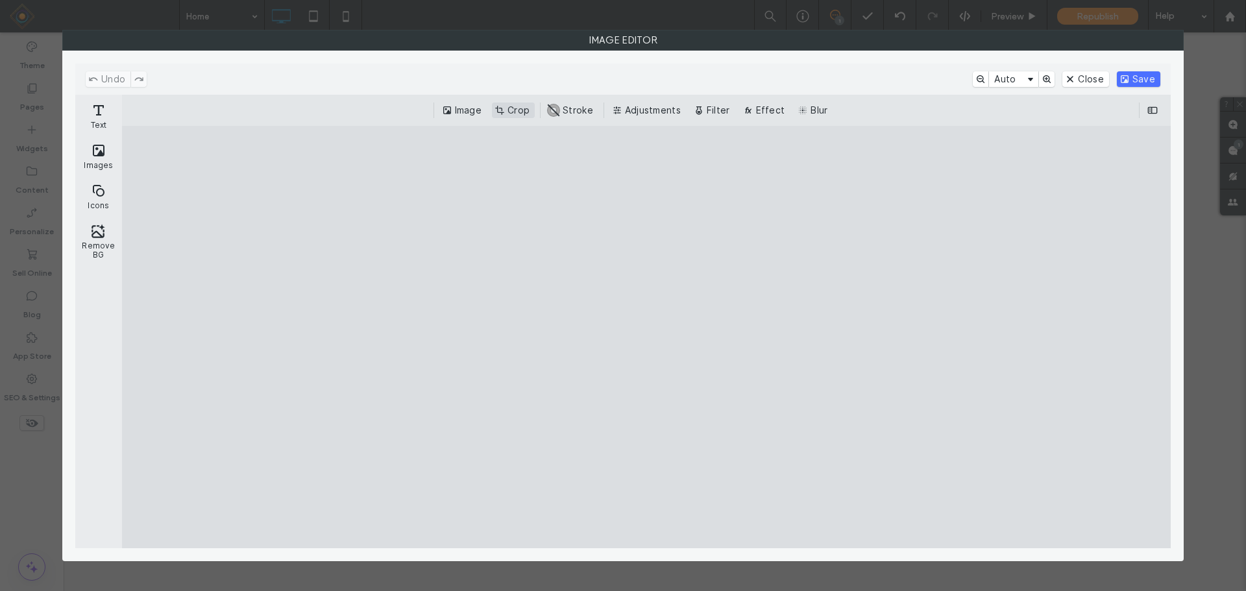
click at [514, 113] on button "Crop" at bounding box center [513, 111] width 43 height 16
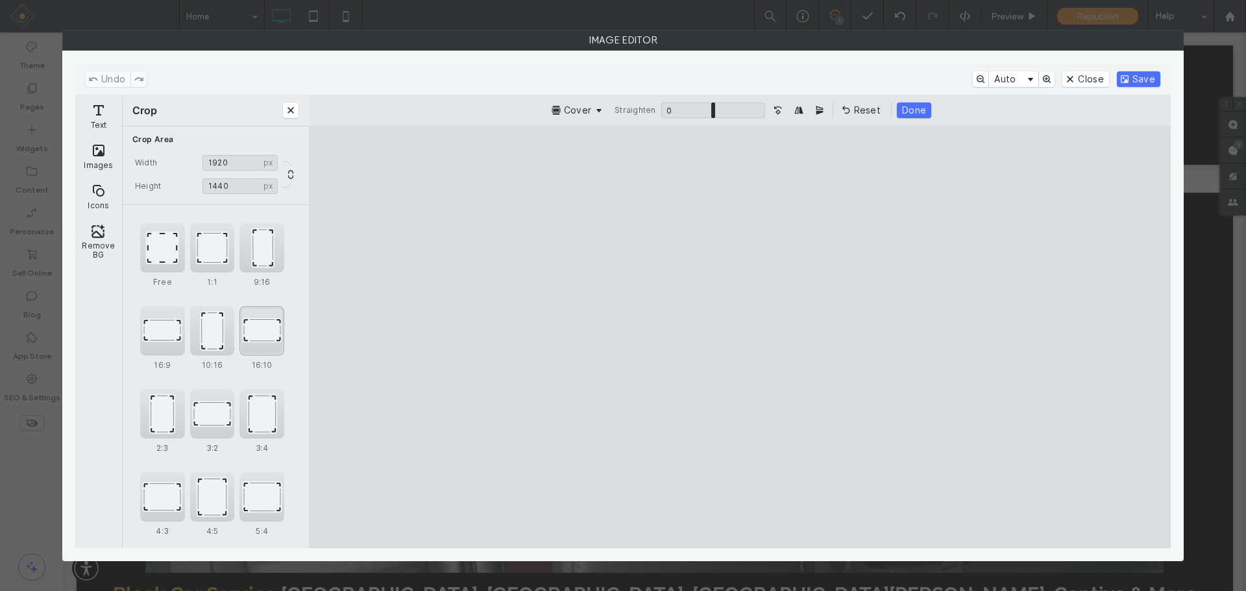
click at [265, 333] on div "16:10" at bounding box center [261, 330] width 45 height 49
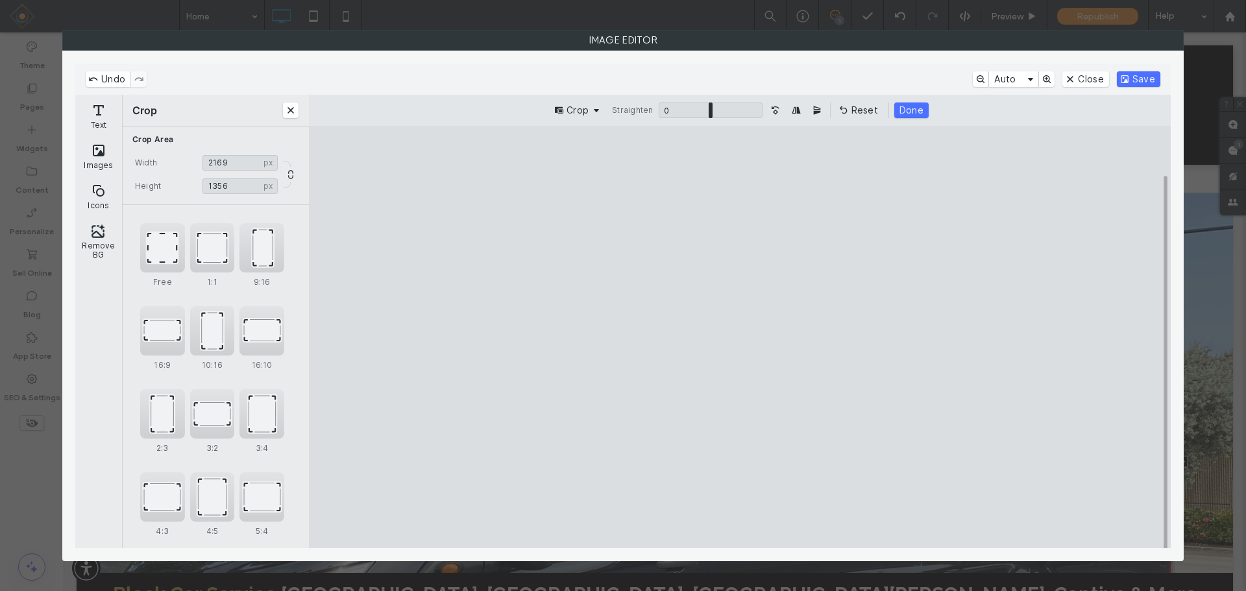
type input "****"
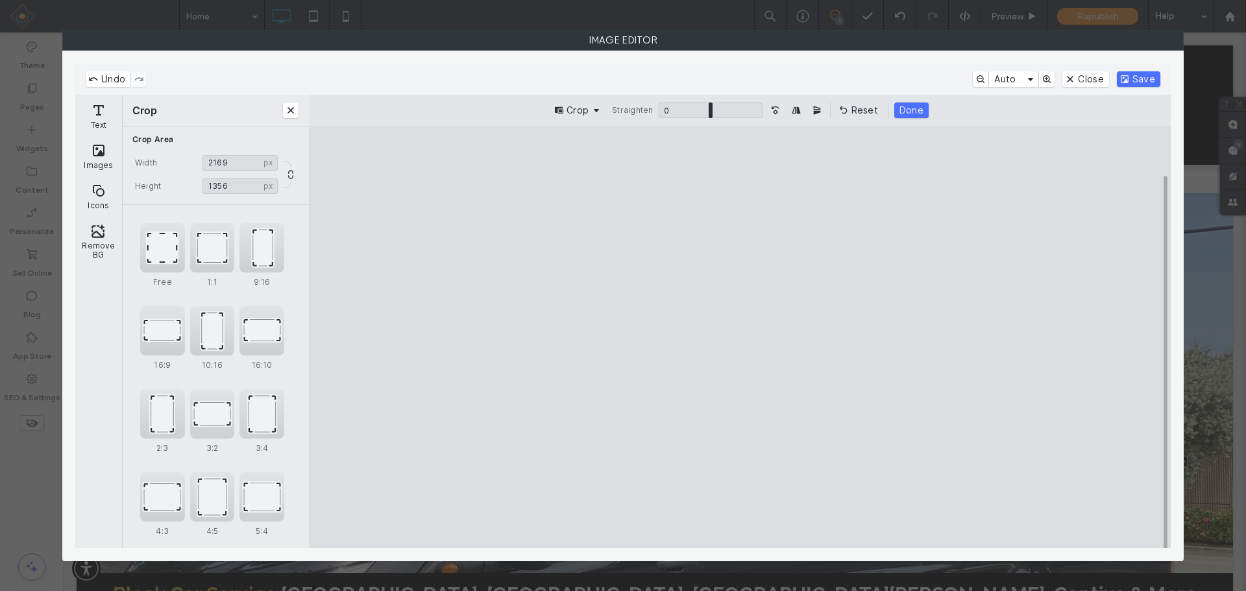
type input "****"
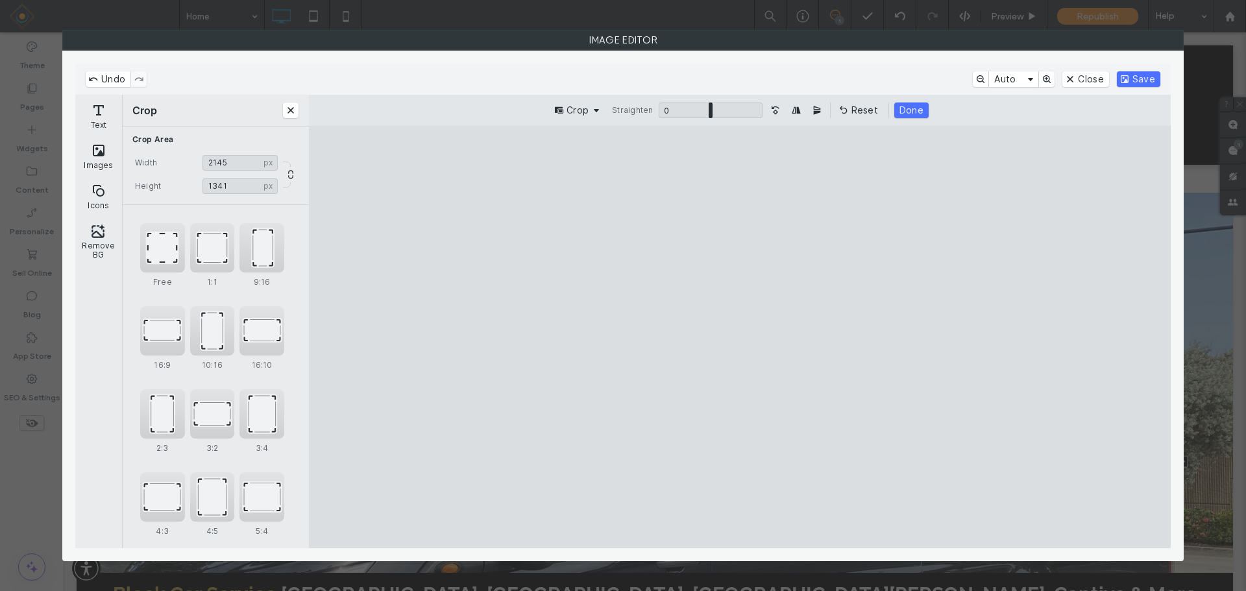
type input "****"
drag, startPoint x: 500, startPoint y: 487, endPoint x: 510, endPoint y: 477, distance: 14.2
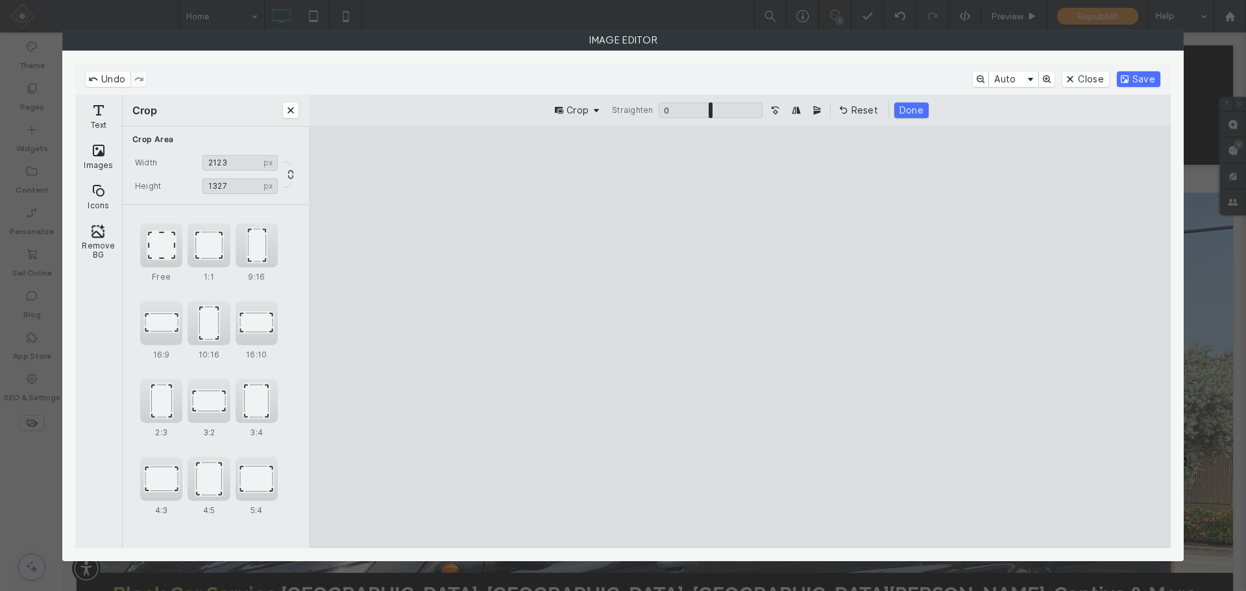
click at [740, 337] on cesdk-canvas "Editor canvas" at bounding box center [740, 337] width 0 height 0
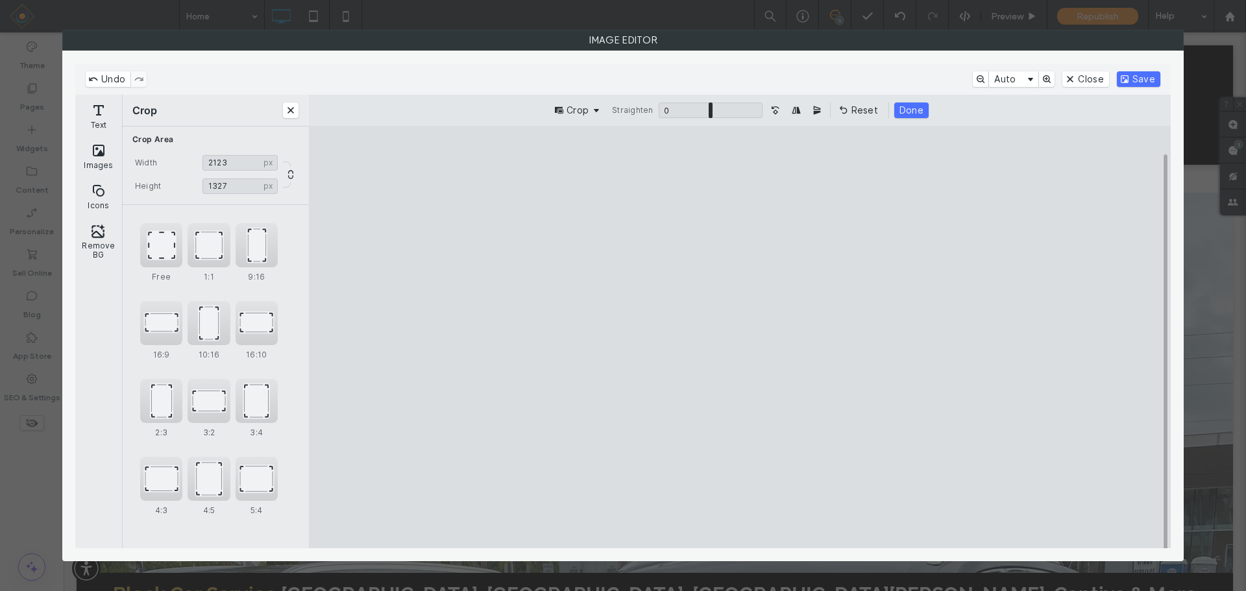
type input "****"
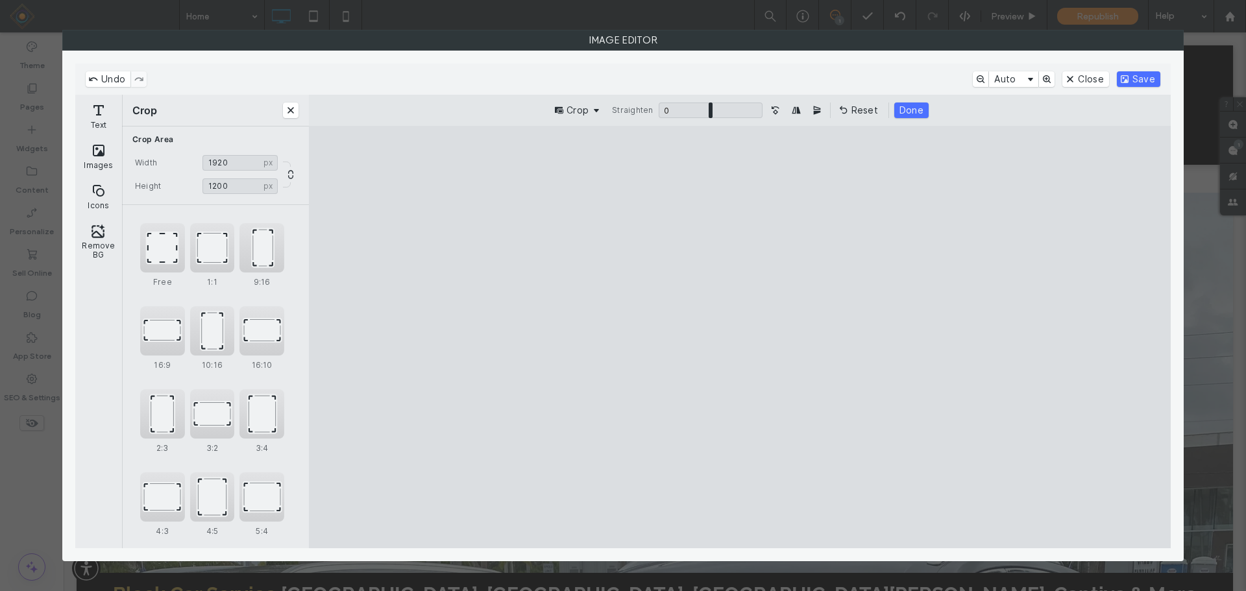
type input "****"
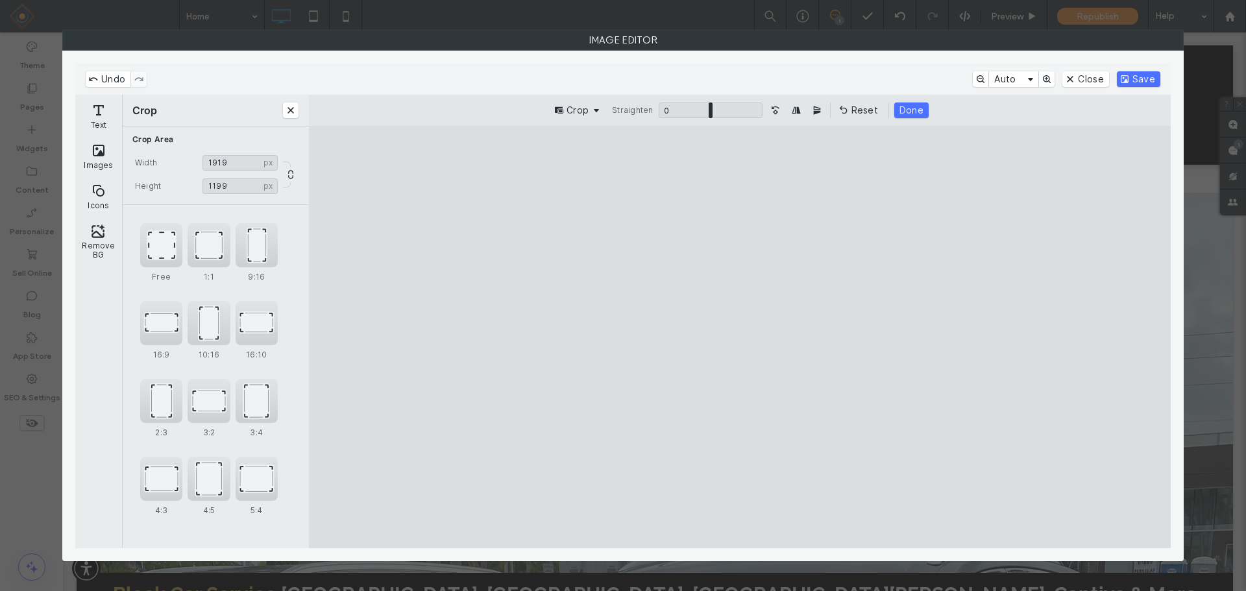
type input "****"
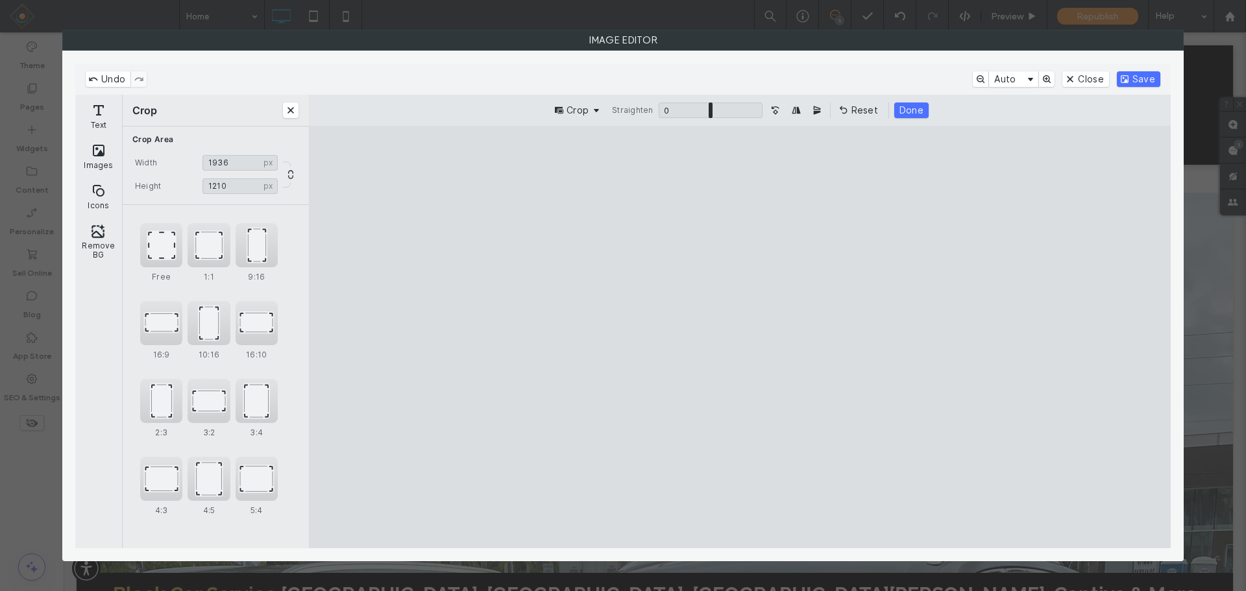
drag, startPoint x: 1009, startPoint y: 506, endPoint x: 981, endPoint y: 449, distance: 63.0
click at [740, 337] on cesdk-canvas "Editor canvas" at bounding box center [740, 337] width 0 height 0
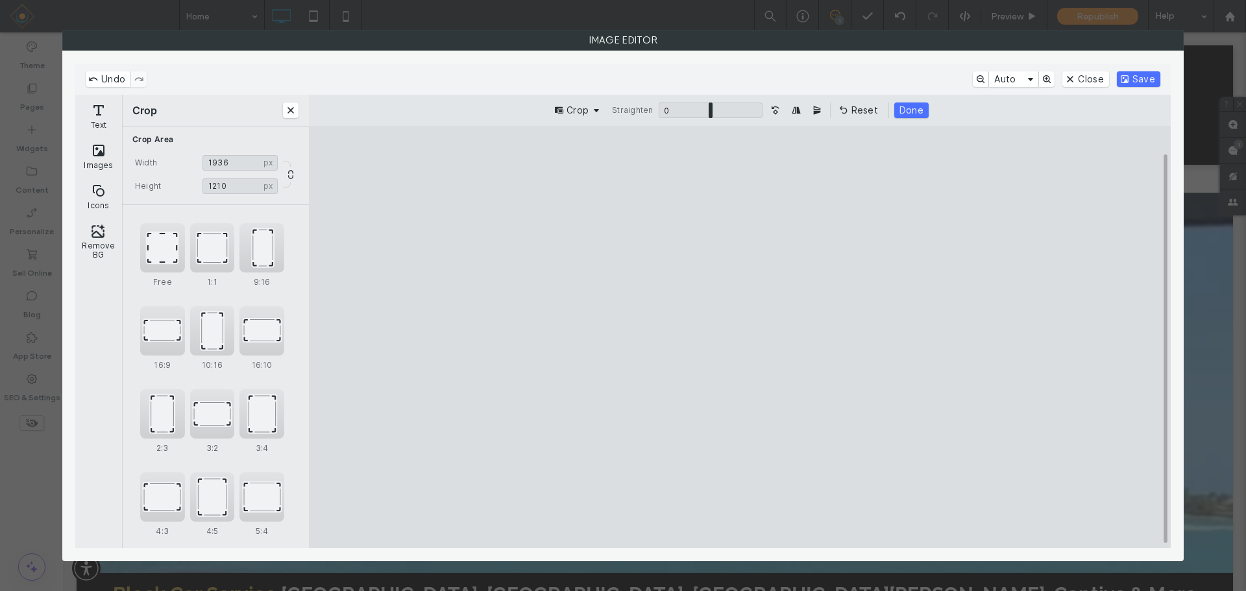
type input "****"
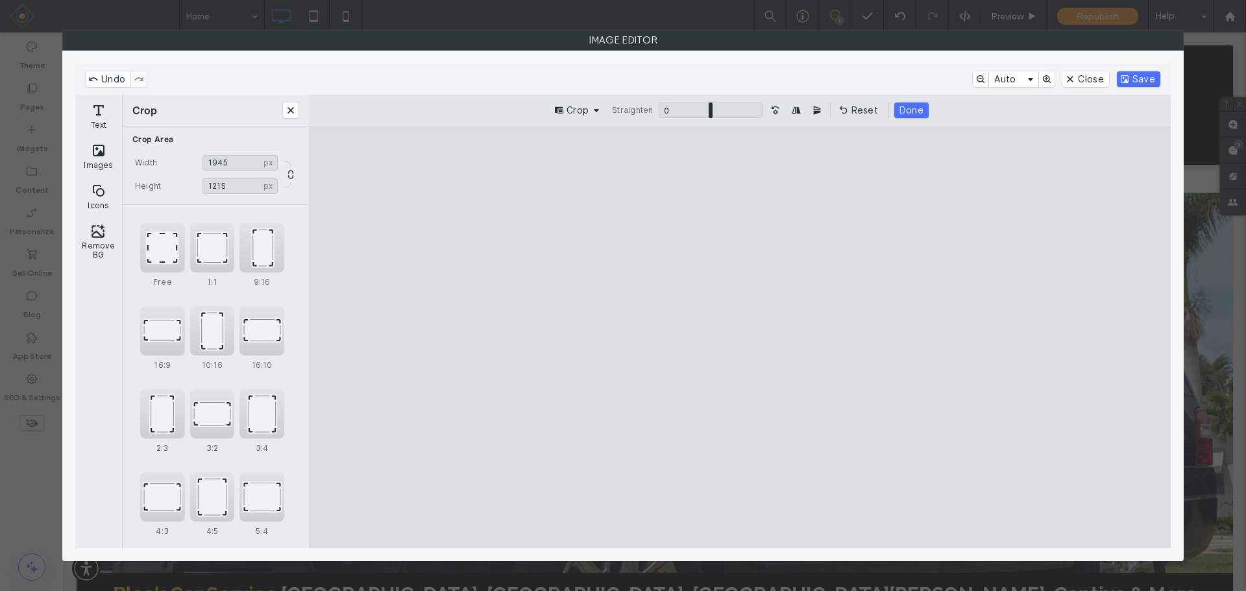
click at [740, 337] on cesdk-canvas "Editor canvas" at bounding box center [740, 337] width 0 height 0
click at [905, 113] on button "Done" at bounding box center [911, 111] width 34 height 16
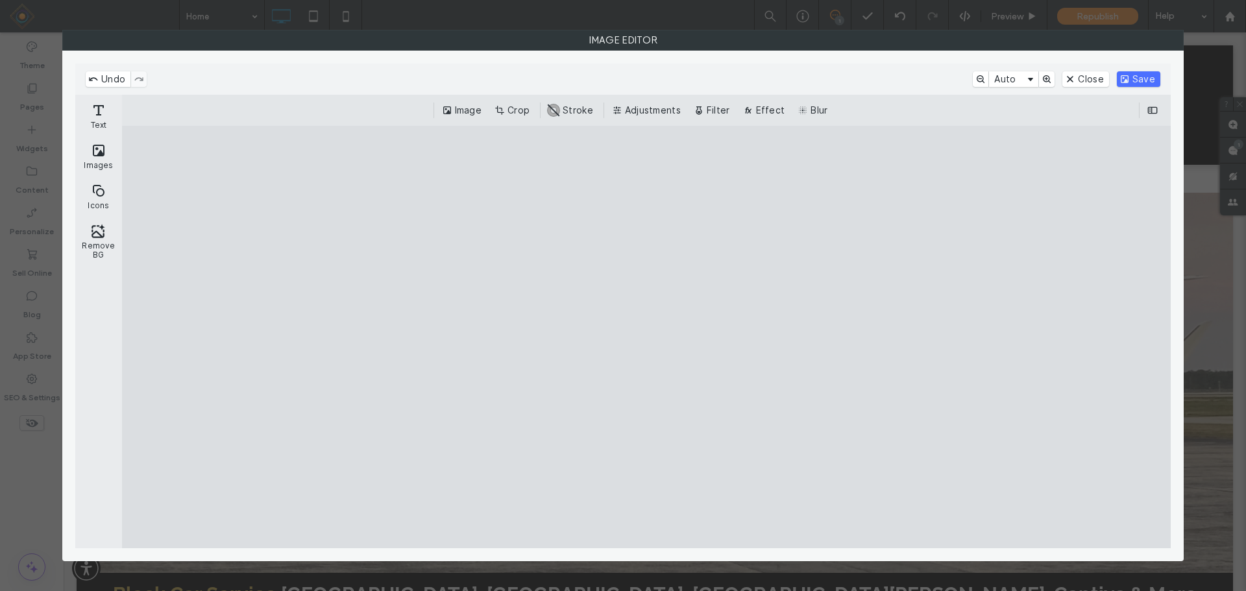
drag, startPoint x: 1129, startPoint y: 81, endPoint x: 1105, endPoint y: 271, distance: 191.7
click at [1127, 81] on button "Save" at bounding box center [1138, 79] width 43 height 16
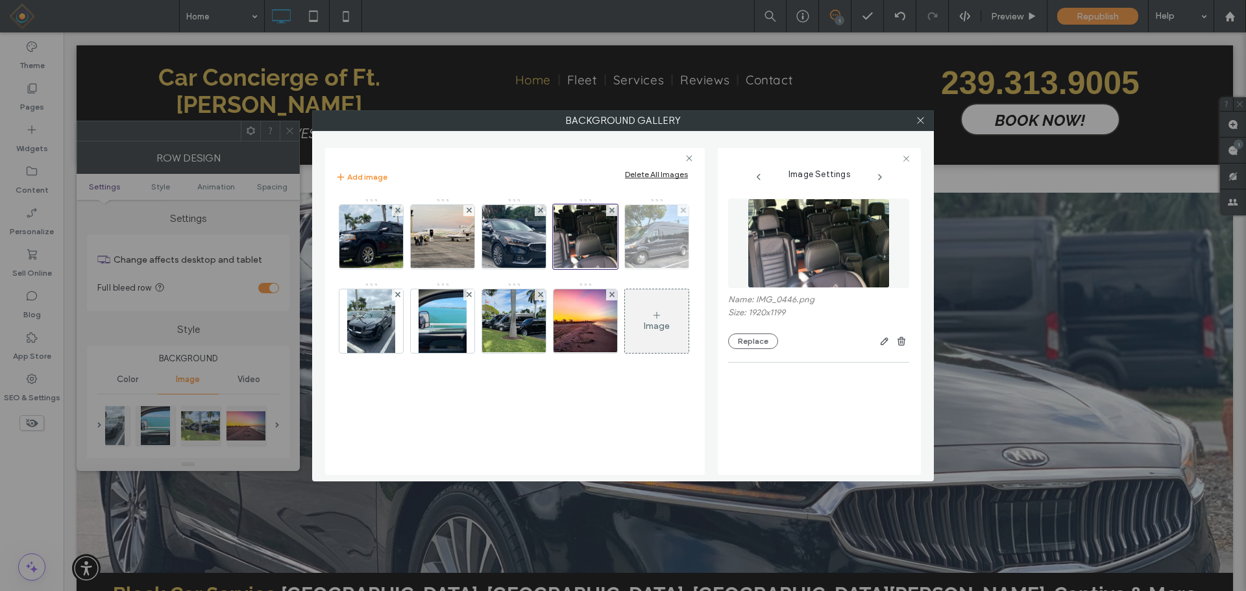
click at [661, 242] on img at bounding box center [657, 237] width 85 height 64
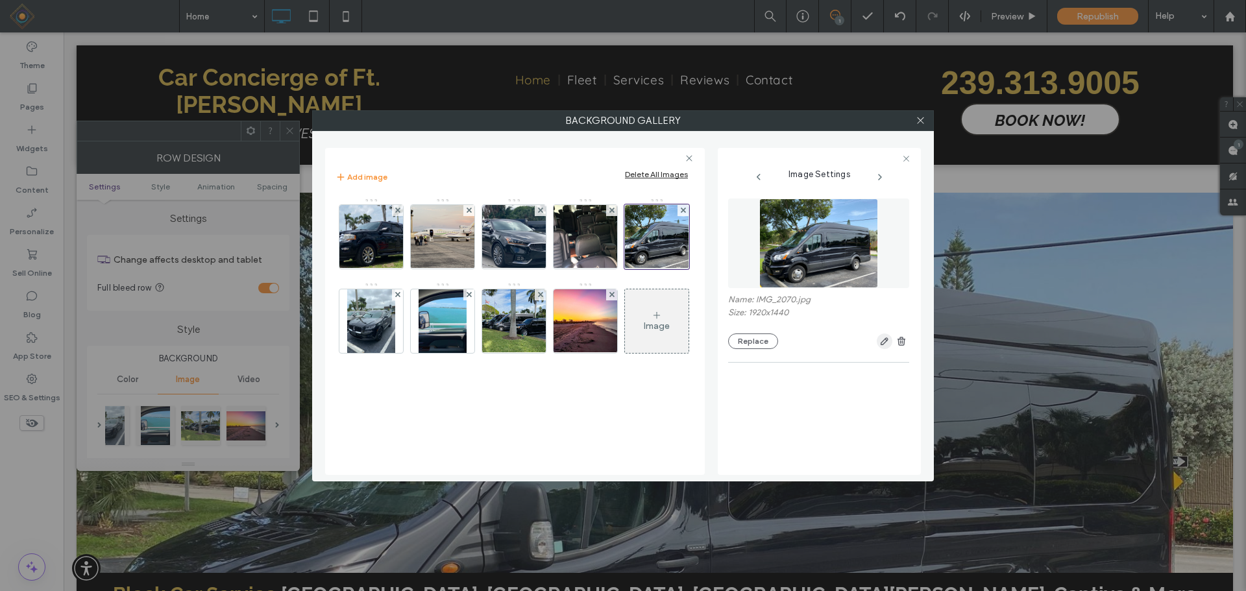
click at [883, 342] on icon "button" at bounding box center [884, 341] width 10 height 10
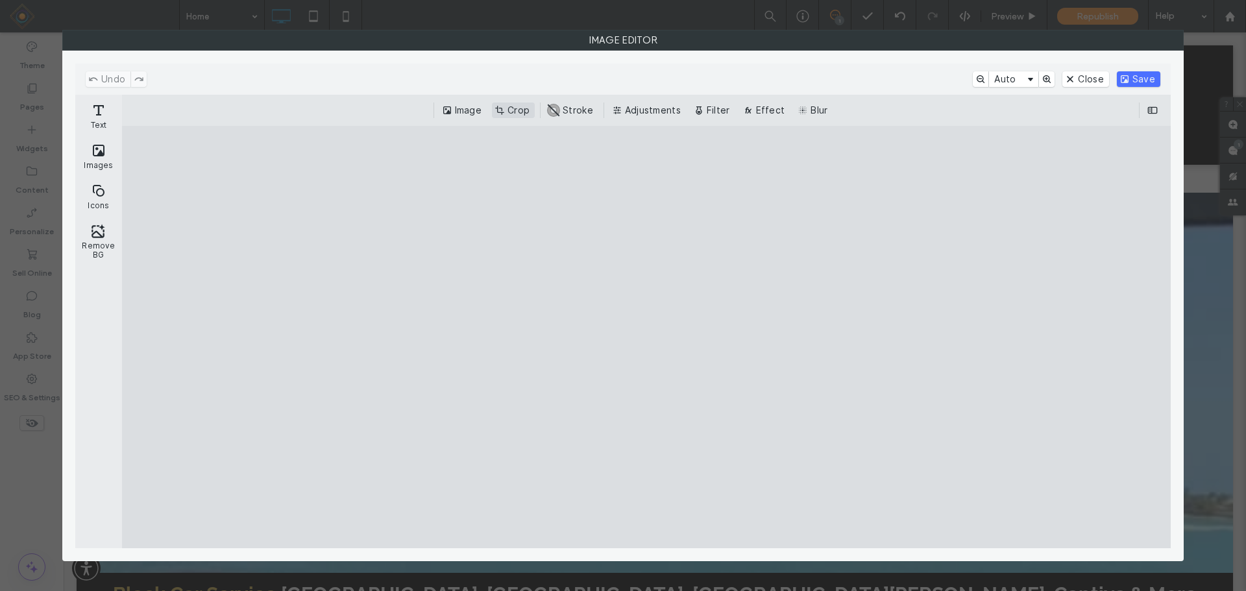
click at [518, 108] on button "Crop" at bounding box center [513, 111] width 43 height 16
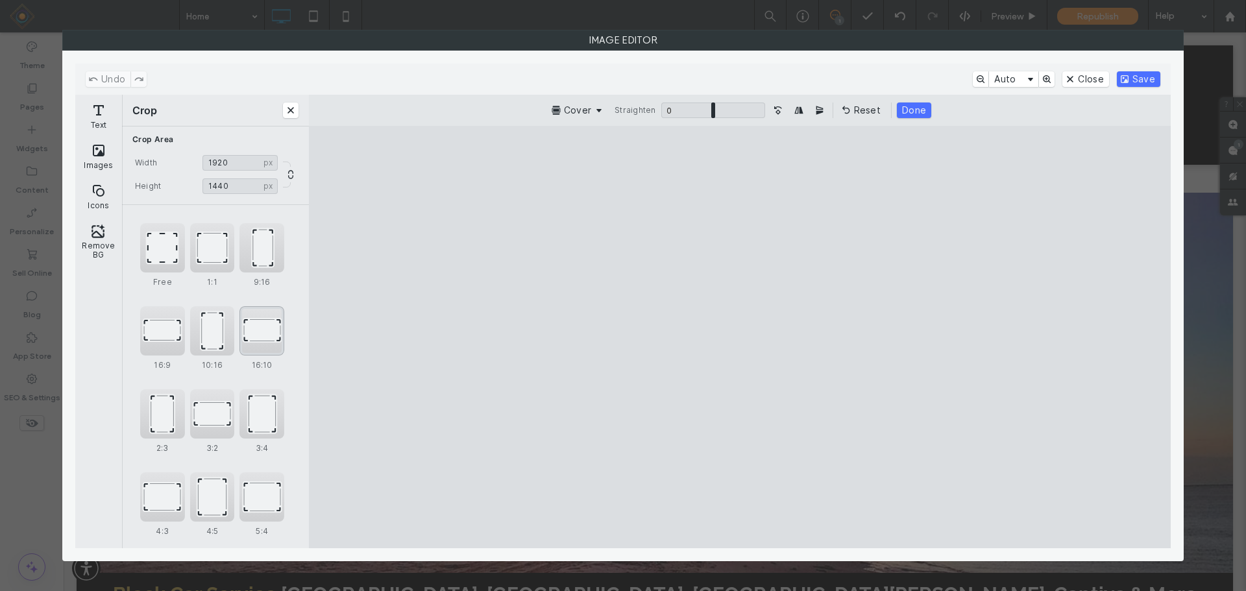
click at [260, 330] on div "16:10" at bounding box center [261, 330] width 45 height 49
type input "****"
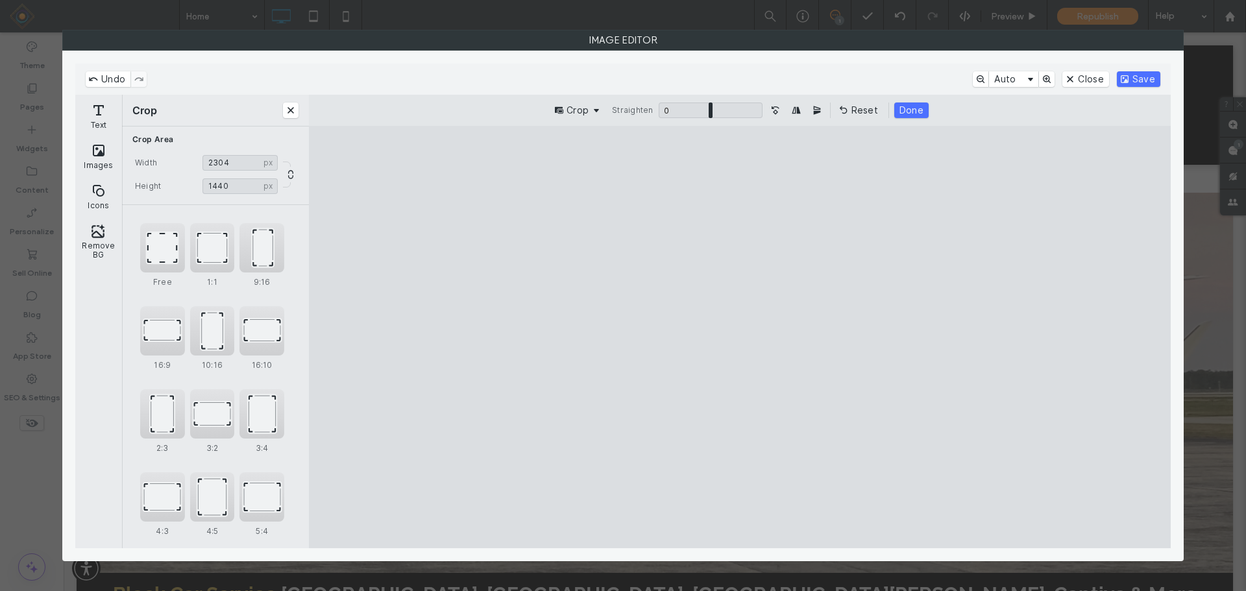
drag, startPoint x: 770, startPoint y: 380, endPoint x: 788, endPoint y: 347, distance: 37.5
click at [740, 337] on cesdk-canvas "Editor canvas" at bounding box center [740, 337] width 0 height 0
click at [915, 108] on button "Done" at bounding box center [911, 111] width 34 height 16
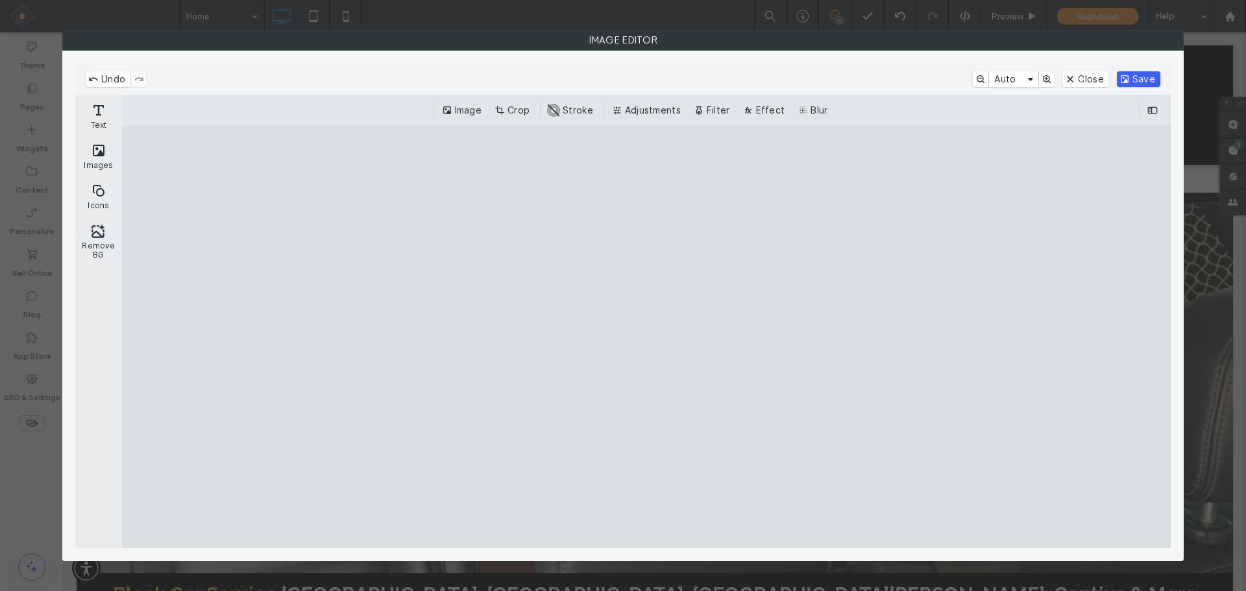
click at [1140, 80] on button "Save" at bounding box center [1138, 79] width 43 height 16
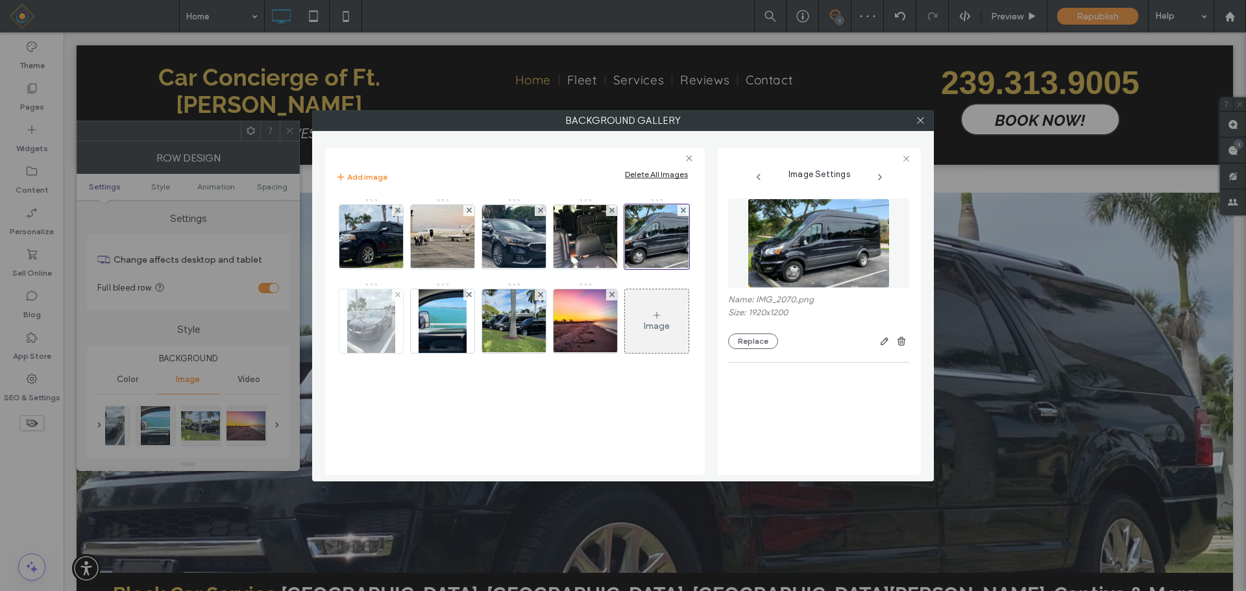
click at [371, 322] on img at bounding box center [371, 321] width 48 height 64
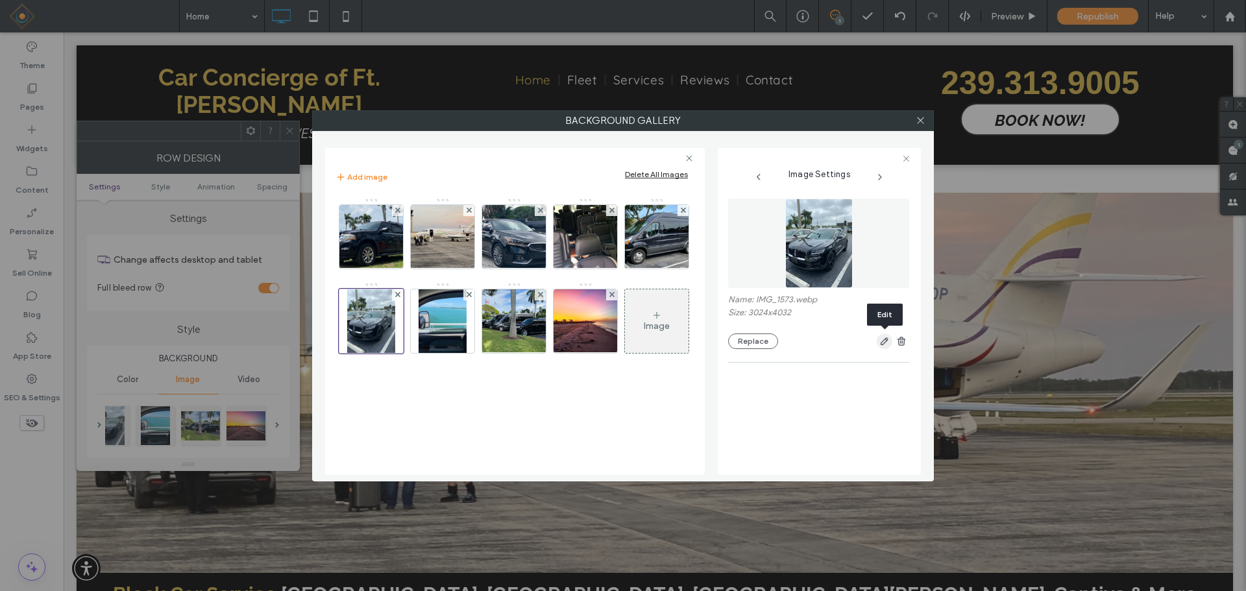
click at [883, 341] on use "button" at bounding box center [885, 342] width 8 height 8
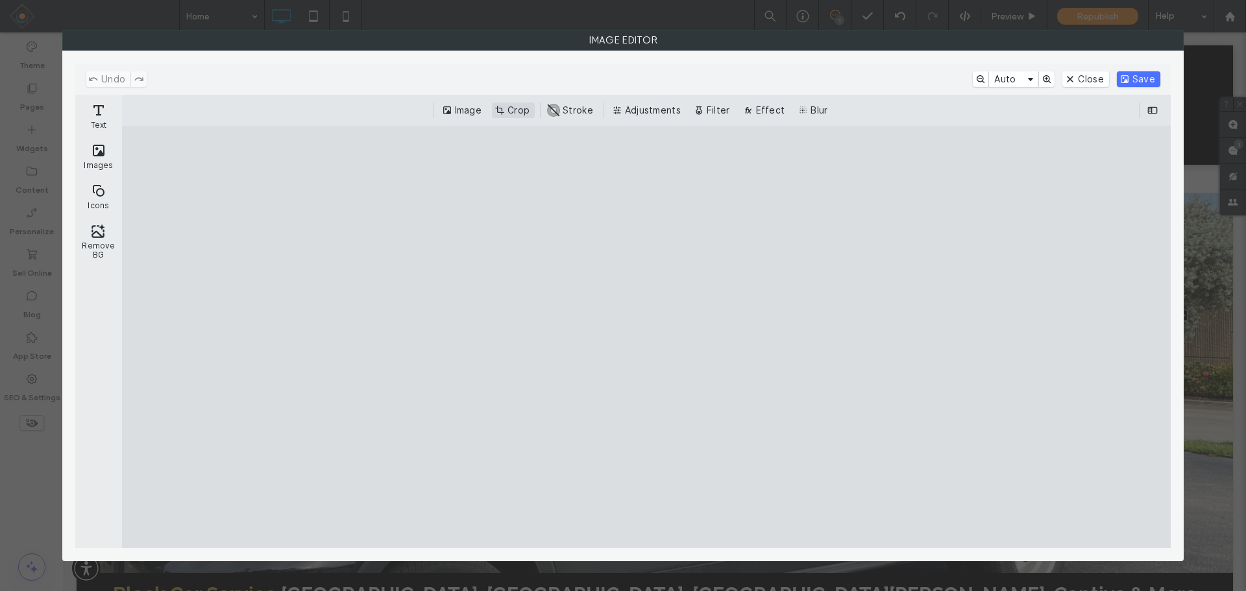
click at [511, 109] on button "Crop" at bounding box center [513, 111] width 43 height 16
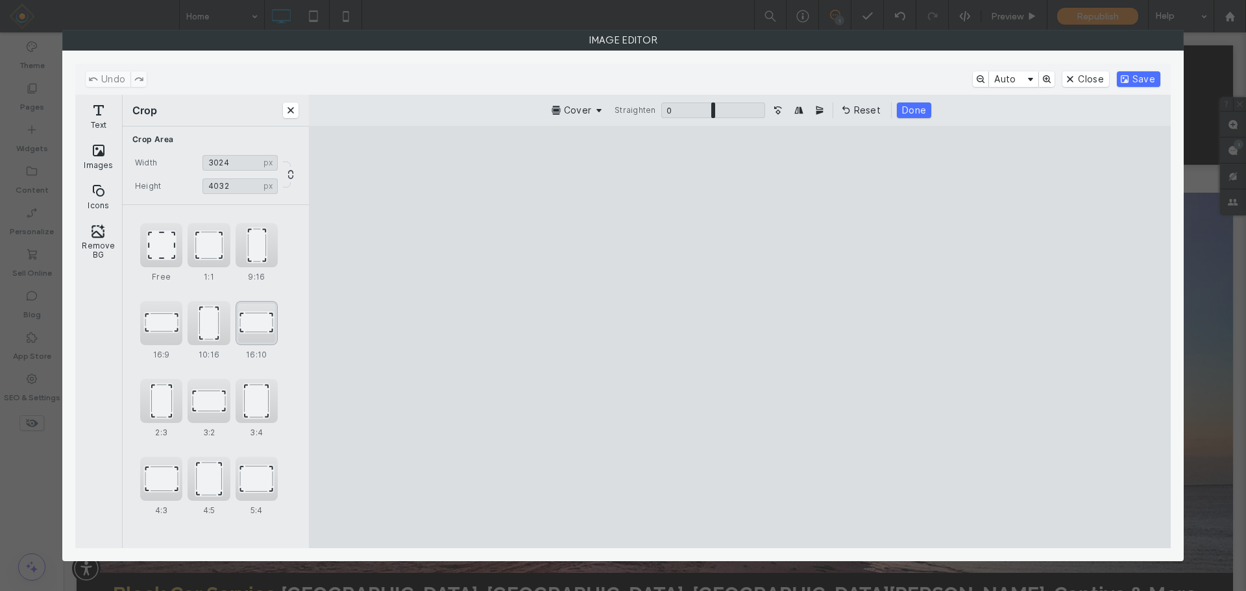
click at [262, 323] on div "16:10" at bounding box center [257, 323] width 42 height 44
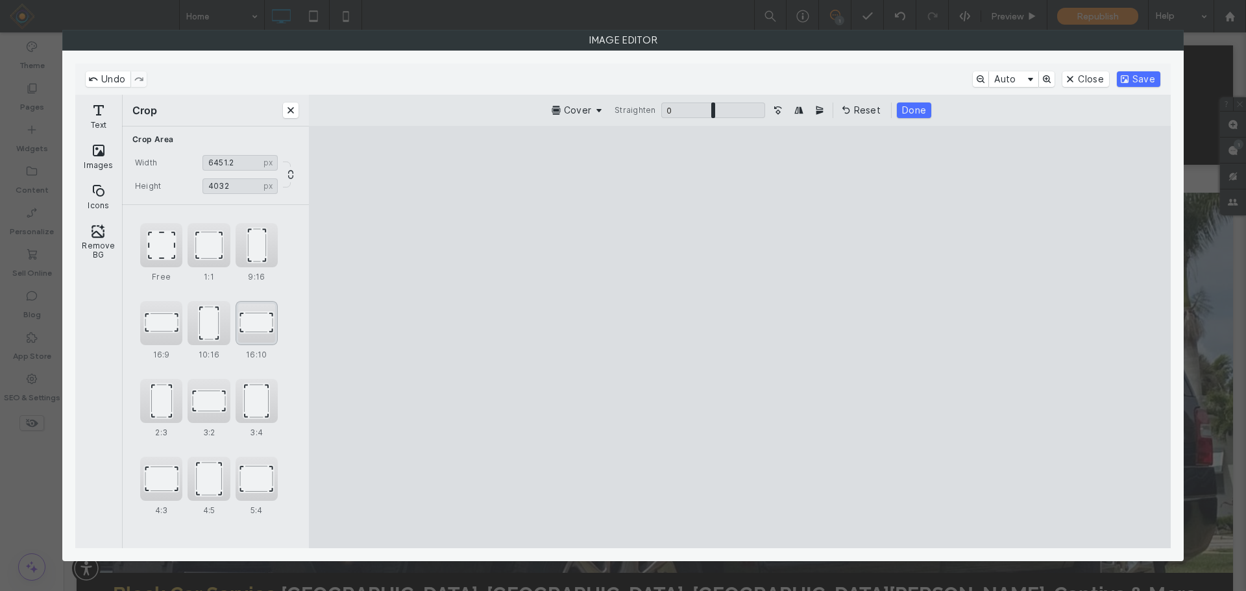
type input "******"
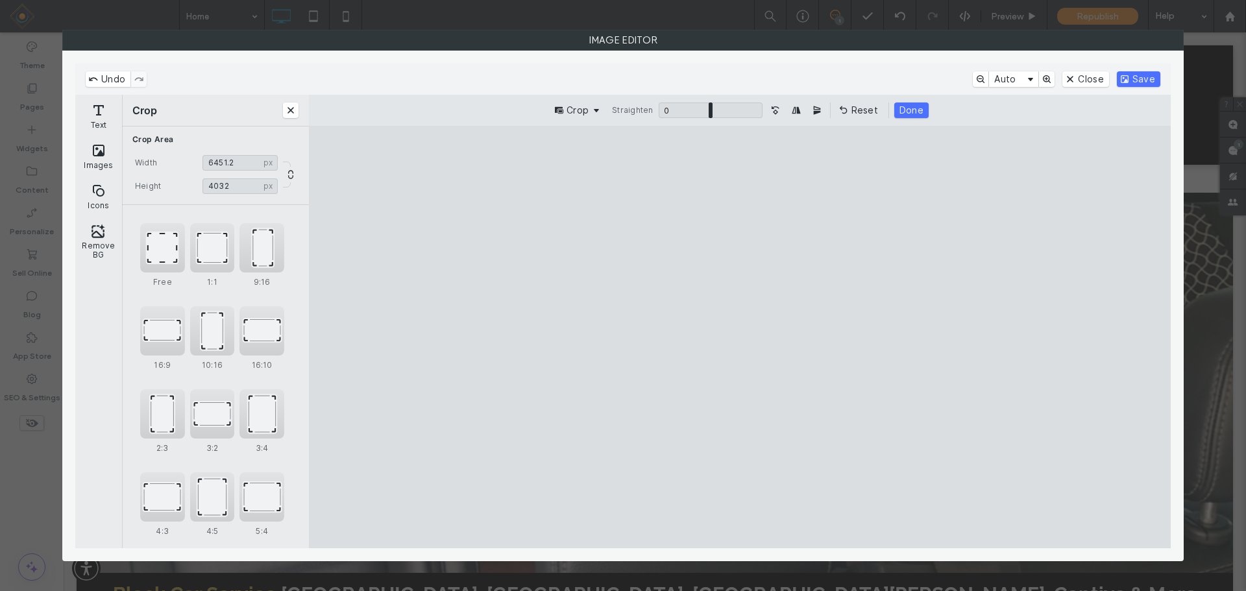
drag, startPoint x: 789, startPoint y: 267, endPoint x: 818, endPoint y: 247, distance: 36.4
click at [740, 337] on cesdk-canvas "Editor canvas" at bounding box center [740, 337] width 0 height 0
click at [911, 112] on button "Done" at bounding box center [911, 111] width 34 height 16
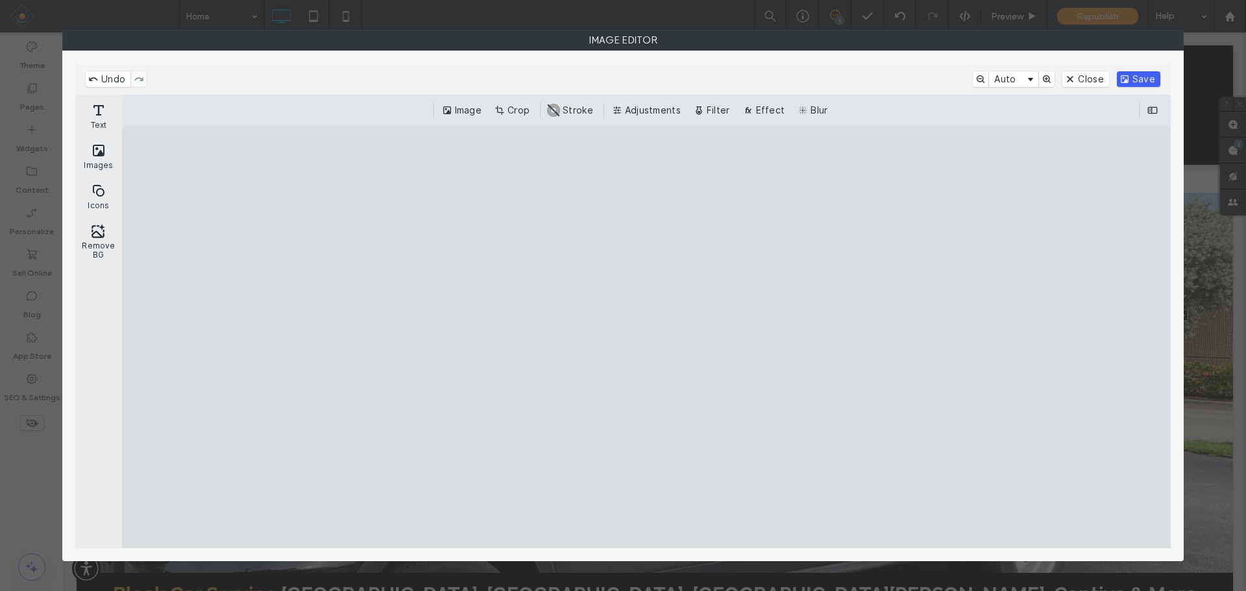
click at [1136, 80] on button "Save" at bounding box center [1138, 79] width 43 height 16
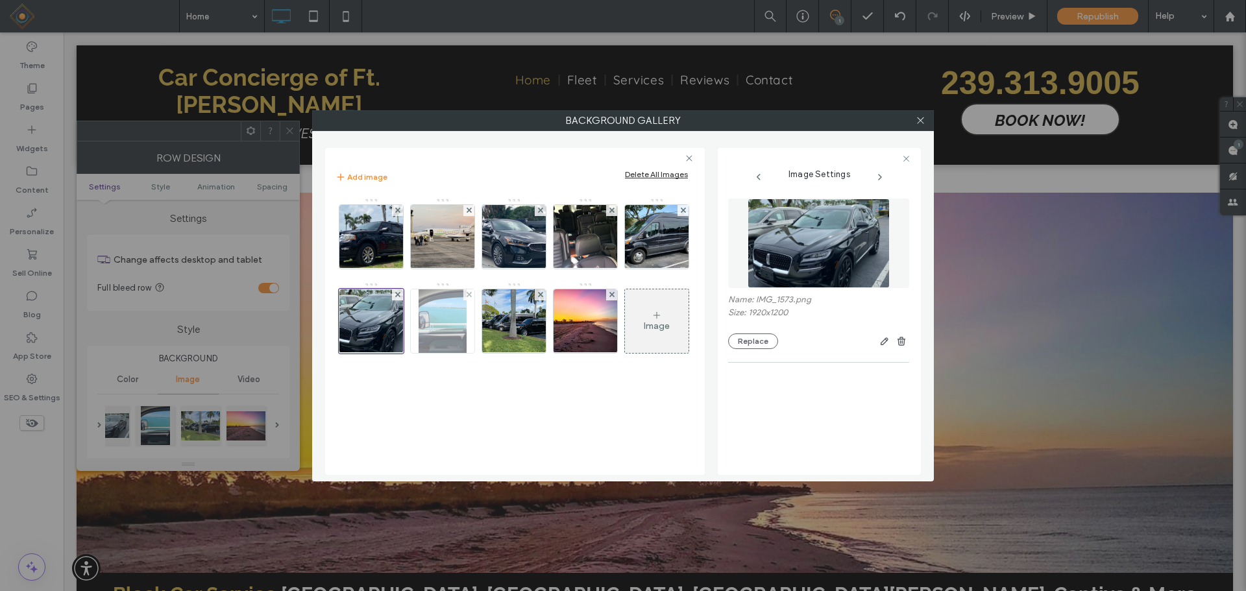
click at [440, 317] on img at bounding box center [443, 321] width 48 height 64
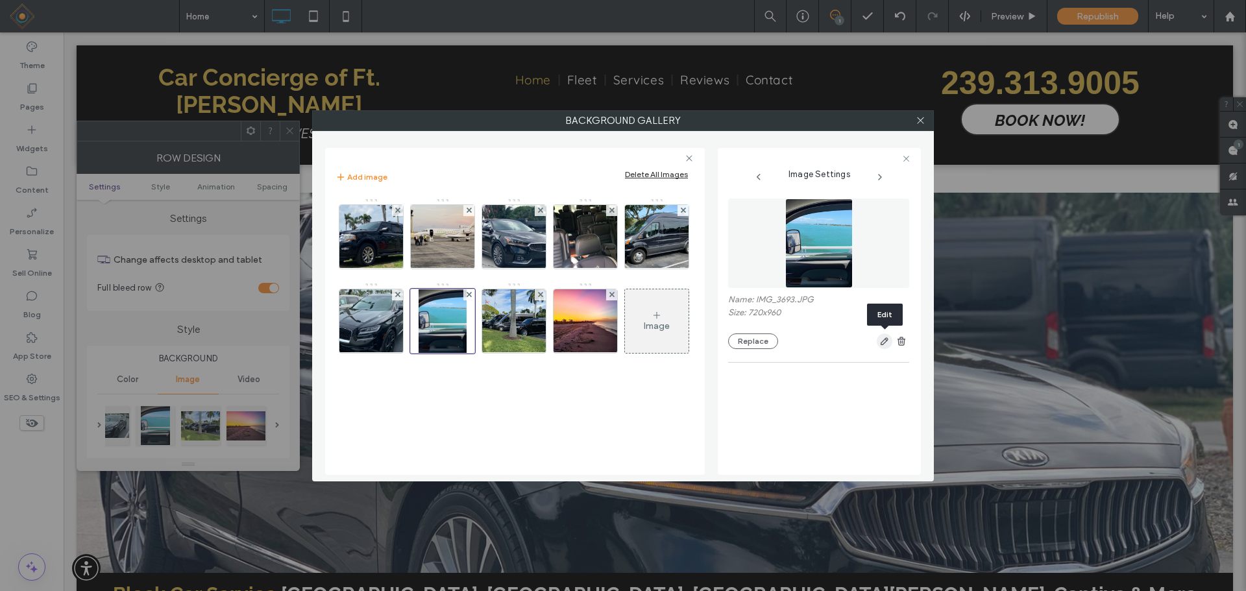
click at [879, 339] on icon "button" at bounding box center [884, 341] width 10 height 10
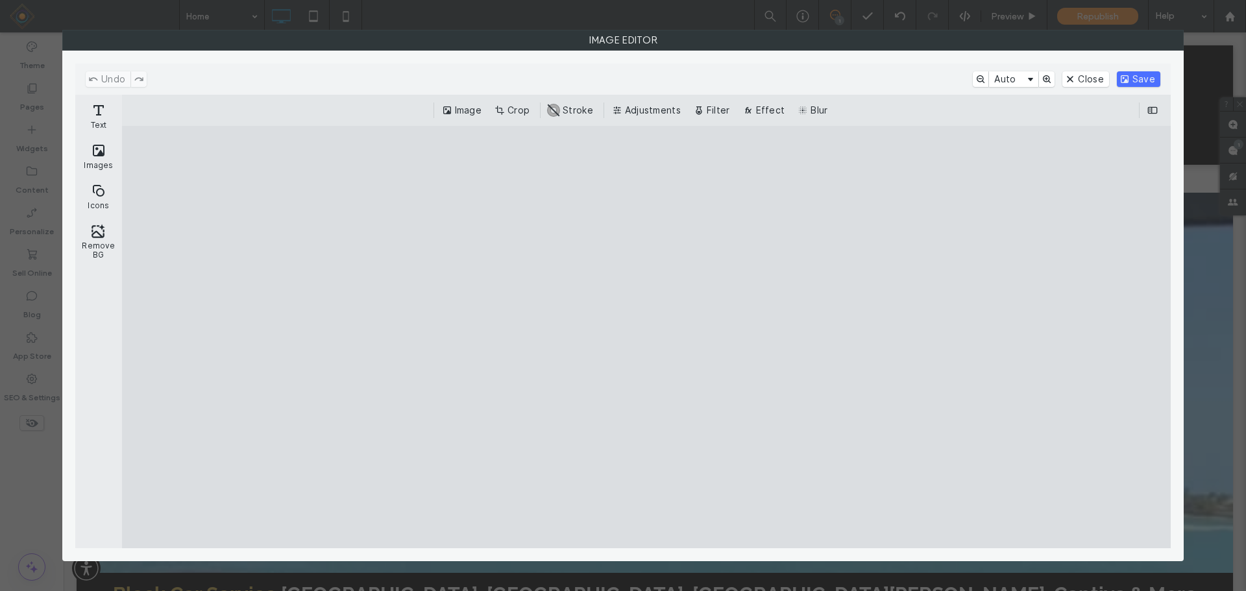
drag, startPoint x: 513, startPoint y: 106, endPoint x: 277, endPoint y: 439, distance: 408.3
click at [513, 106] on button "Crop" at bounding box center [513, 111] width 43 height 16
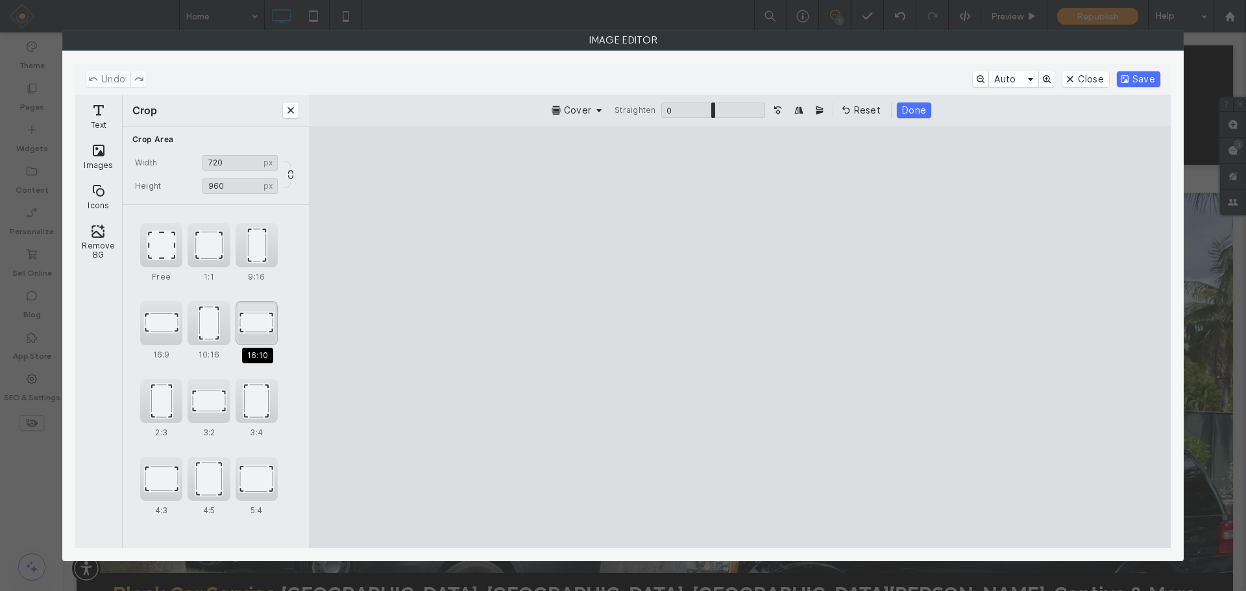
click at [258, 325] on div "16:10" at bounding box center [257, 323] width 42 height 44
type input "****"
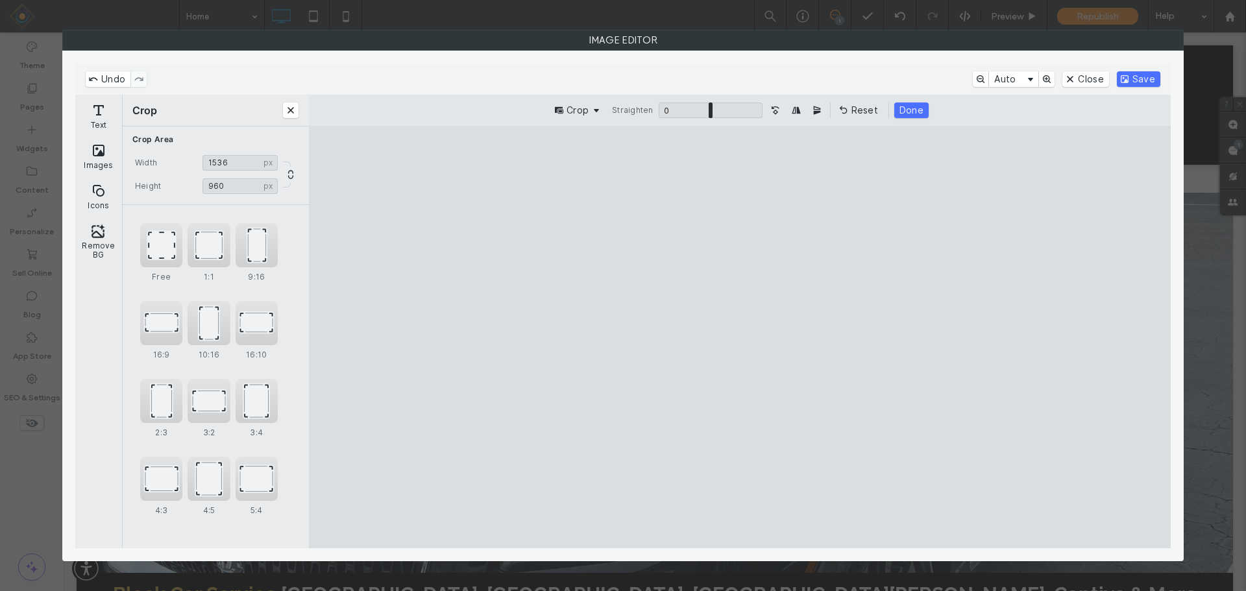
drag, startPoint x: 727, startPoint y: 291, endPoint x: 935, endPoint y: 371, distance: 222.5
click at [740, 337] on cesdk-canvas "Editor canvas" at bounding box center [740, 337] width 0 height 0
click at [904, 115] on button "Done" at bounding box center [911, 111] width 34 height 16
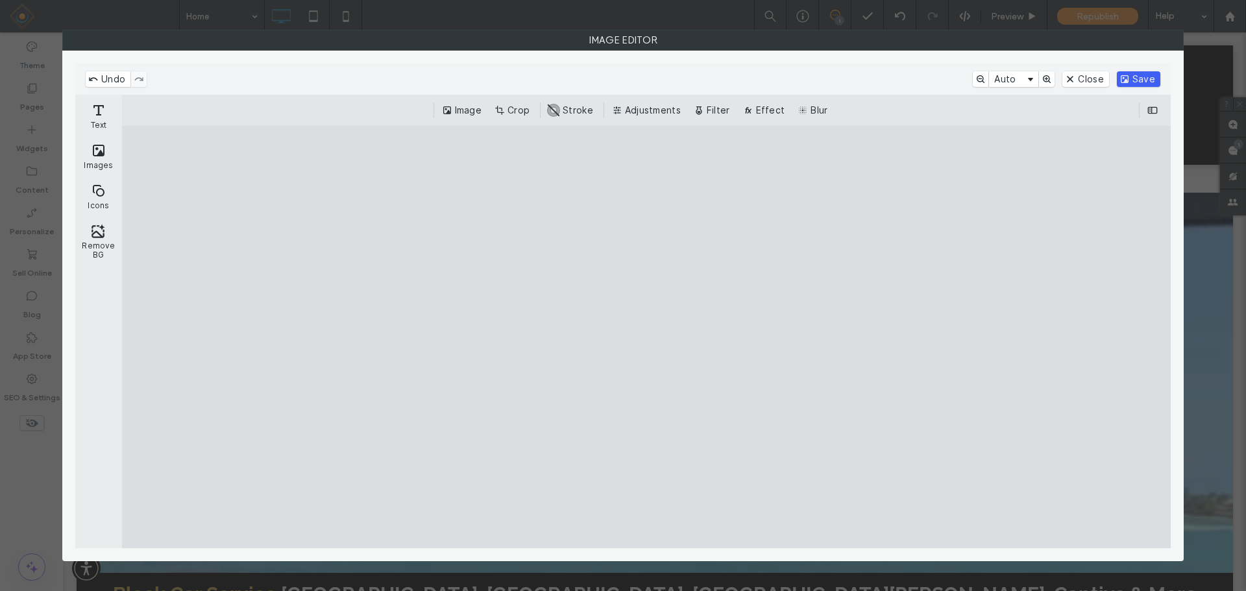
click at [1143, 79] on button "Save" at bounding box center [1138, 79] width 43 height 16
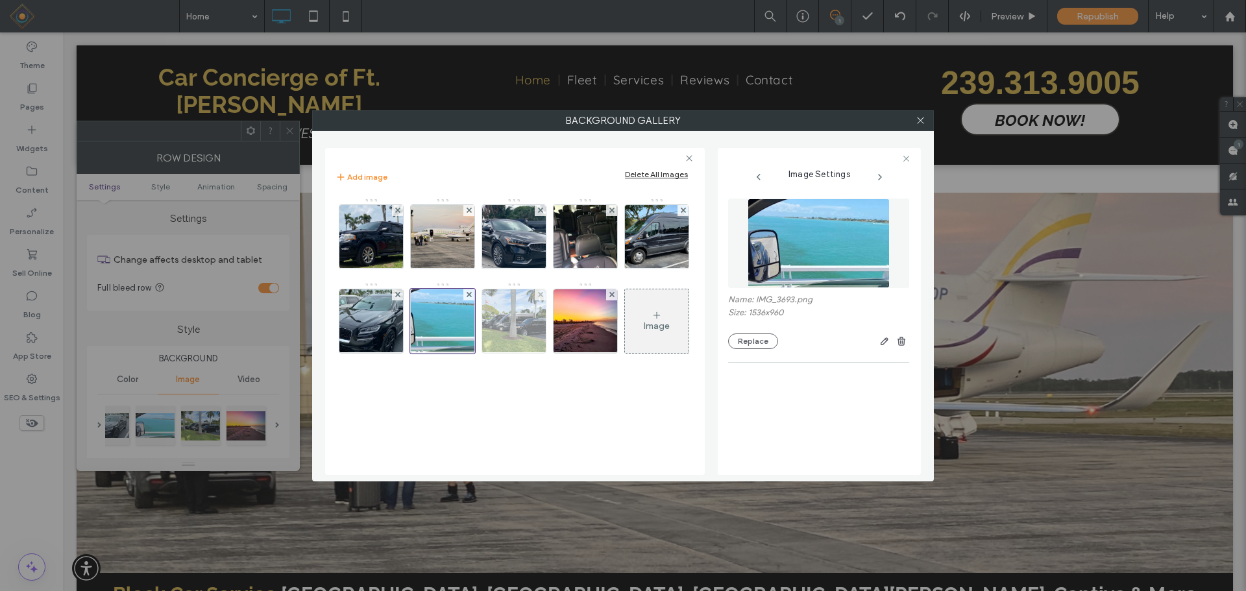
click at [522, 319] on img at bounding box center [514, 321] width 85 height 64
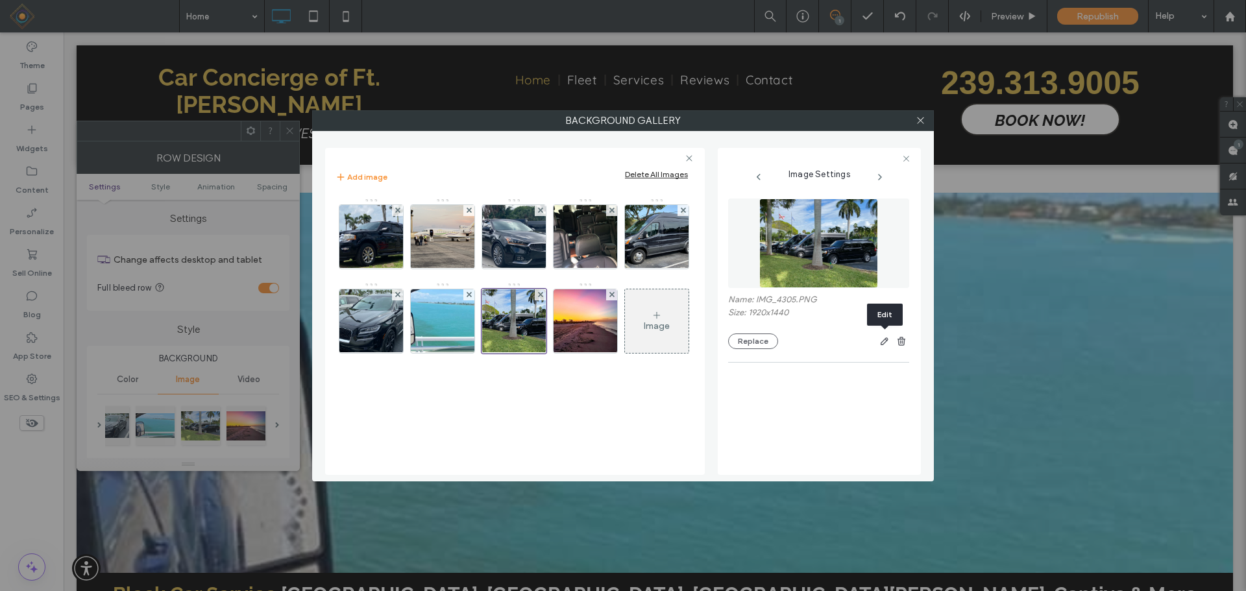
drag, startPoint x: 883, startPoint y: 341, endPoint x: 963, endPoint y: 337, distance: 79.9
click at [883, 341] on icon "button" at bounding box center [884, 341] width 10 height 10
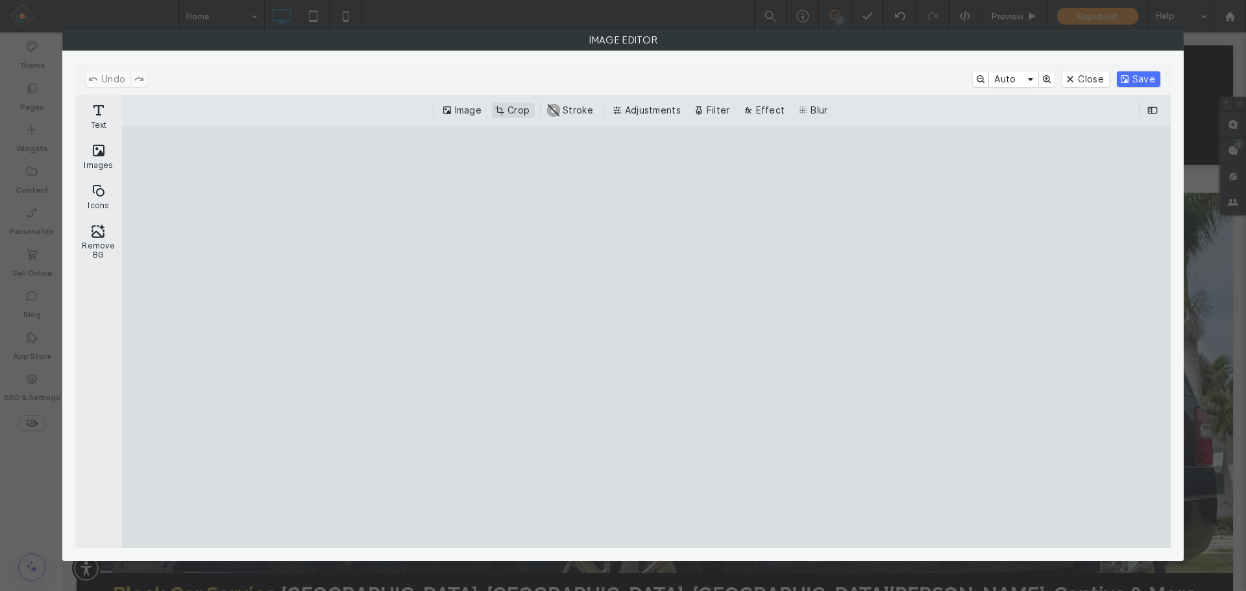
click at [512, 109] on button "Crop" at bounding box center [513, 111] width 43 height 16
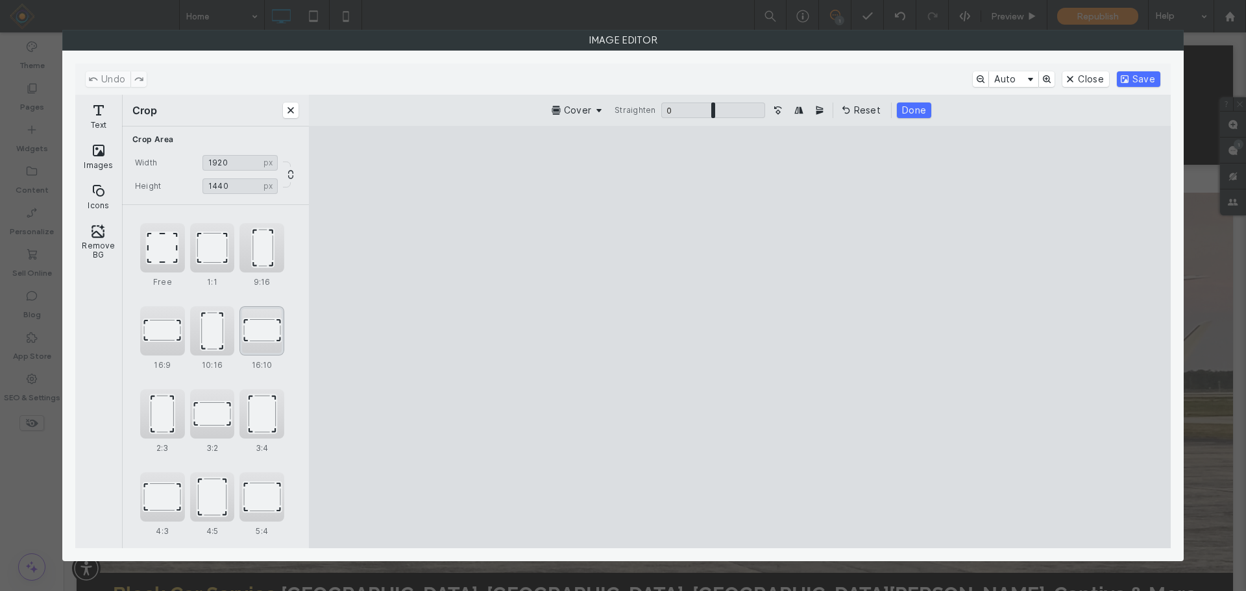
click at [261, 332] on div "16:10" at bounding box center [261, 330] width 45 height 49
type input "****"
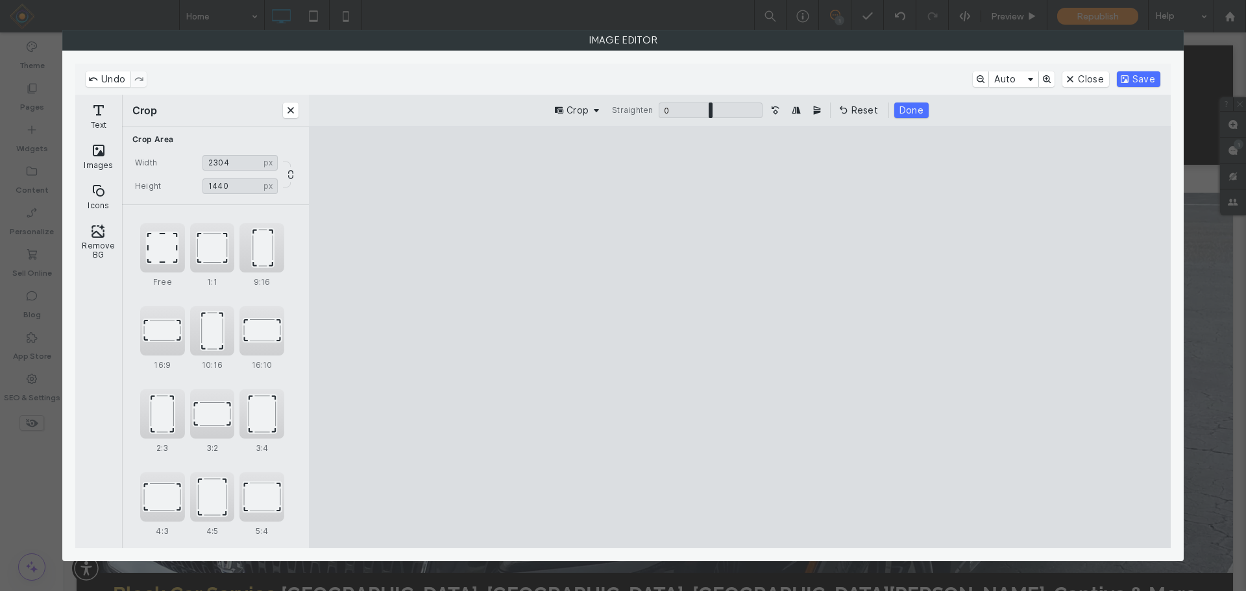
drag, startPoint x: 829, startPoint y: 260, endPoint x: 864, endPoint y: 304, distance: 56.0
click at [740, 337] on cesdk-canvas "Editor canvas" at bounding box center [740, 337] width 0 height 0
click at [905, 103] on button "Done" at bounding box center [911, 111] width 34 height 16
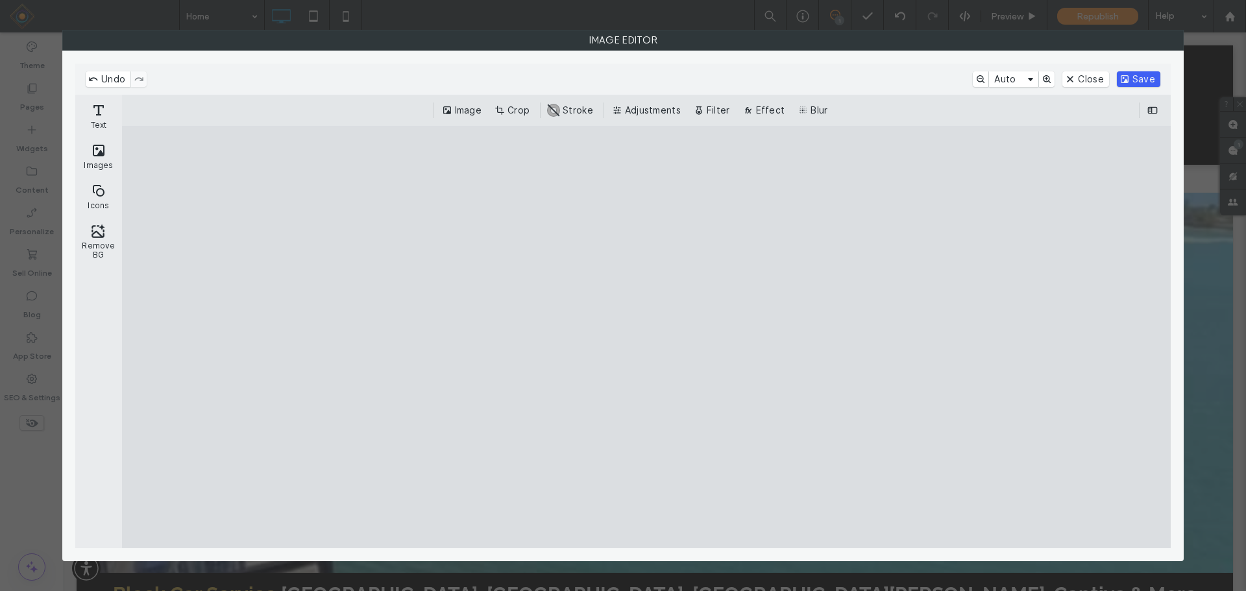
click at [1136, 78] on button "Save" at bounding box center [1138, 79] width 43 height 16
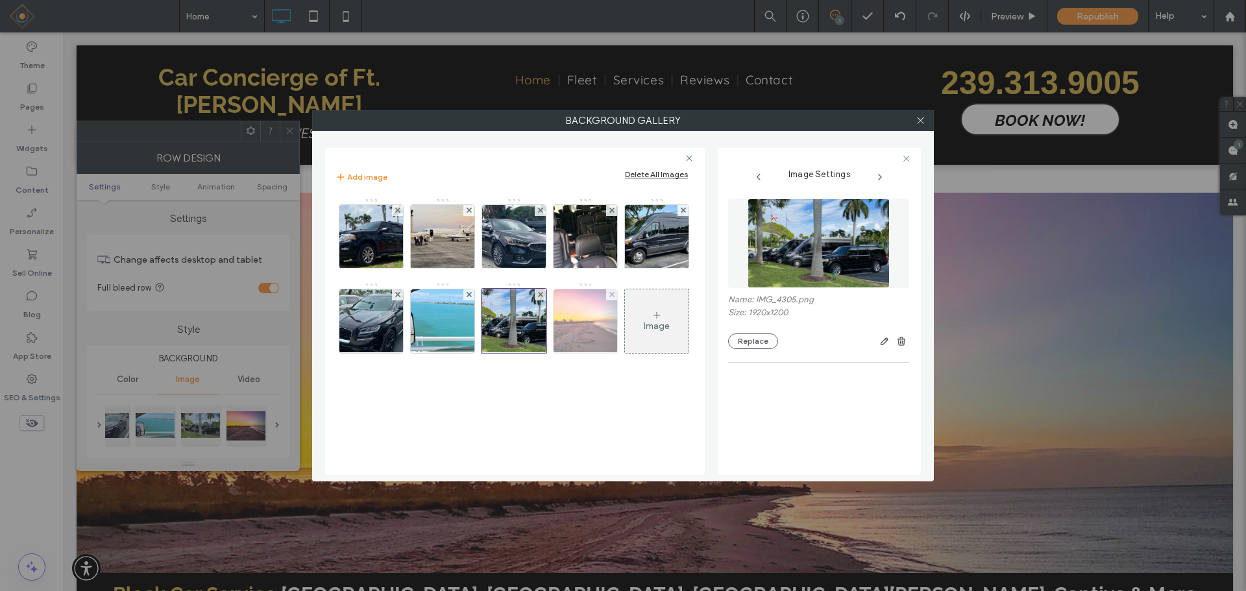
click at [587, 323] on img at bounding box center [585, 321] width 85 height 64
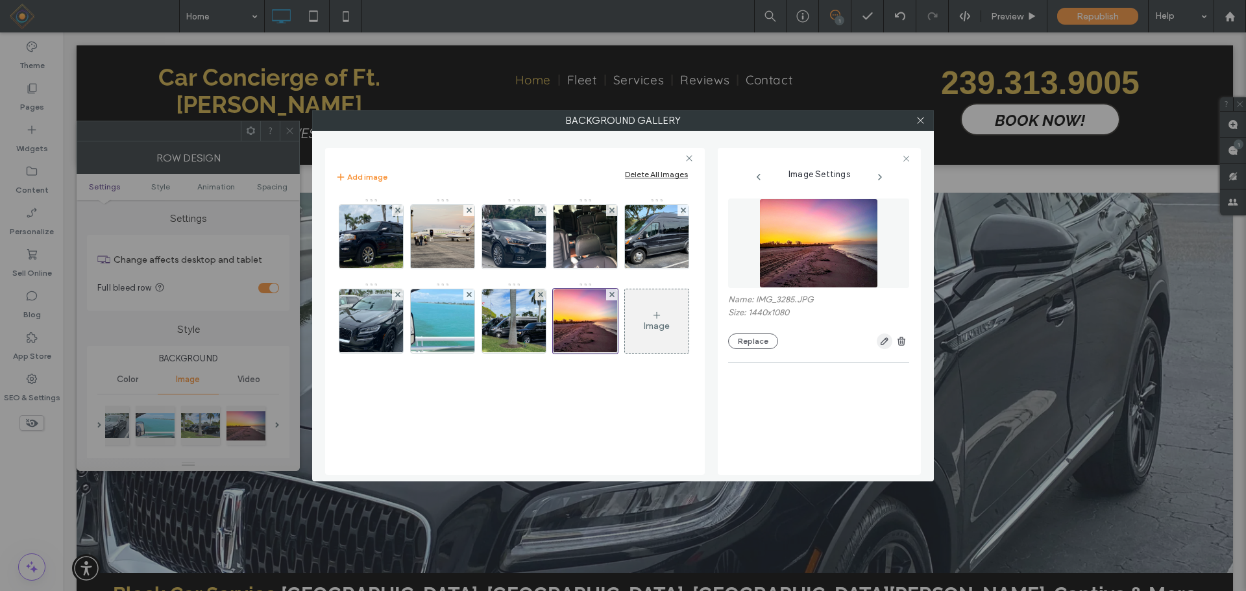
click at [883, 344] on icon "button" at bounding box center [884, 341] width 10 height 10
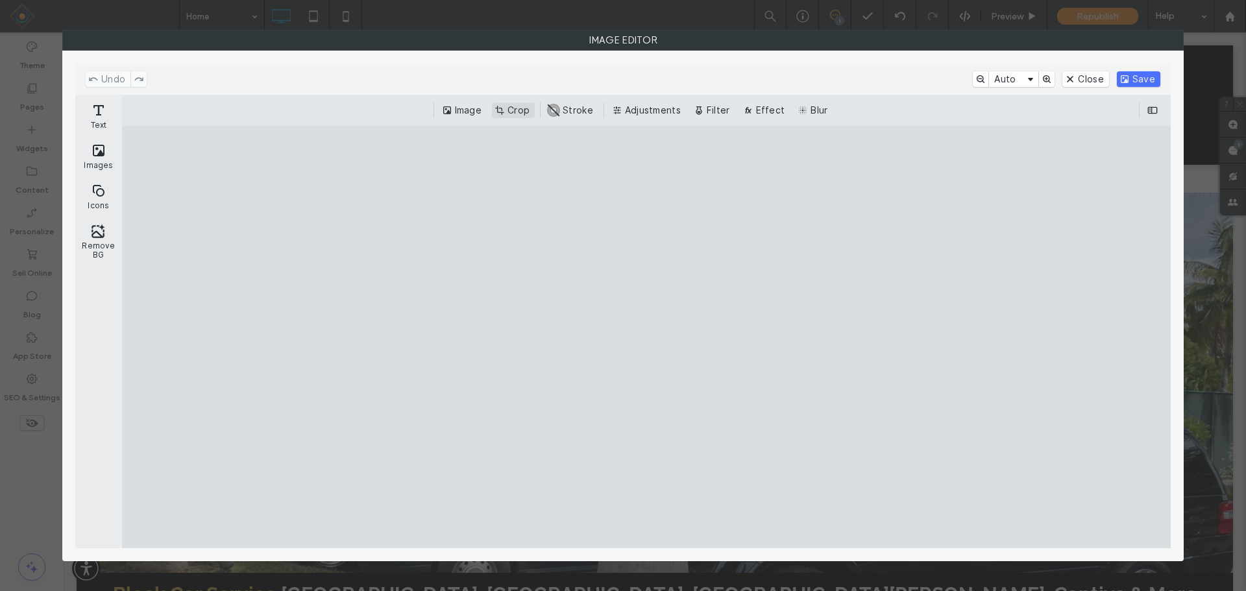
click at [522, 108] on button "Crop" at bounding box center [513, 111] width 43 height 16
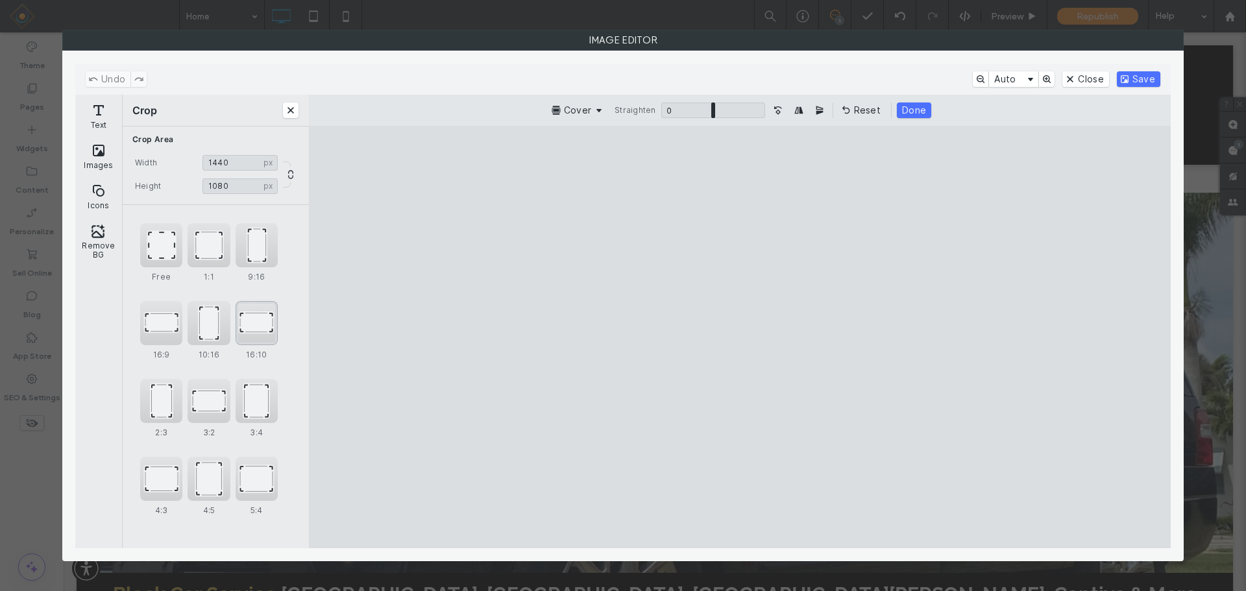
click at [254, 334] on div "16:10" at bounding box center [257, 323] width 42 height 44
type input "****"
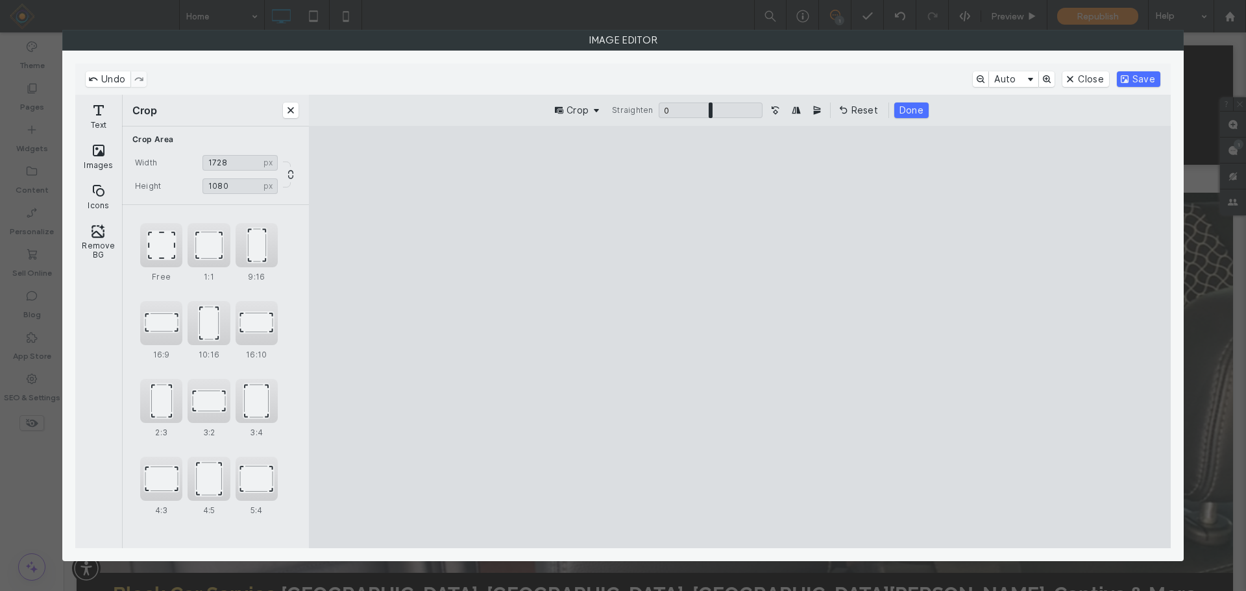
drag, startPoint x: 885, startPoint y: 293, endPoint x: 948, endPoint y: 227, distance: 91.4
click at [740, 337] on cesdk-canvas "Editor canvas" at bounding box center [740, 337] width 0 height 0
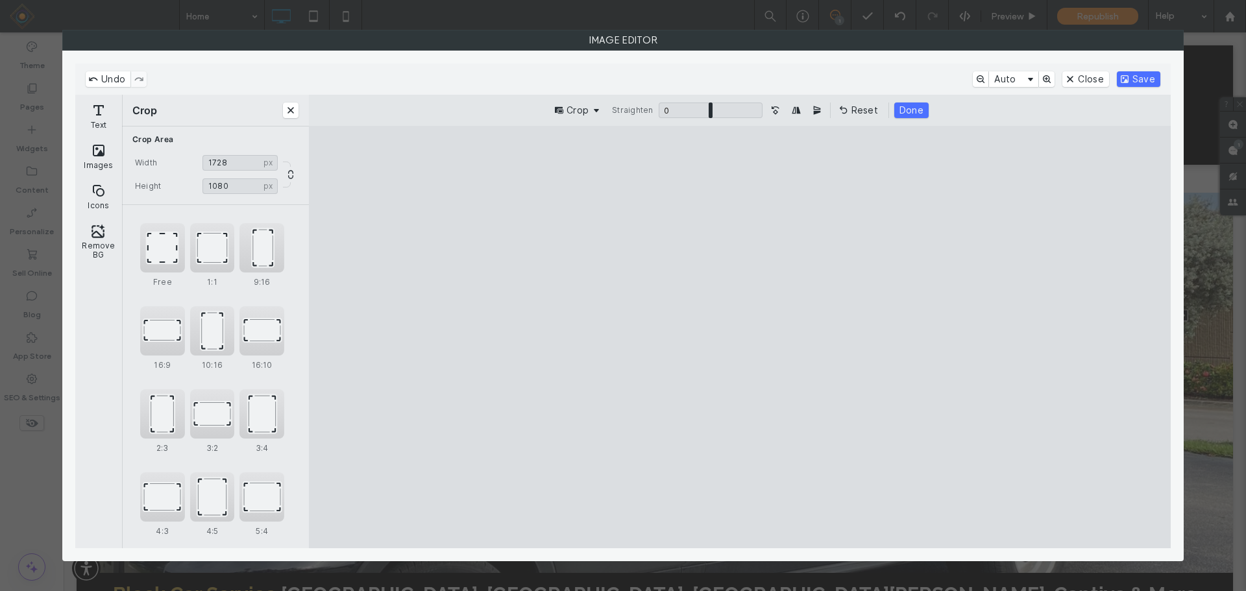
drag, startPoint x: 876, startPoint y: 247, endPoint x: 902, endPoint y: 271, distance: 35.3
click at [740, 337] on cesdk-canvas "Editor canvas" at bounding box center [740, 337] width 0 height 0
click at [909, 116] on button "Done" at bounding box center [911, 111] width 34 height 16
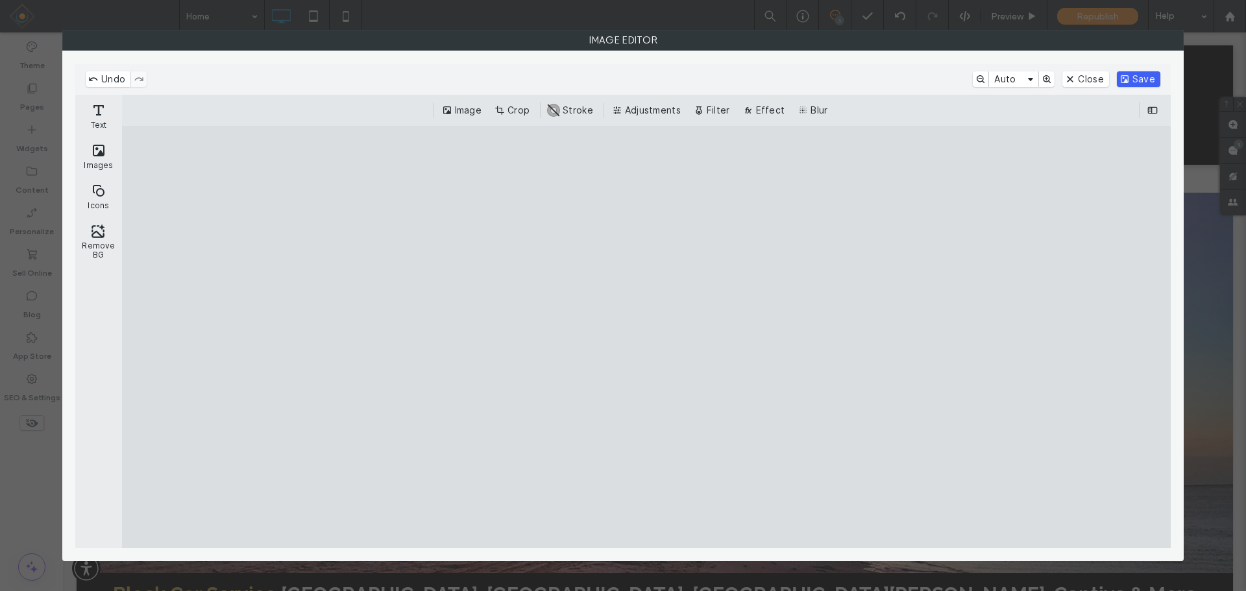
click at [1133, 77] on button "Save" at bounding box center [1138, 79] width 43 height 16
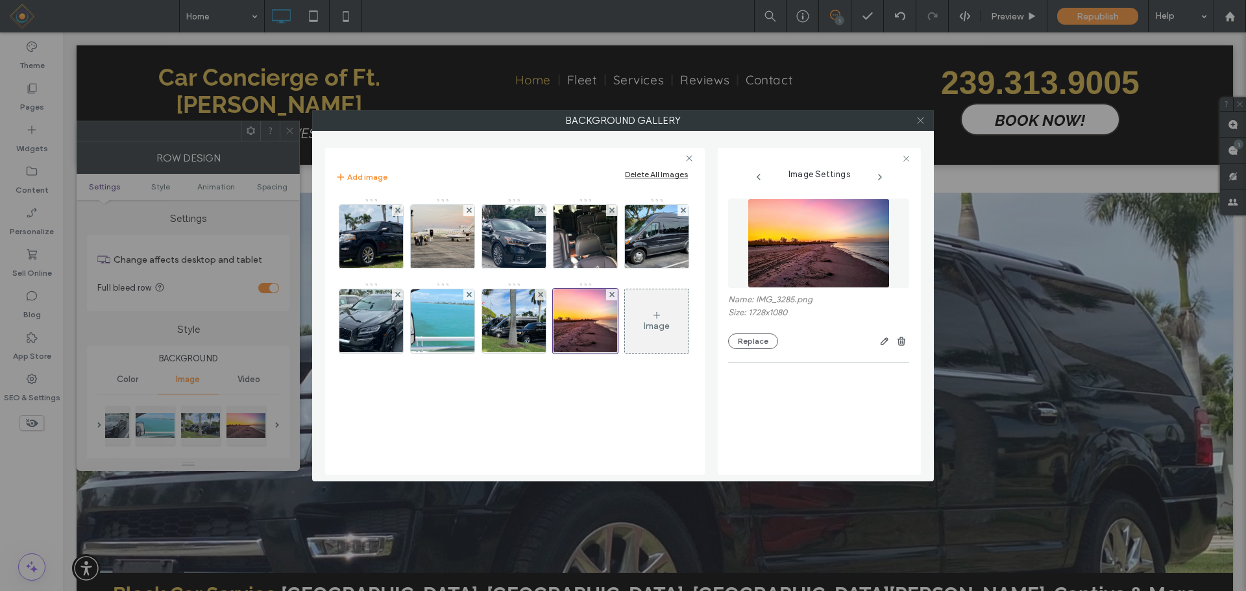
click at [920, 120] on icon at bounding box center [921, 121] width 10 height 10
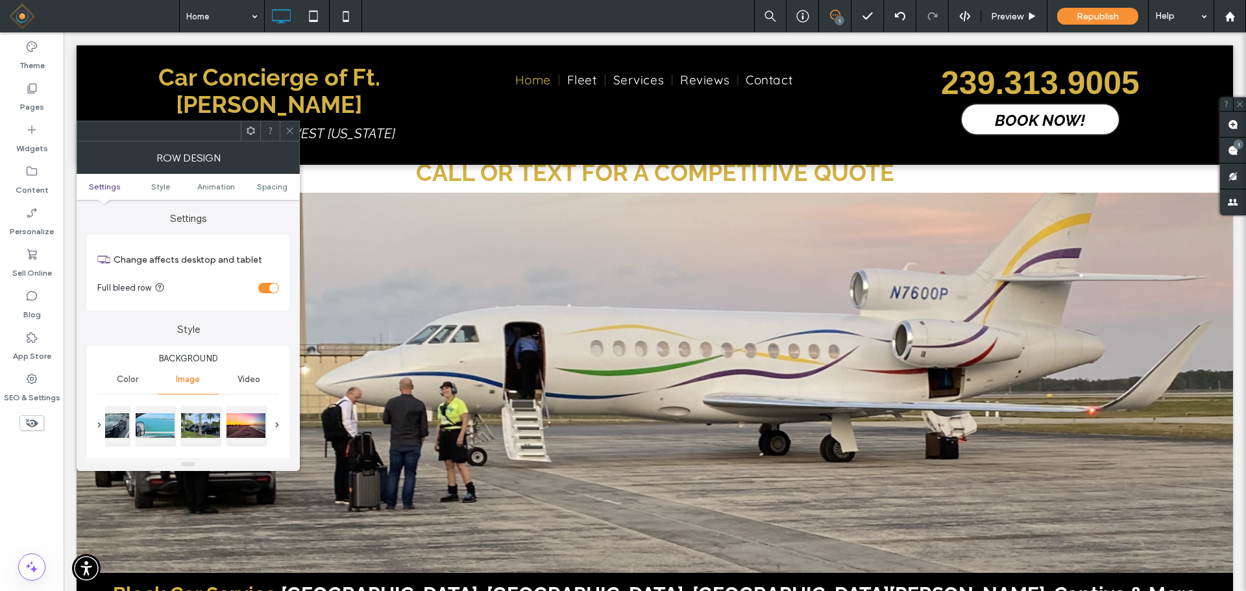
click at [290, 133] on icon at bounding box center [290, 131] width 10 height 10
